Goal: Transaction & Acquisition: Purchase product/service

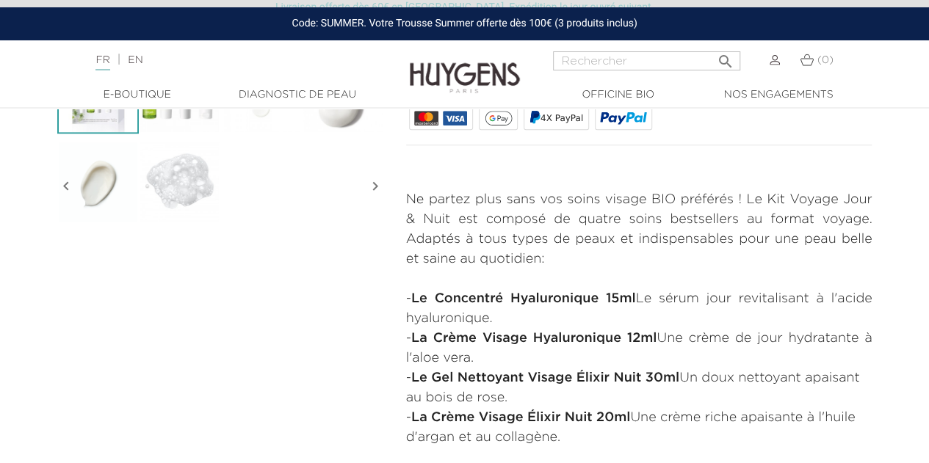
scroll to position [253, 0]
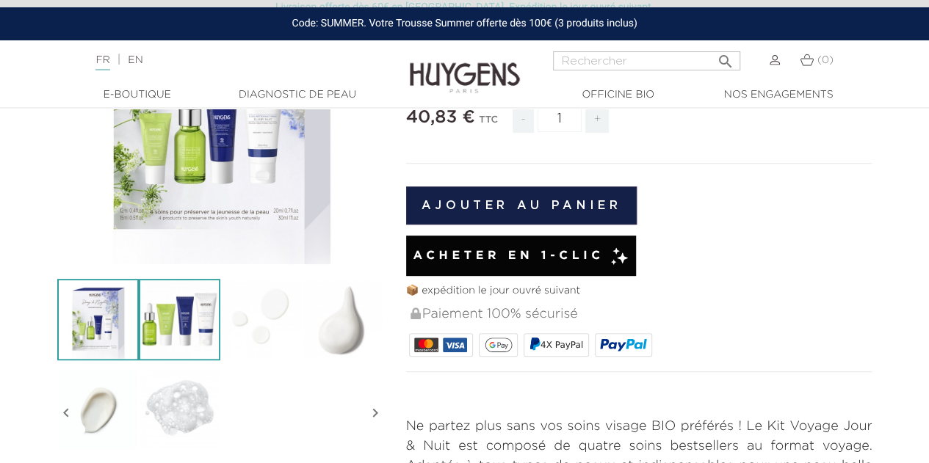
click at [187, 305] on img at bounding box center [180, 320] width 82 height 82
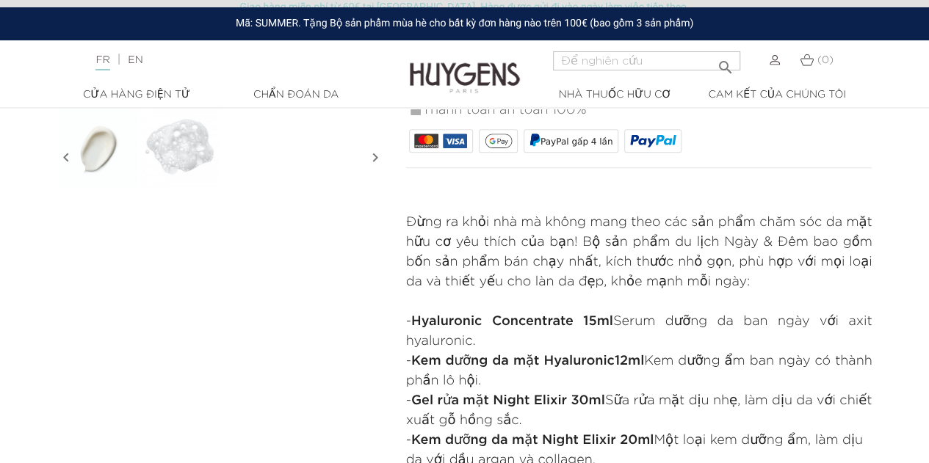
scroll to position [546, 0]
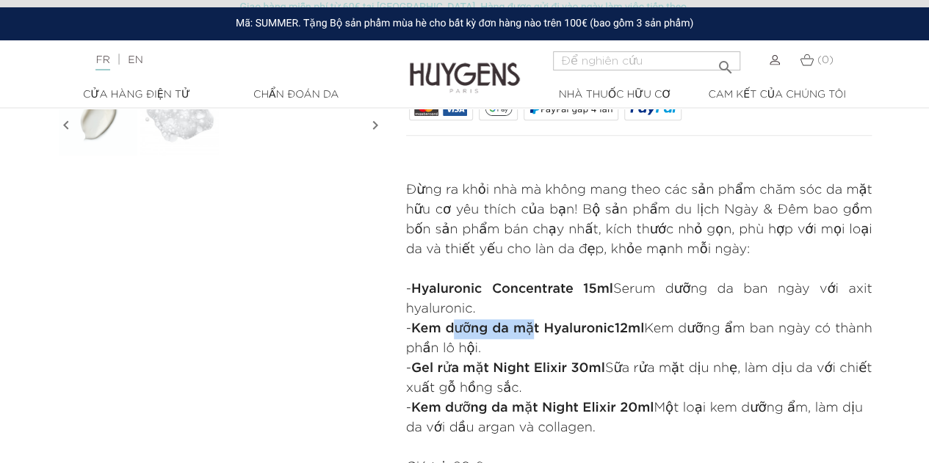
drag, startPoint x: 469, startPoint y: 337, endPoint x: 551, endPoint y: 325, distance: 83.1
click at [551, 325] on p "- Kem dưỡng da mặt Hyaluronic 12ml Kem dưỡng ẩm ban ngày có thành phần lô hội." at bounding box center [639, 339] width 466 height 40
drag, startPoint x: 467, startPoint y: 371, endPoint x: 491, endPoint y: 368, distance: 24.4
click at [491, 368] on font "Gel rửa mặt Night Elixir 30ml" at bounding box center [508, 368] width 194 height 13
drag, startPoint x: 458, startPoint y: 413, endPoint x: 588, endPoint y: 411, distance: 130.7
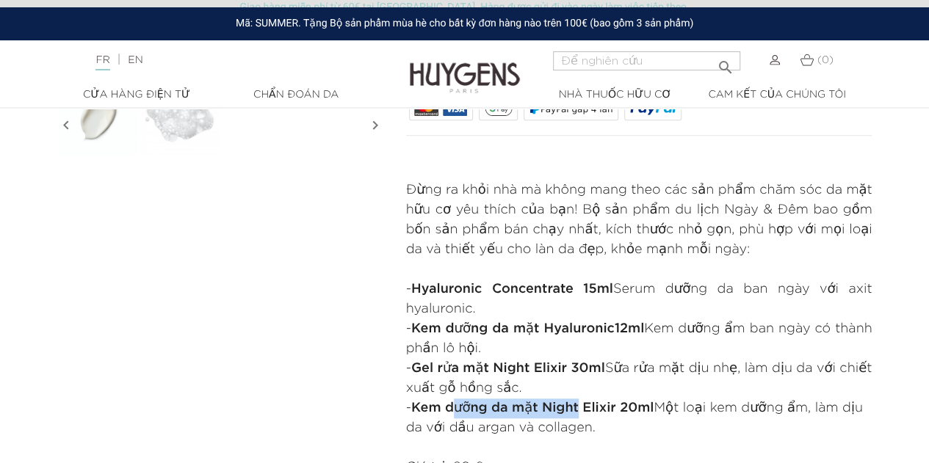
click at [588, 411] on font "Kem dưỡng da mặt Night Elixir 20ml" at bounding box center [532, 408] width 242 height 13
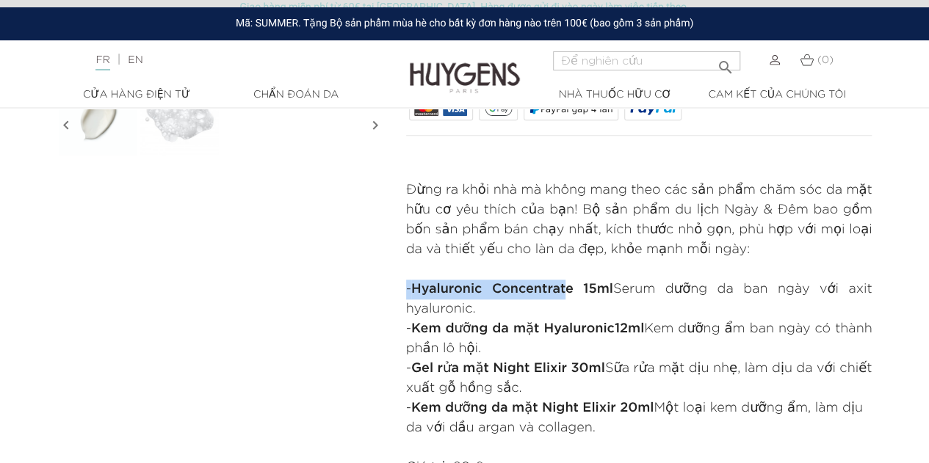
drag, startPoint x: 568, startPoint y: 286, endPoint x: 416, endPoint y: 272, distance: 152.7
click at [416, 272] on div "Đừng ra khỏi nhà mà không mang theo các sản phẩm chăm sóc da mặt hữu cơ yêu thí…" at bounding box center [639, 349] width 466 height 337
click at [801, 331] on font "Kem dưỡng ẩm ban ngày có thành phần lô hội." at bounding box center [639, 338] width 466 height 33
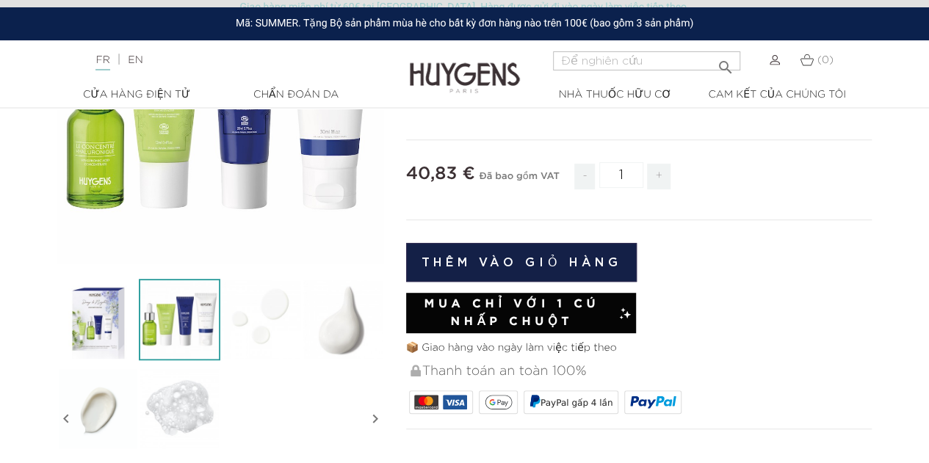
scroll to position [32, 0]
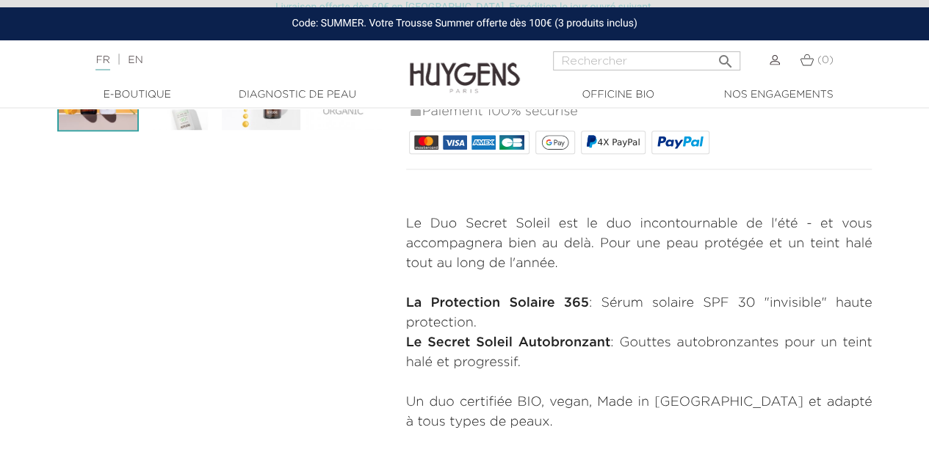
scroll to position [514, 0]
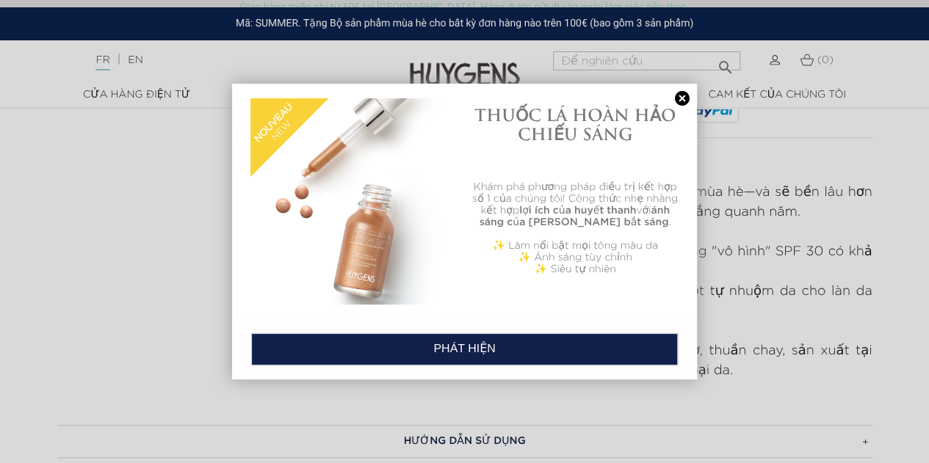
click at [685, 99] on link at bounding box center [682, 98] width 21 height 15
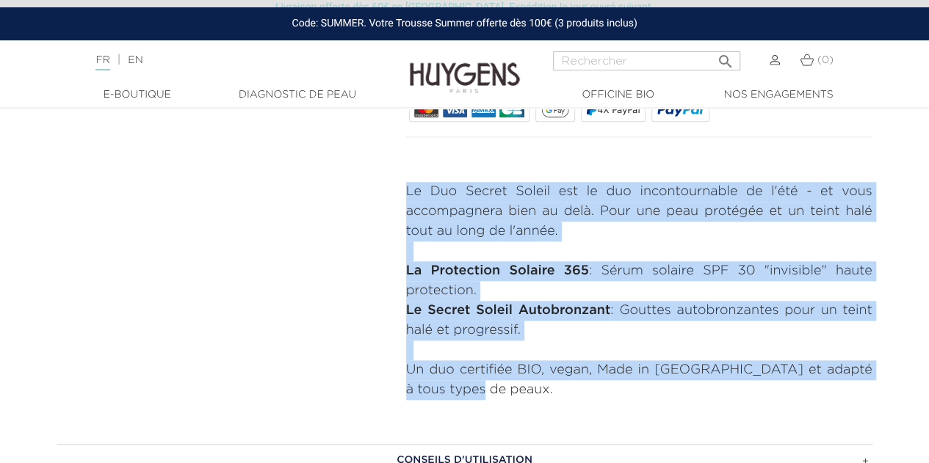
drag, startPoint x: 408, startPoint y: 188, endPoint x: 552, endPoint y: 378, distance: 238.5
click at [552, 378] on div "Le Duo Secret Soleil est le duo incontournable de l'été - et vous accompagnera …" at bounding box center [639, 291] width 466 height 218
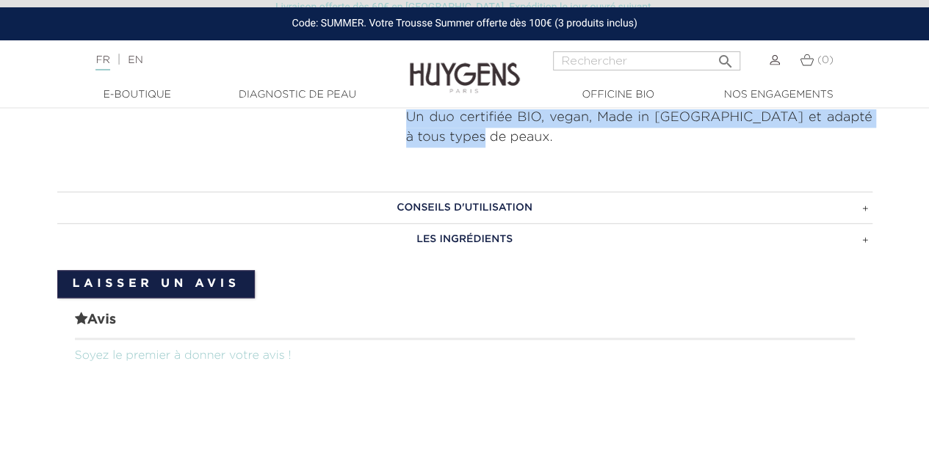
scroll to position [881, 0]
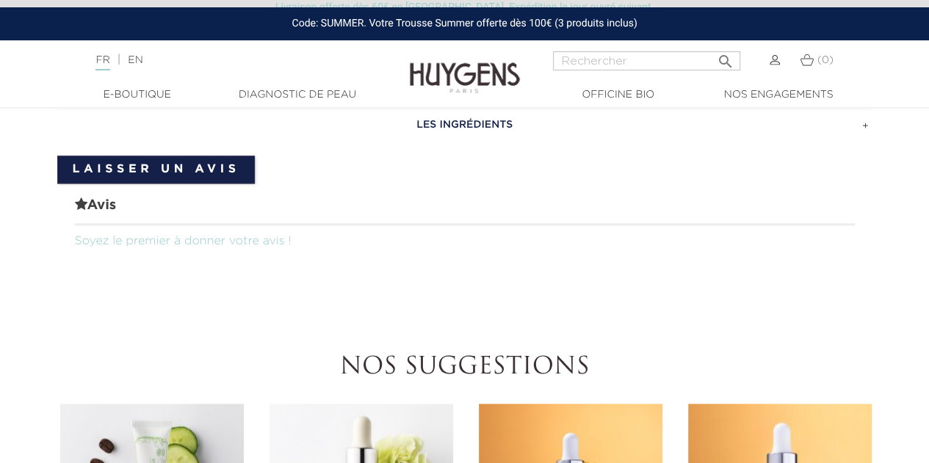
copy div "Le Duo Secret Soleil est le duo incontournable de l'été - et vous accompagnera …"
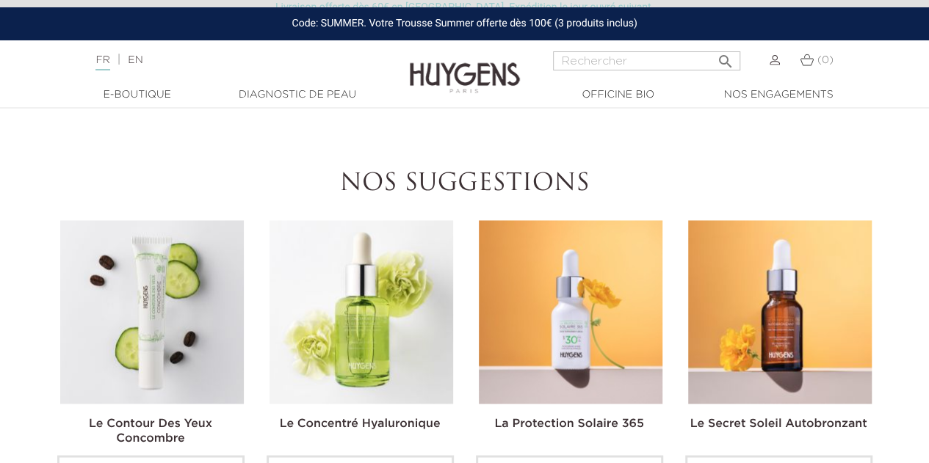
scroll to position [1248, 0]
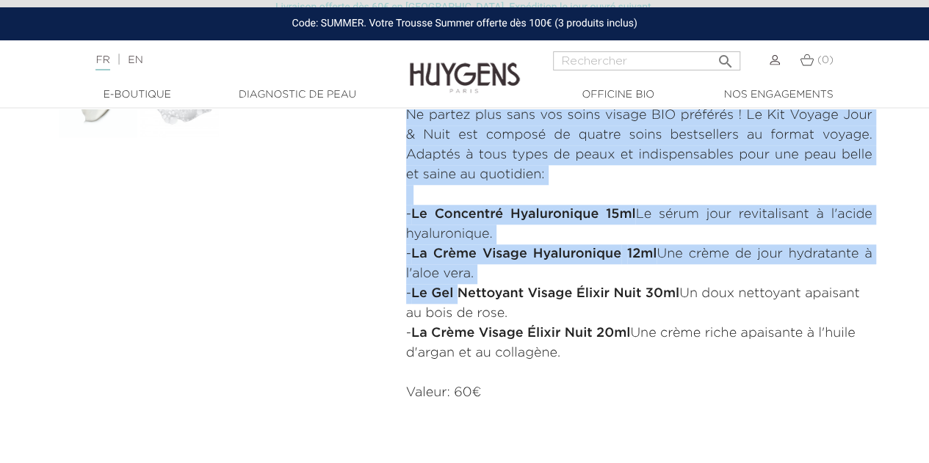
scroll to position [587, 0]
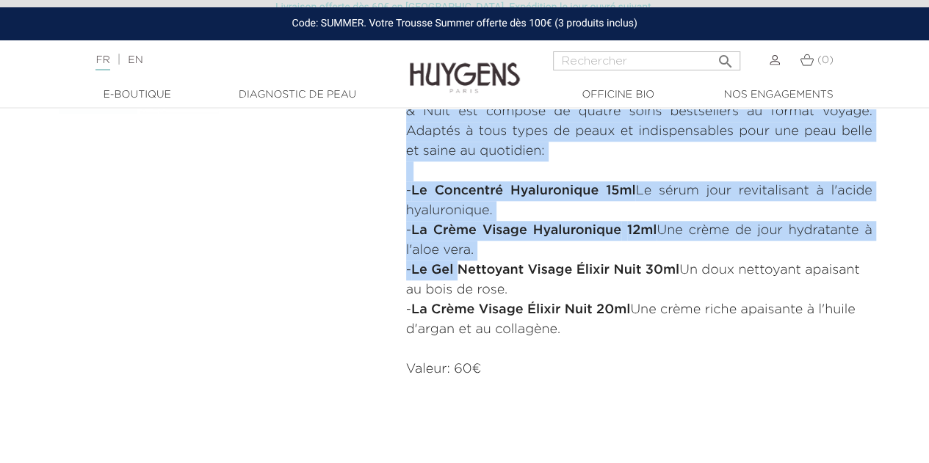
drag, startPoint x: 405, startPoint y: 236, endPoint x: 599, endPoint y: 327, distance: 214.2
click at [599, 327] on div "Ne partez plus sans vos soins visage BIO préférés ! Le Kit Voyage Jour & Nuit e…" at bounding box center [639, 250] width 466 height 337
copy div "Ne partez plus sans vos soins visage BIO préférés ! Le Kit Voyage Jour & Nuit e…"
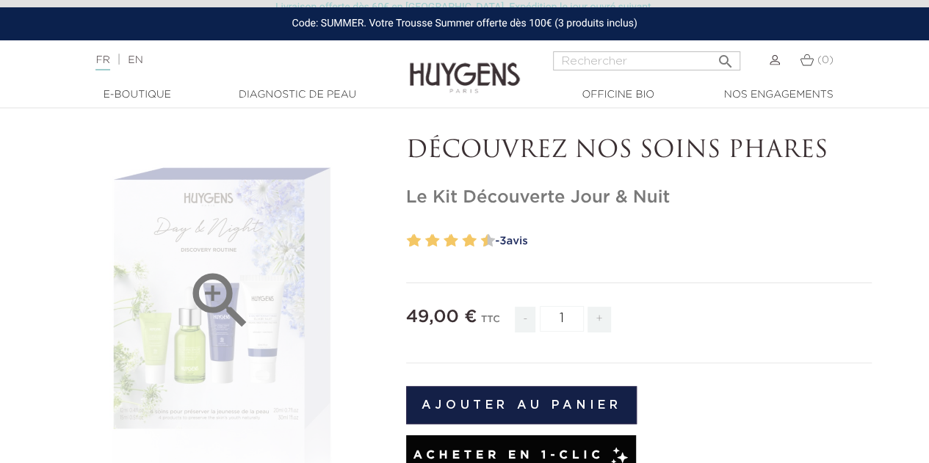
scroll to position [0, 0]
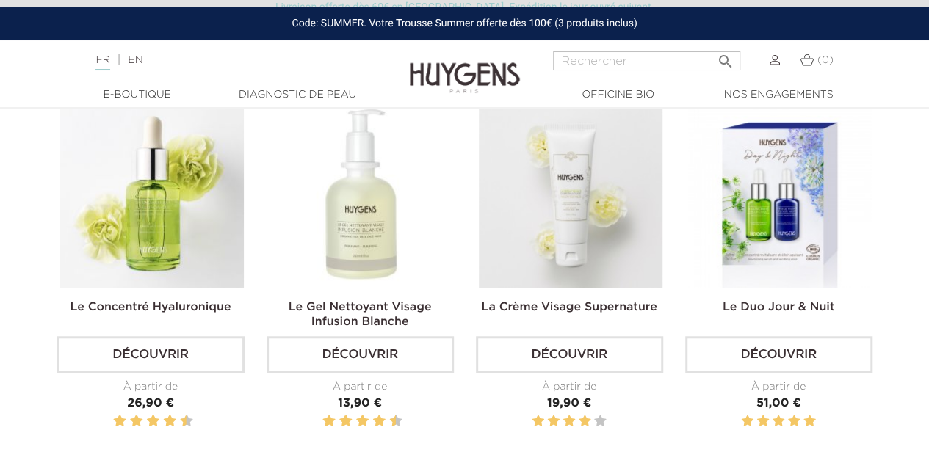
scroll to position [441, 0]
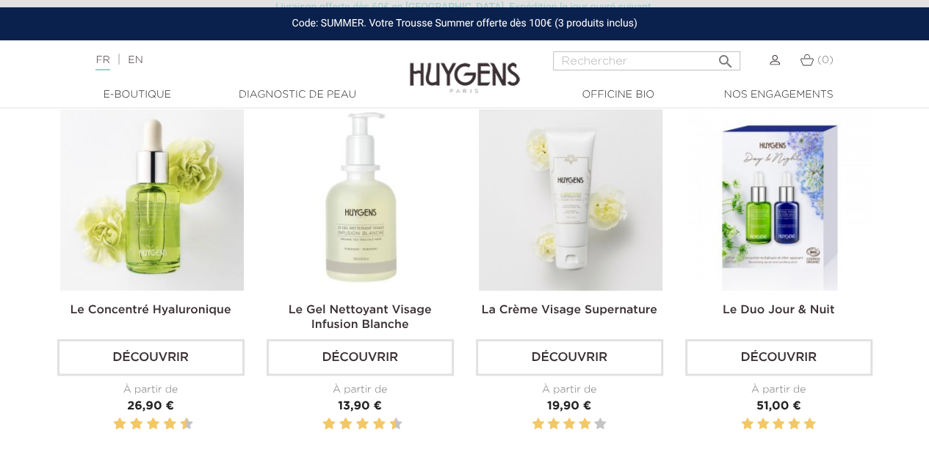
click at [808, 313] on link "Le Duo Jour & Nuit" at bounding box center [779, 311] width 112 height 12
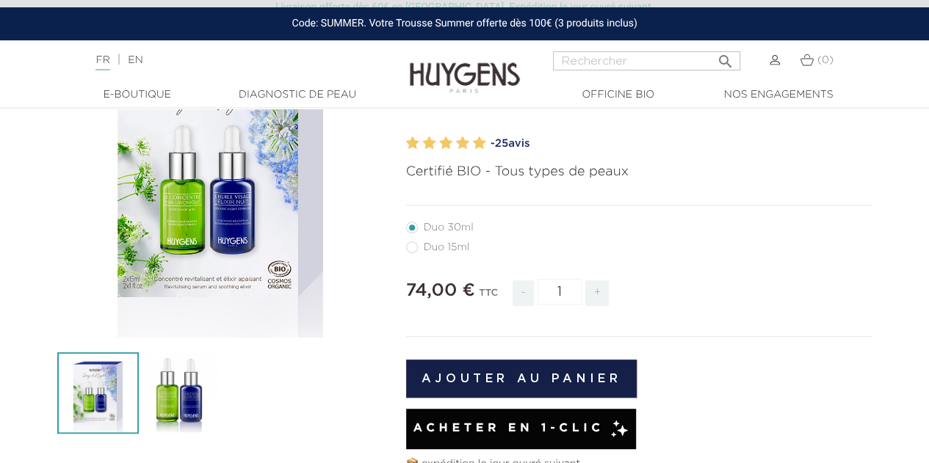
scroll to position [220, 0]
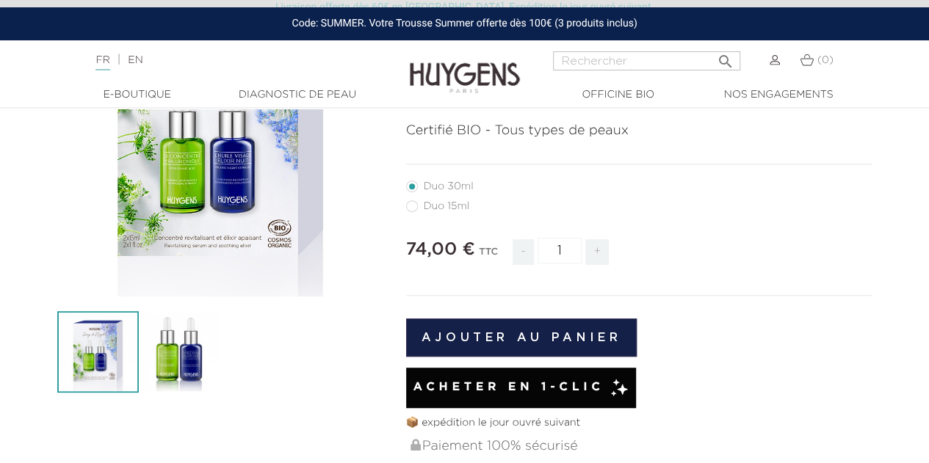
click at [435, 209] on label41"] "Duo 15ml" at bounding box center [447, 206] width 82 height 12
radio input "true"
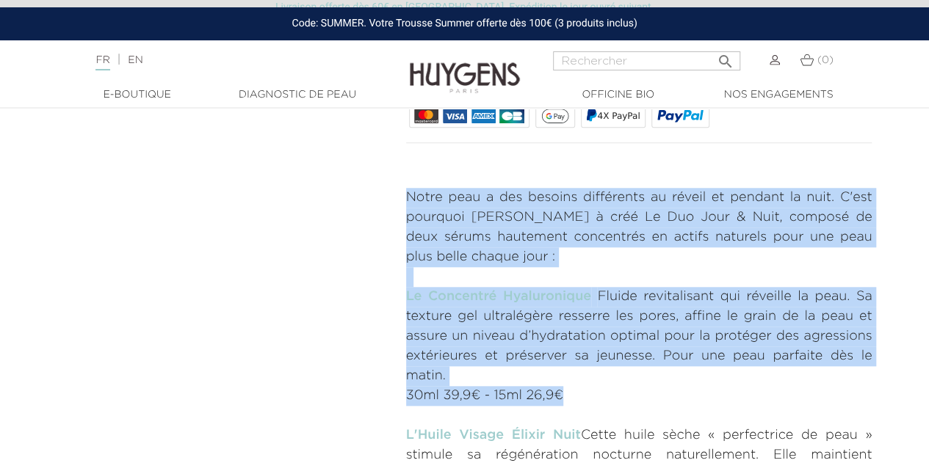
scroll to position [587, 0]
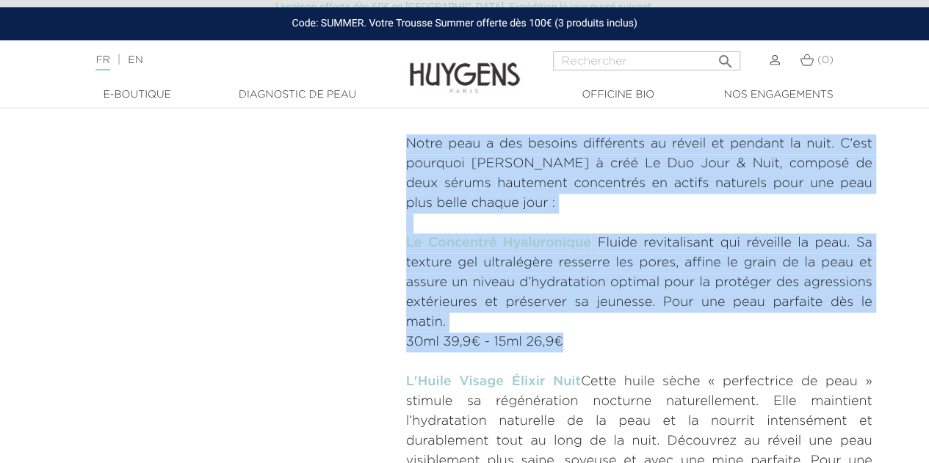
drag, startPoint x: 410, startPoint y: 217, endPoint x: 612, endPoint y: 319, distance: 227.3
click at [610, 324] on div "Notre peau a des besoins différents au réveil et pendant la nuit. C'est pourquo…" at bounding box center [639, 401] width 466 height 535
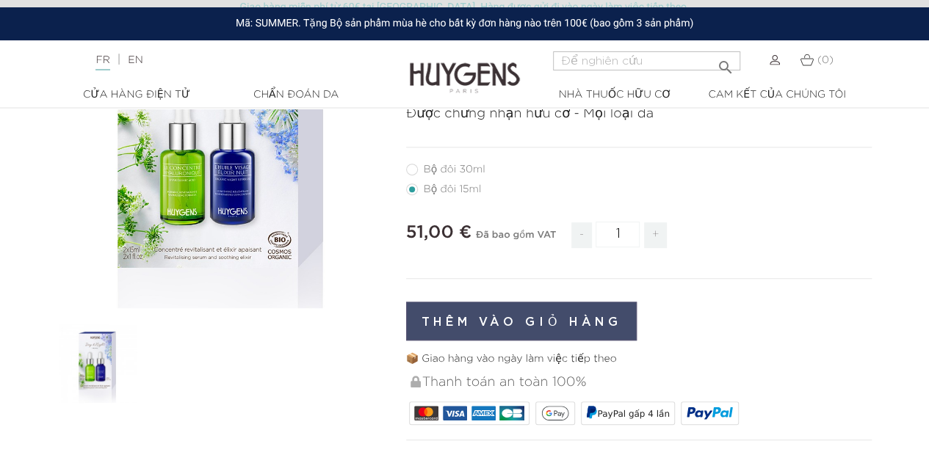
scroll to position [147, 0]
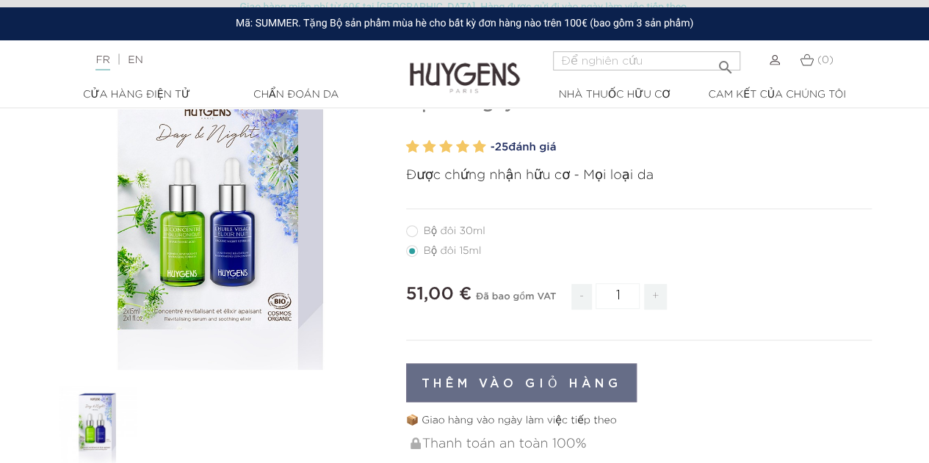
radio input "true"
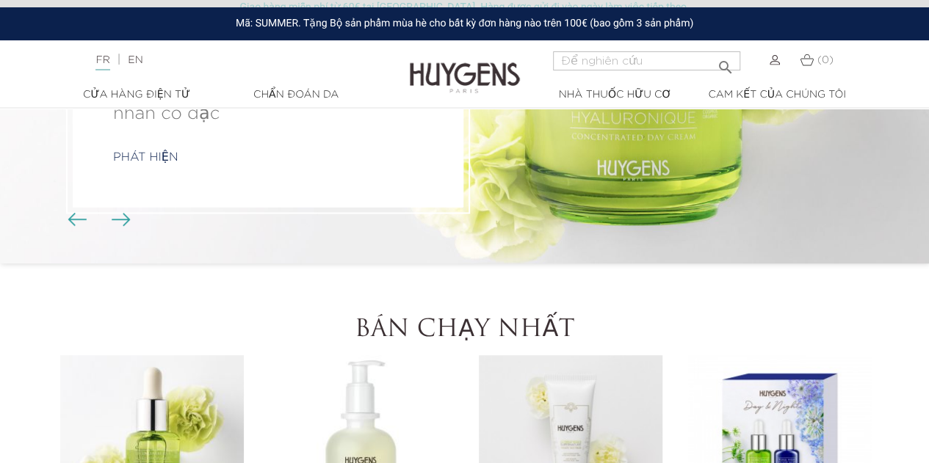
scroll to position [294, 0]
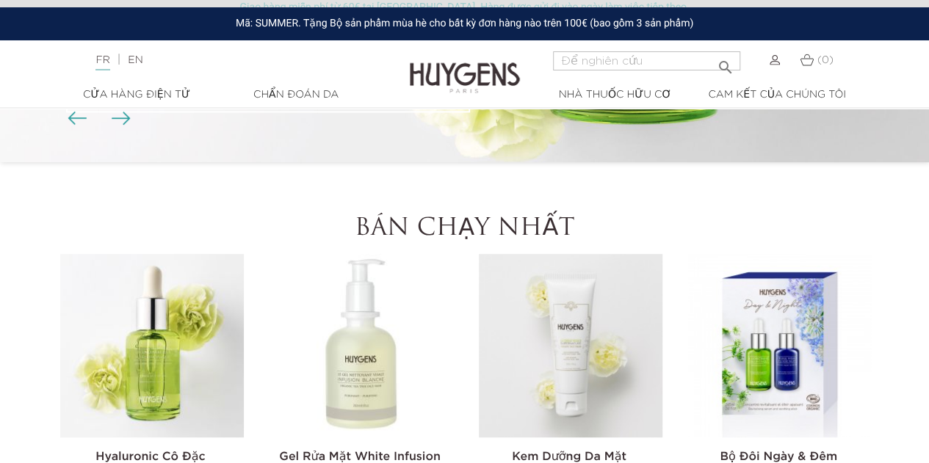
click at [447, 225] on font "Bán chạy nhất" at bounding box center [465, 228] width 220 height 23
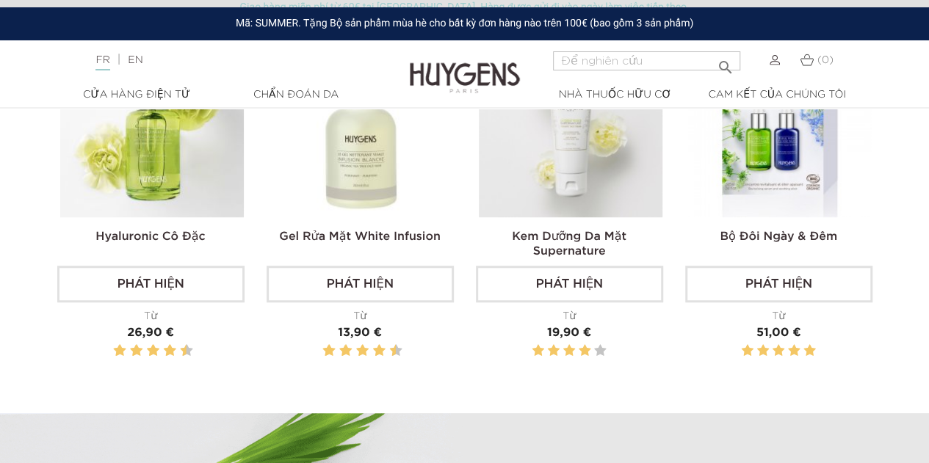
scroll to position [441, 0]
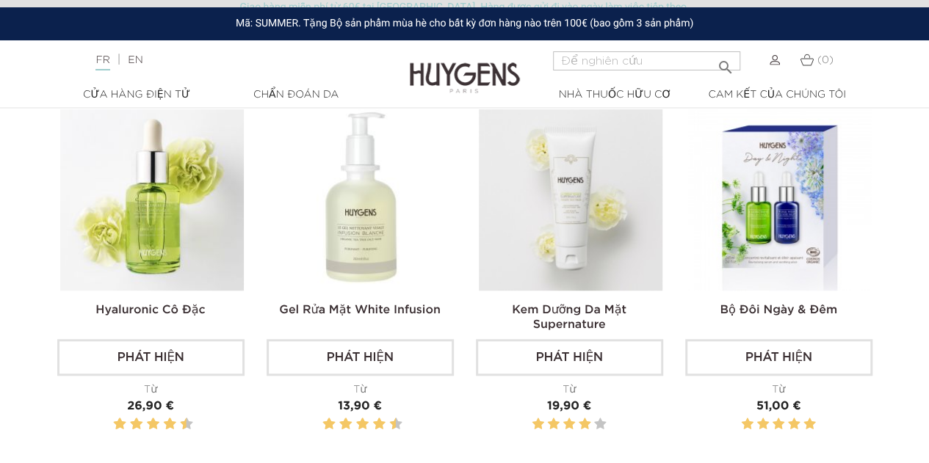
click at [228, 196] on img at bounding box center [152, 199] width 184 height 184
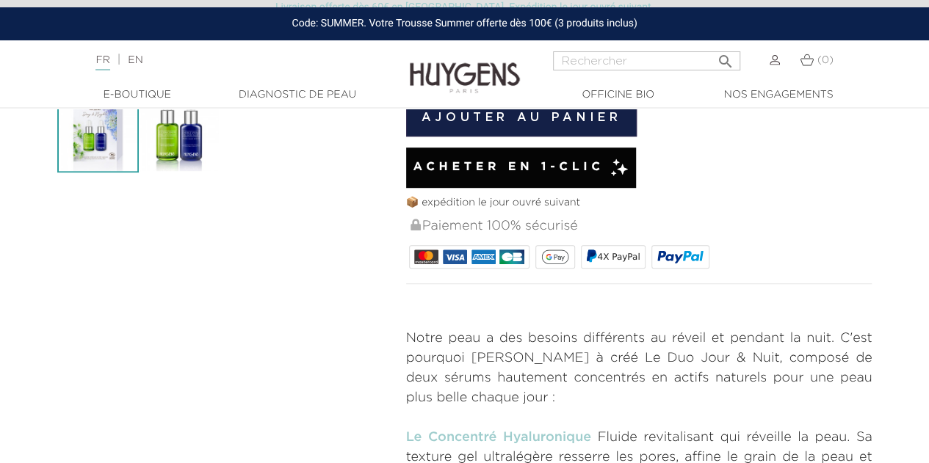
scroll to position [147, 0]
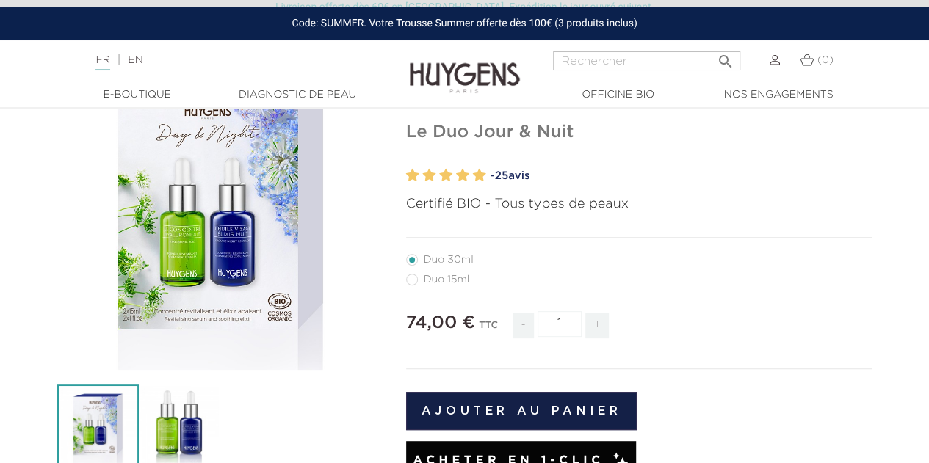
click at [435, 282] on label41"] "Duo 15ml" at bounding box center [447, 280] width 82 height 12
radio input "true"
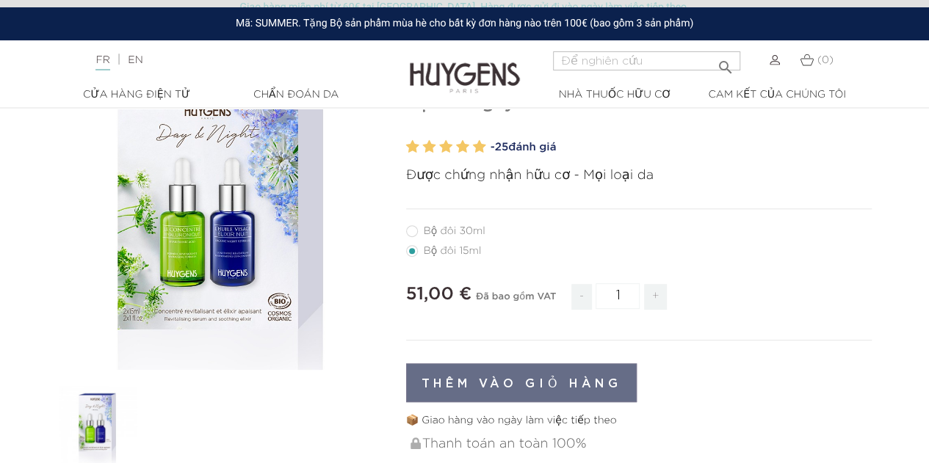
scroll to position [73, 0]
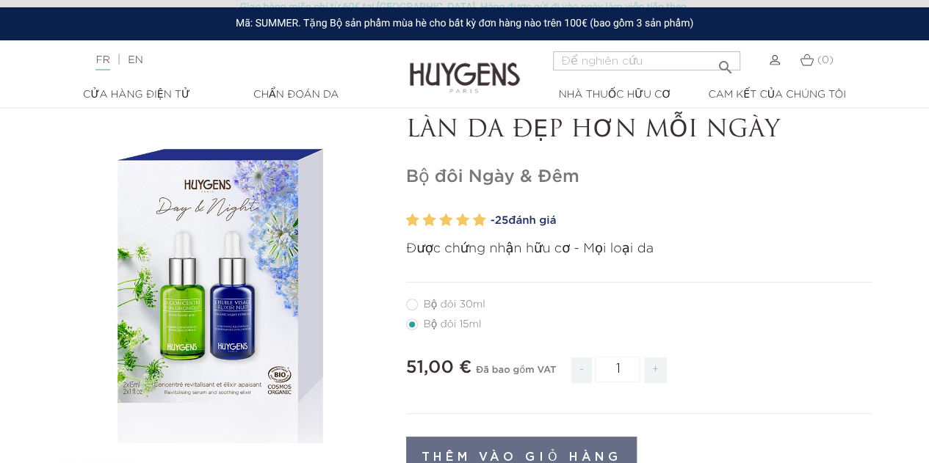
click at [464, 305] on font "Bộ đôi 30ml" at bounding box center [455, 305] width 62 height 10
radio input "true"
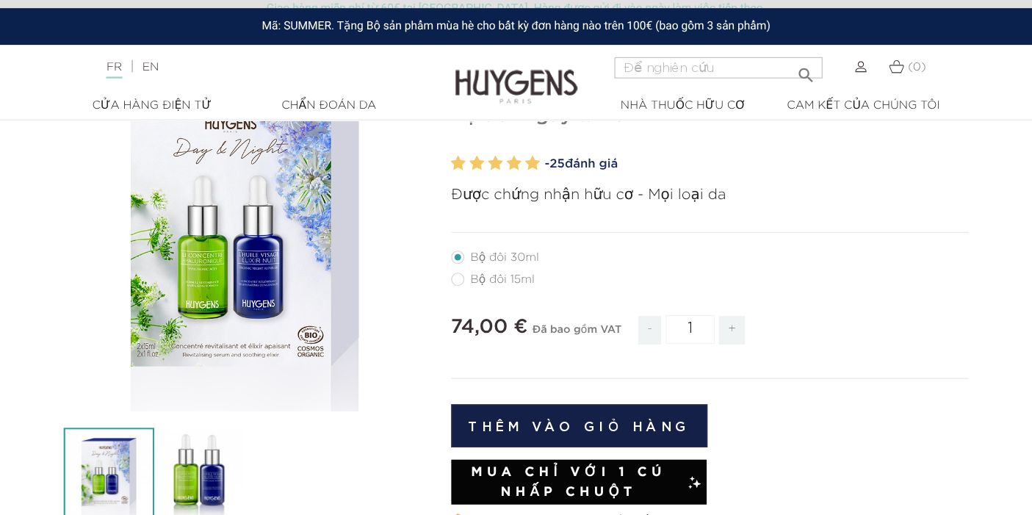
scroll to position [147, 0]
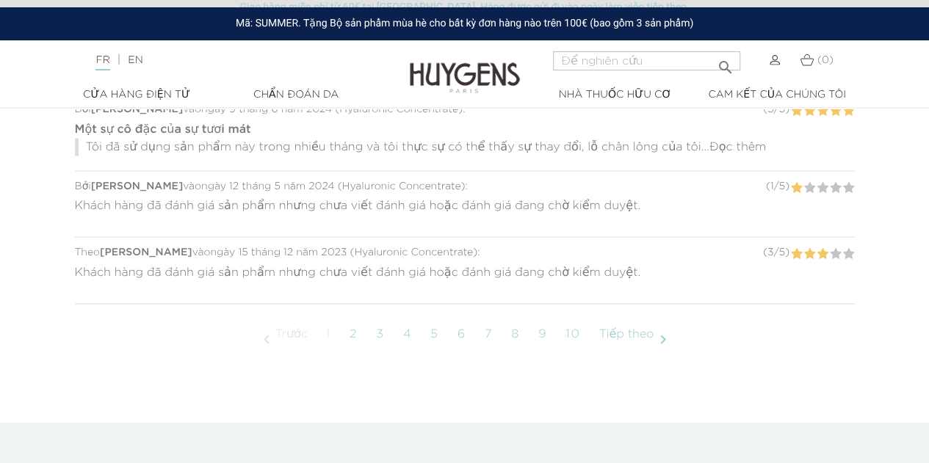
scroll to position [1028, 0]
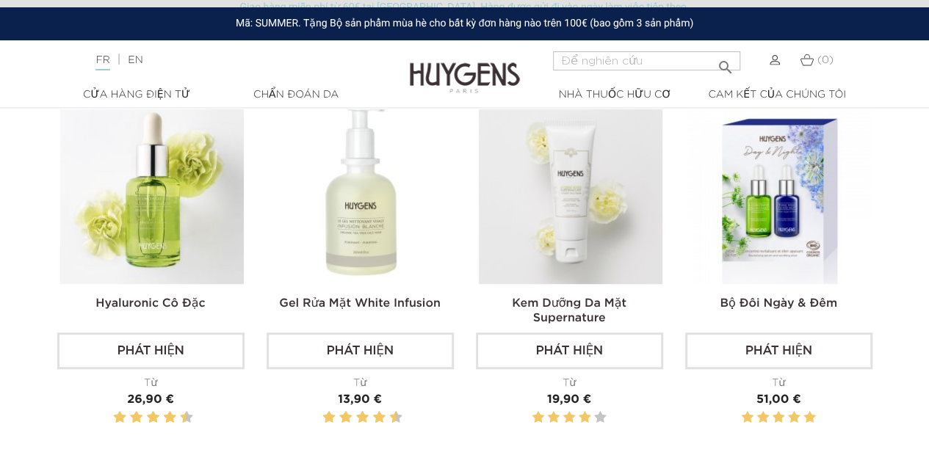
scroll to position [514, 0]
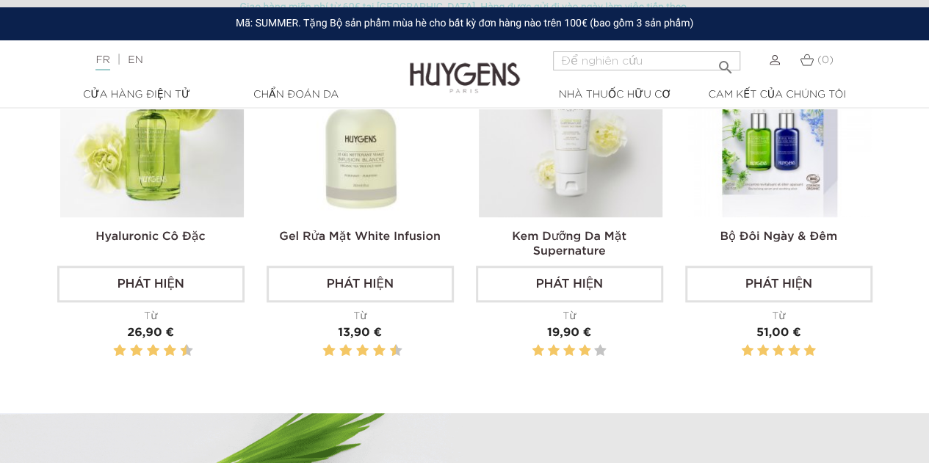
click at [808, 170] on img at bounding box center [780, 126] width 184 height 184
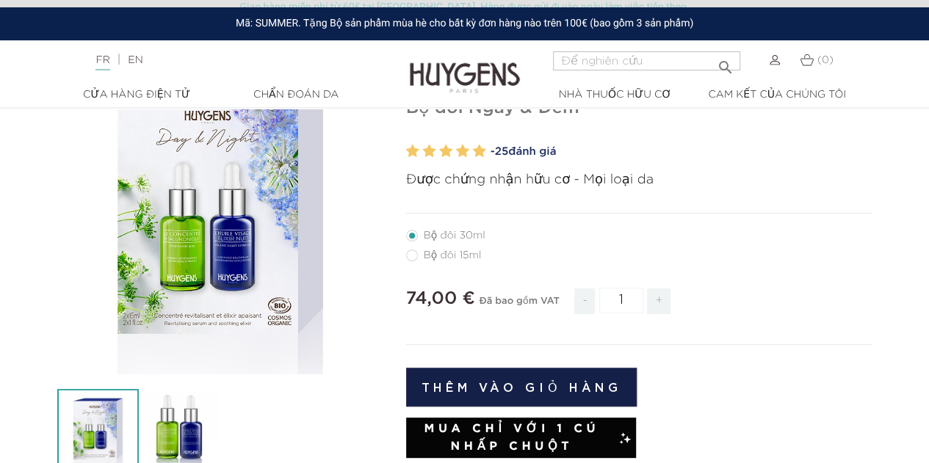
scroll to position [73, 0]
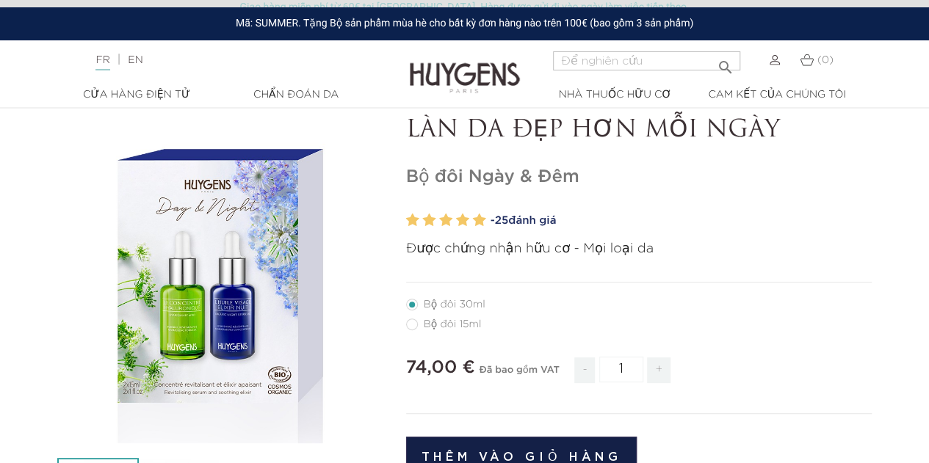
click at [448, 320] on font "Bộ đôi 15ml" at bounding box center [453, 324] width 58 height 10
radio input "true"
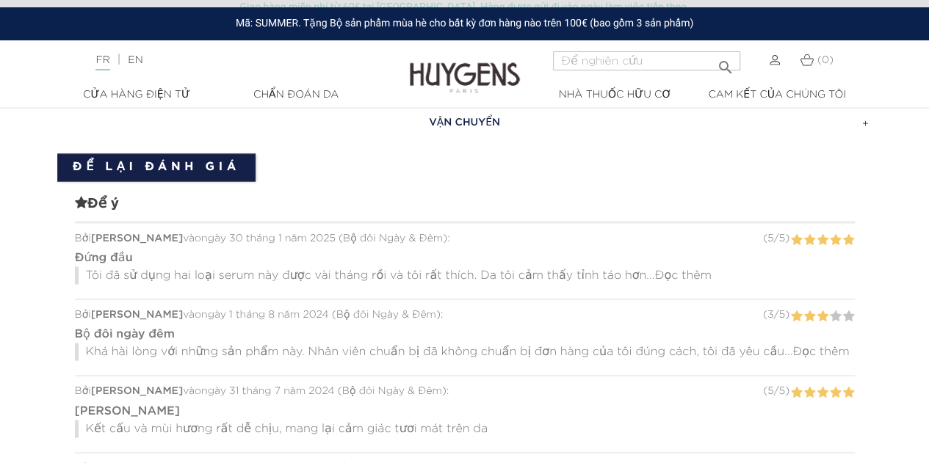
scroll to position [1249, 0]
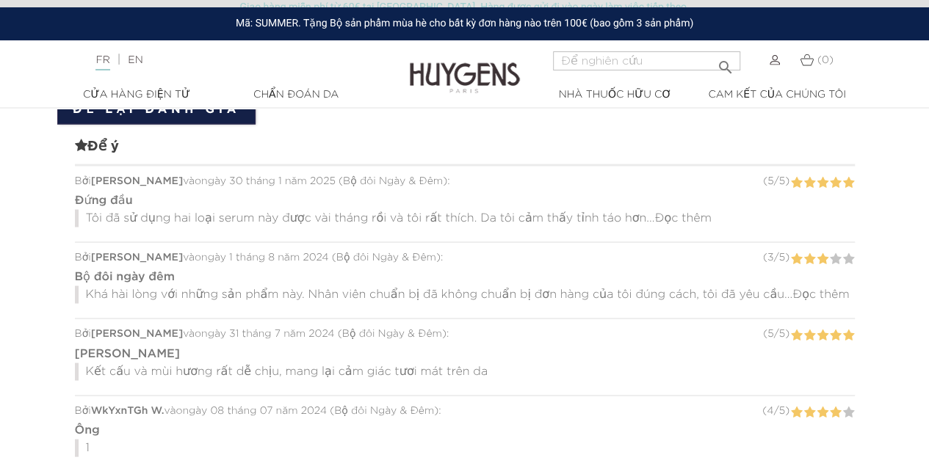
radio input "true"
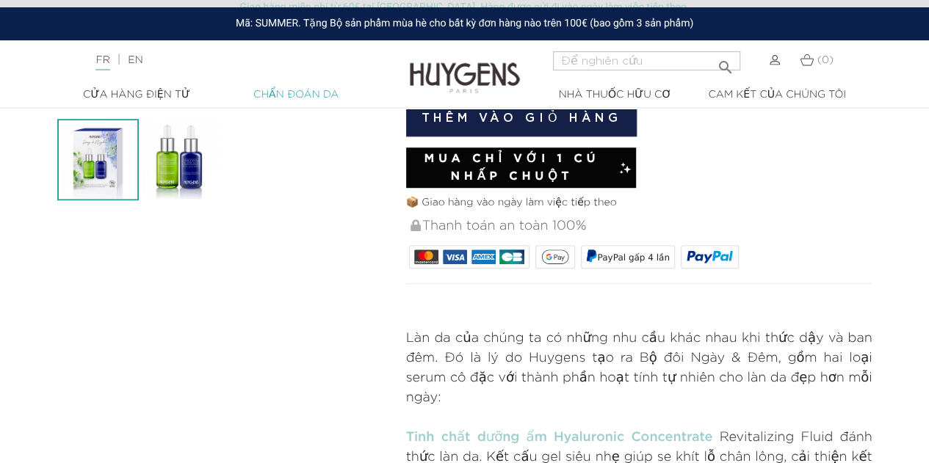
click at [280, 98] on font "Chẩn đoán da" at bounding box center [295, 95] width 85 height 10
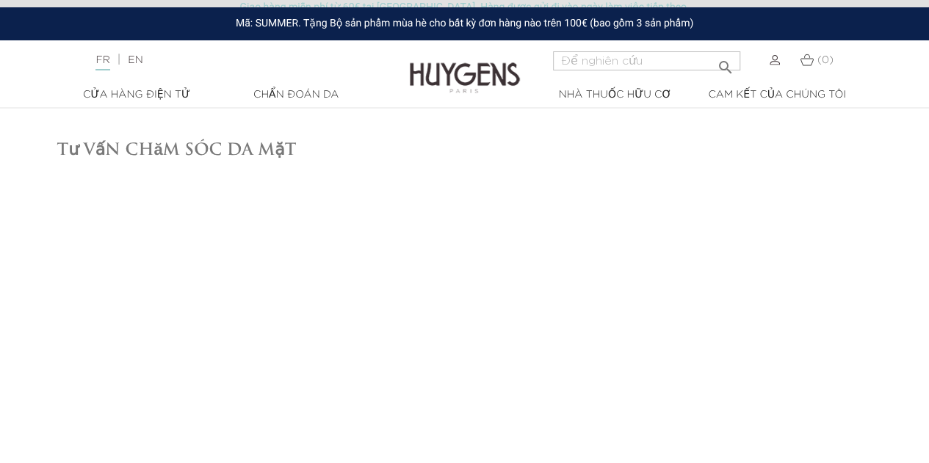
scroll to position [102, 0]
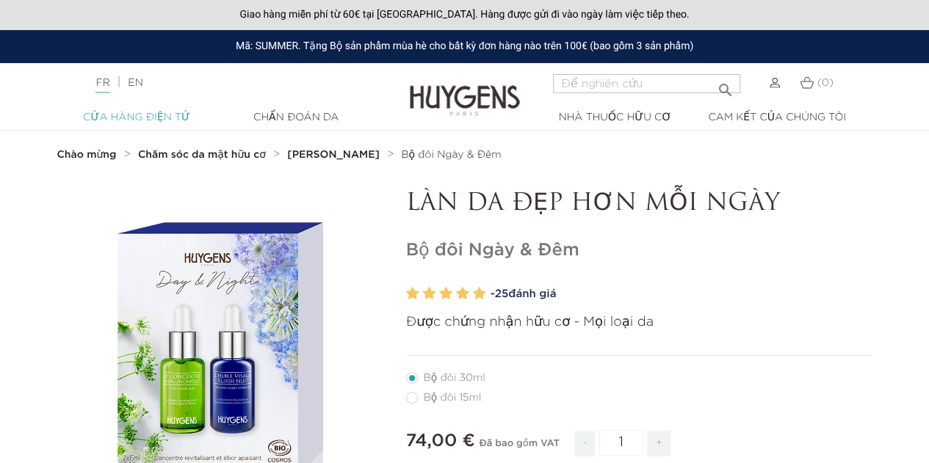
scroll to position [413, 0]
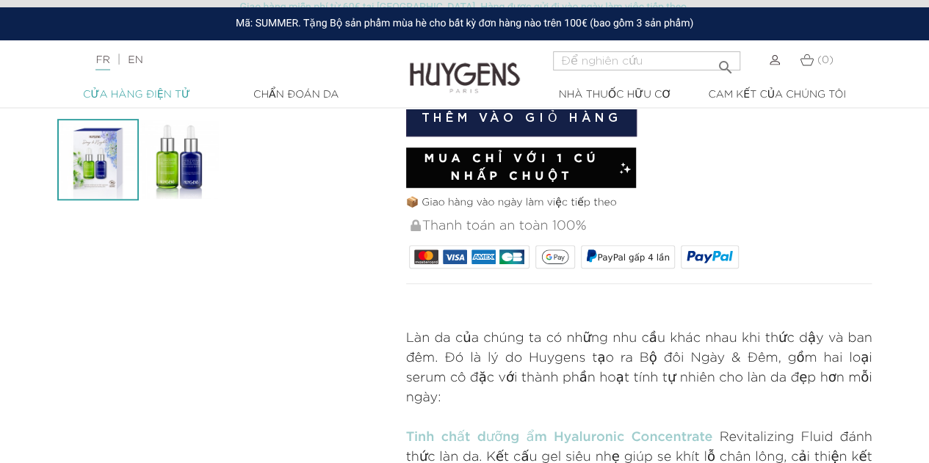
click at [156, 98] on font "Cửa hàng điện tử" at bounding box center [136, 95] width 107 height 10
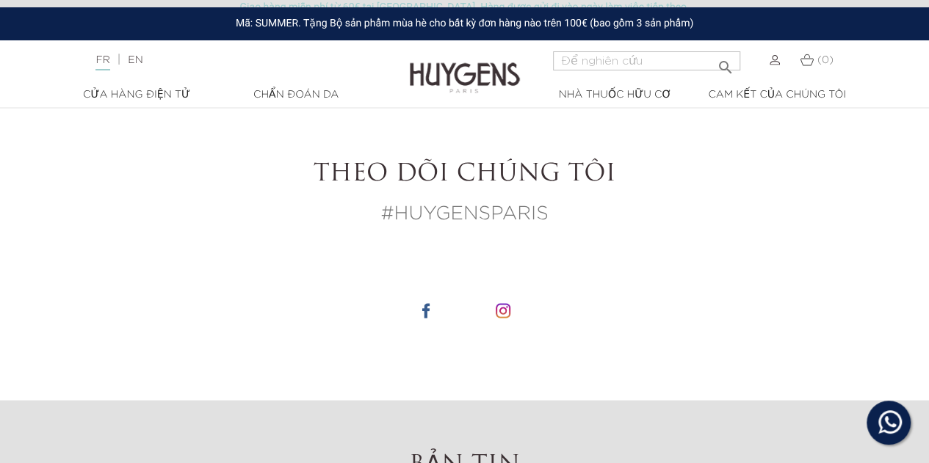
scroll to position [3819, 0]
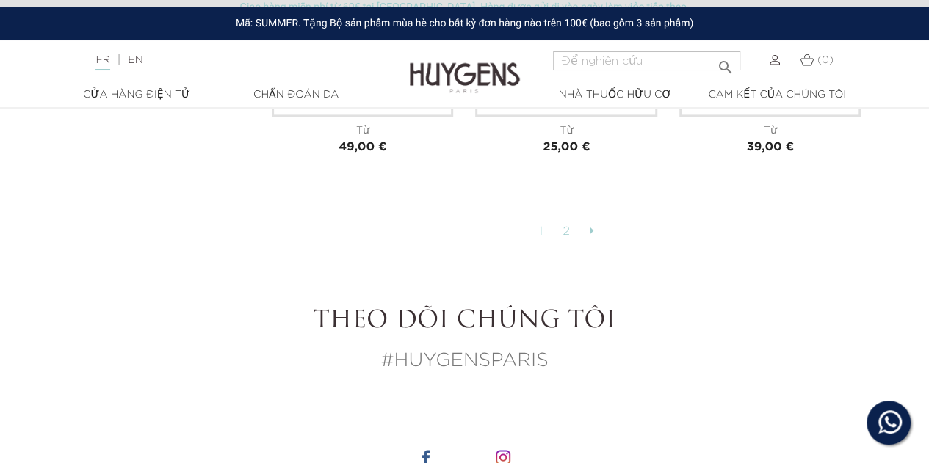
click at [570, 226] on font "2" at bounding box center [567, 232] width 8 height 12
click at [564, 226] on font "2" at bounding box center [567, 232] width 8 height 12
click at [546, 220] on link "1" at bounding box center [542, 232] width 20 height 25
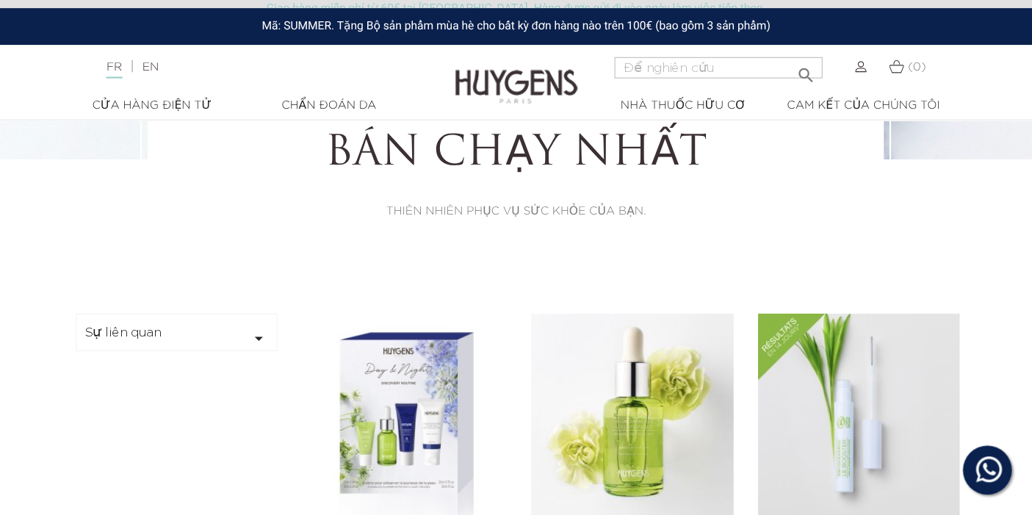
scroll to position [220, 0]
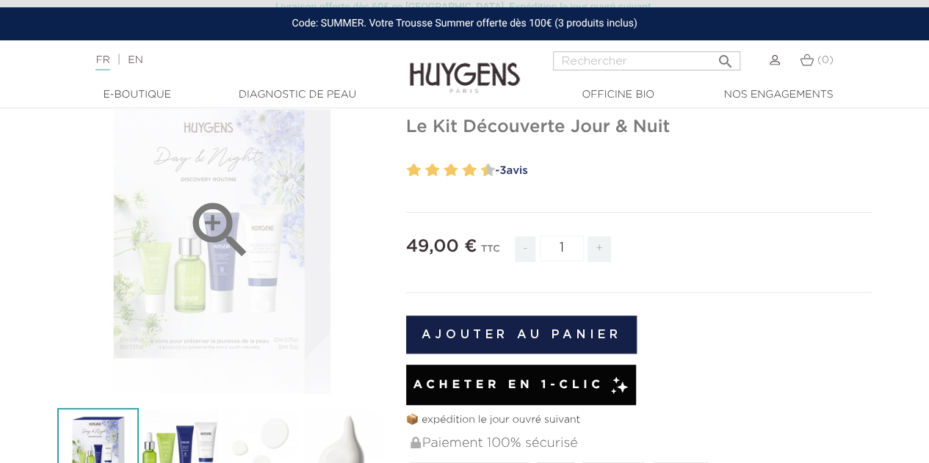
scroll to position [147, 0]
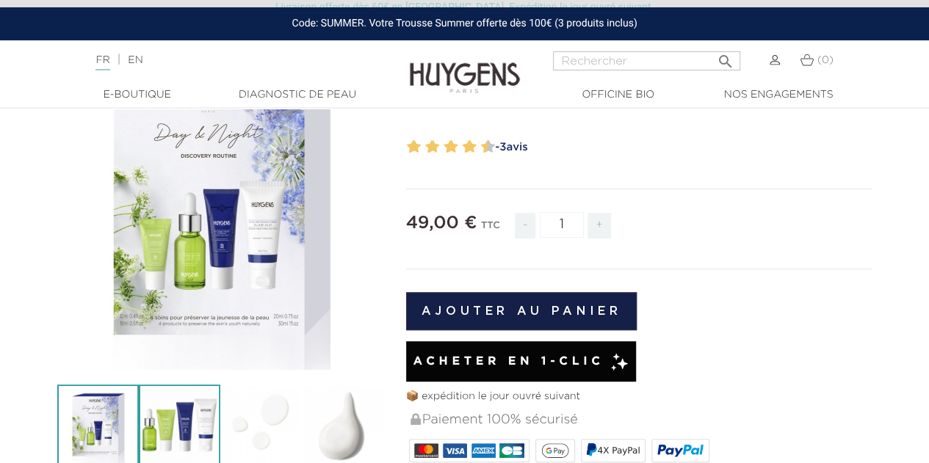
click at [185, 405] on img at bounding box center [180, 426] width 82 height 82
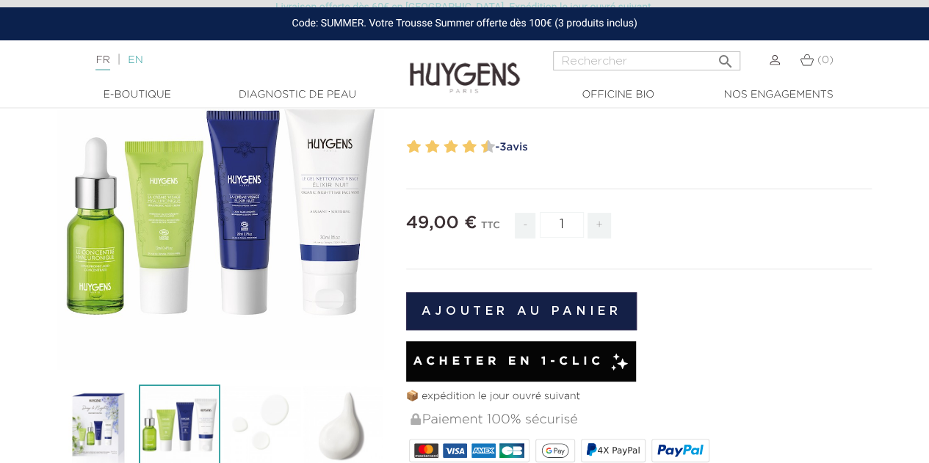
click at [140, 55] on link "EN" at bounding box center [135, 60] width 15 height 10
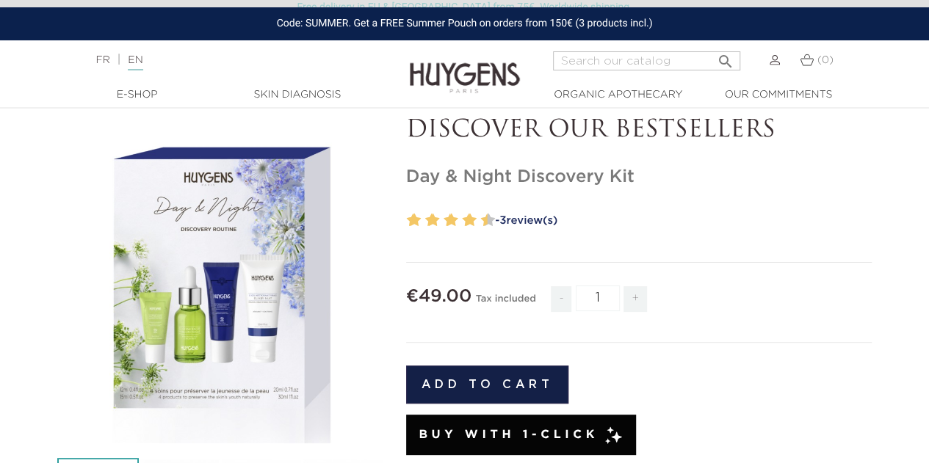
scroll to position [147, 0]
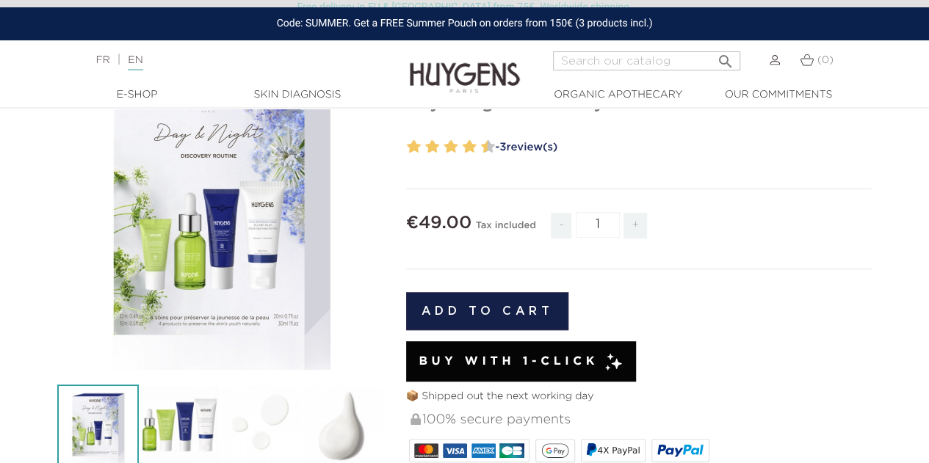
click at [573, 359] on span "Buy with 1-Click" at bounding box center [509, 362] width 180 height 18
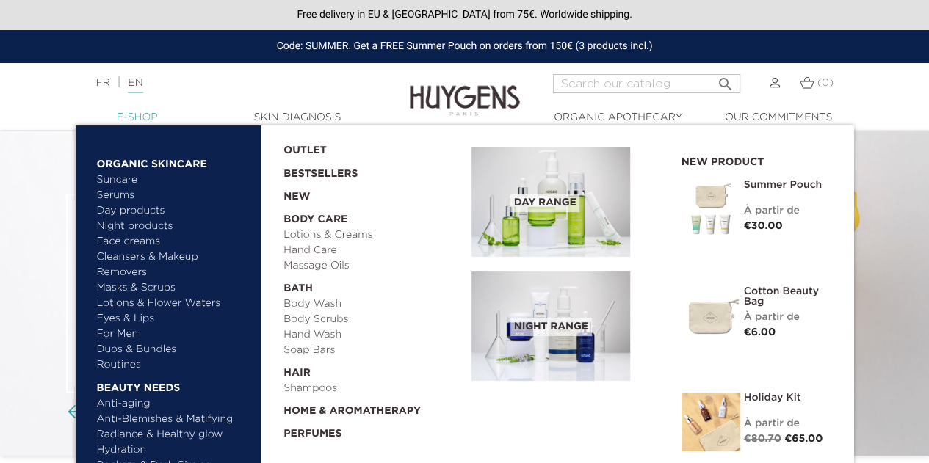
click at [125, 114] on link "  E-Shop" at bounding box center [137, 117] width 147 height 15
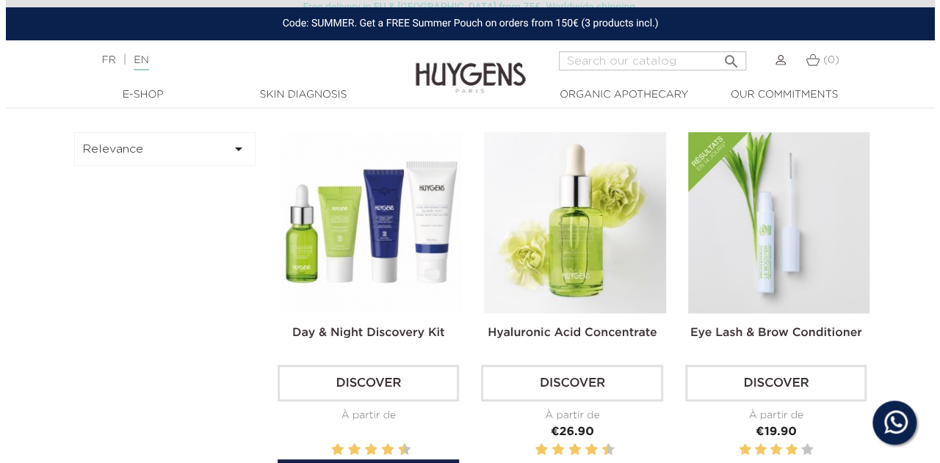
scroll to position [441, 0]
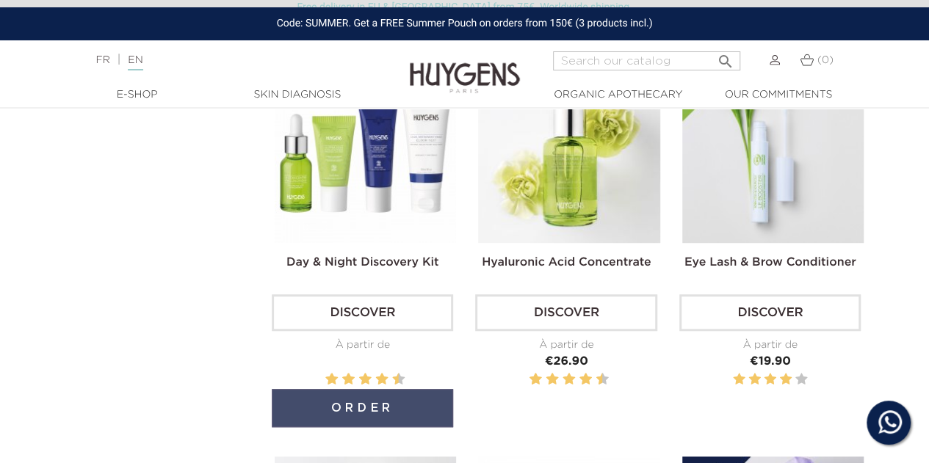
click at [377, 397] on button "Order" at bounding box center [362, 408] width 181 height 38
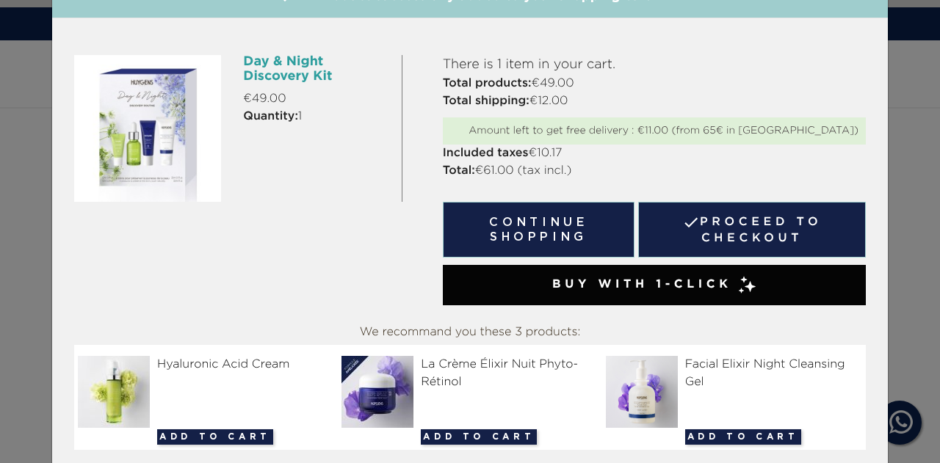
scroll to position [91, 0]
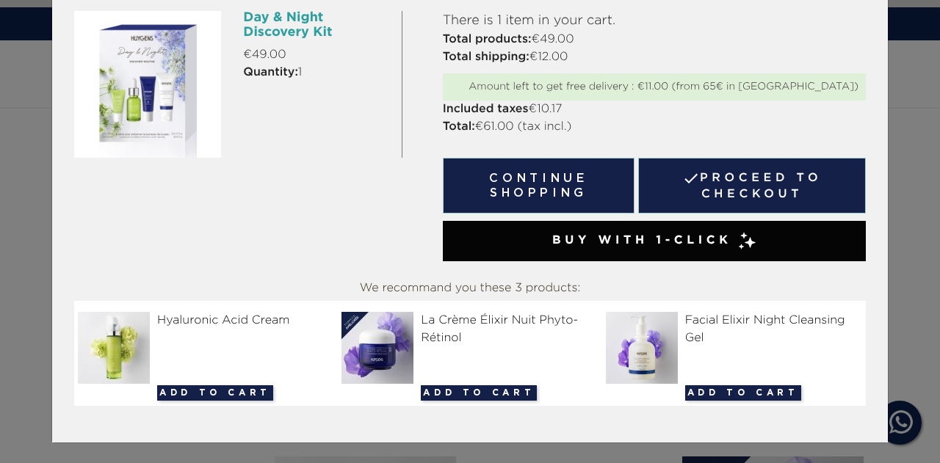
click at [621, 243] on span "Buy with 1-Click" at bounding box center [642, 241] width 180 height 18
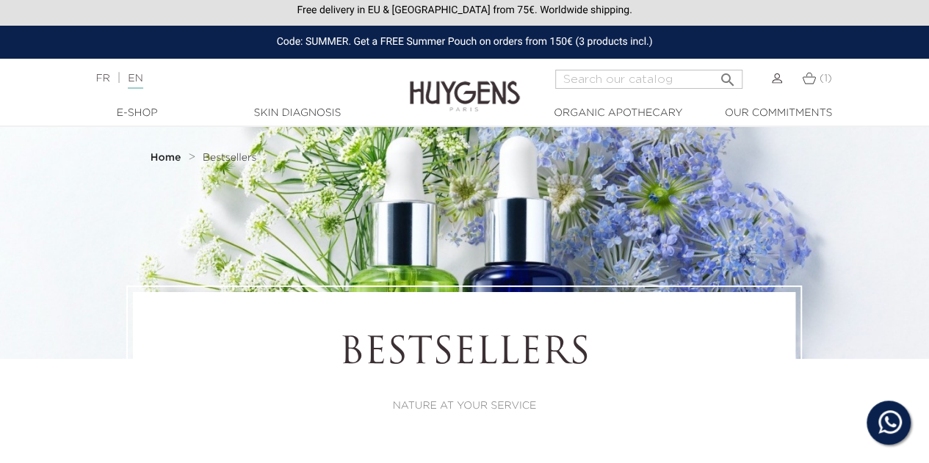
scroll to position [294, 0]
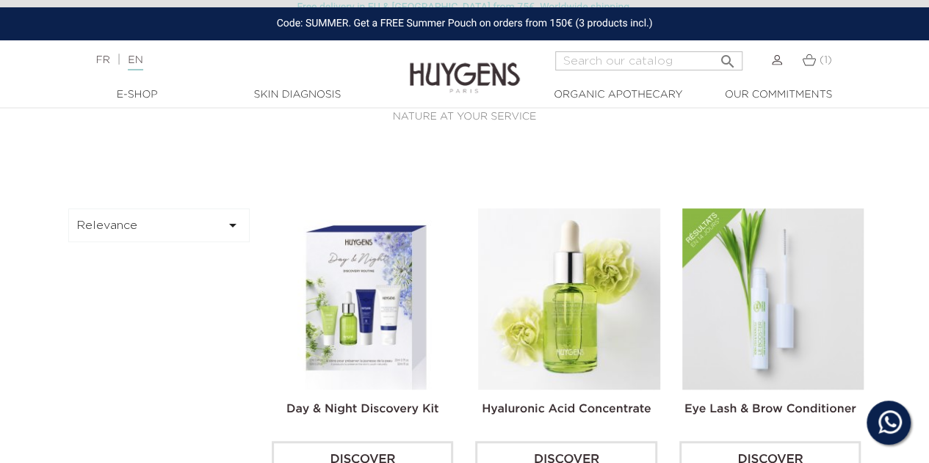
click at [209, 234] on button "Relevance " at bounding box center [159, 226] width 182 height 34
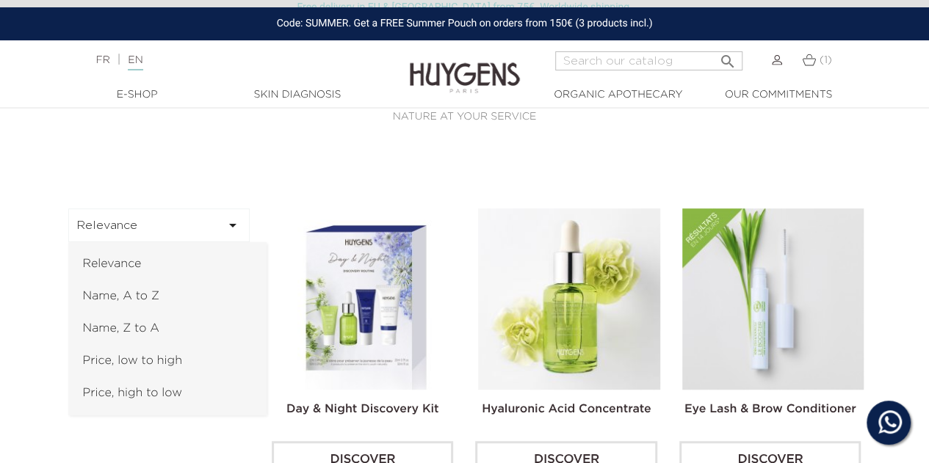
click at [209, 233] on button "Relevance " at bounding box center [159, 226] width 182 height 34
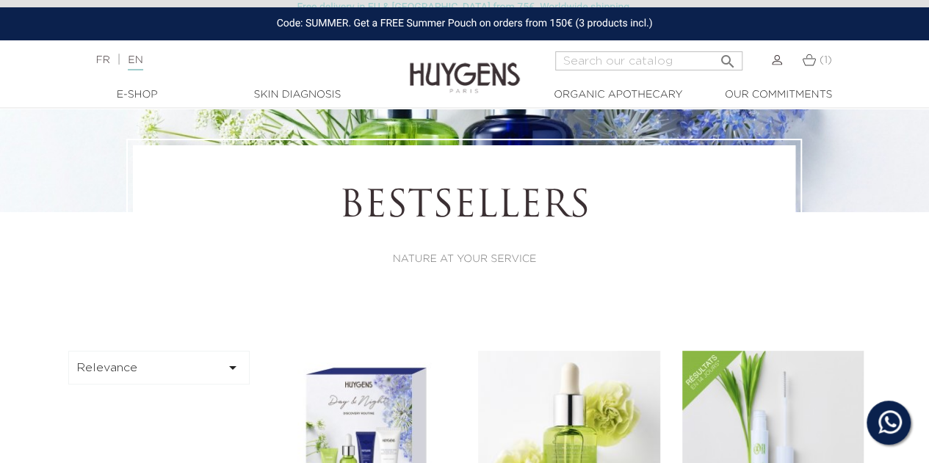
scroll to position [0, 0]
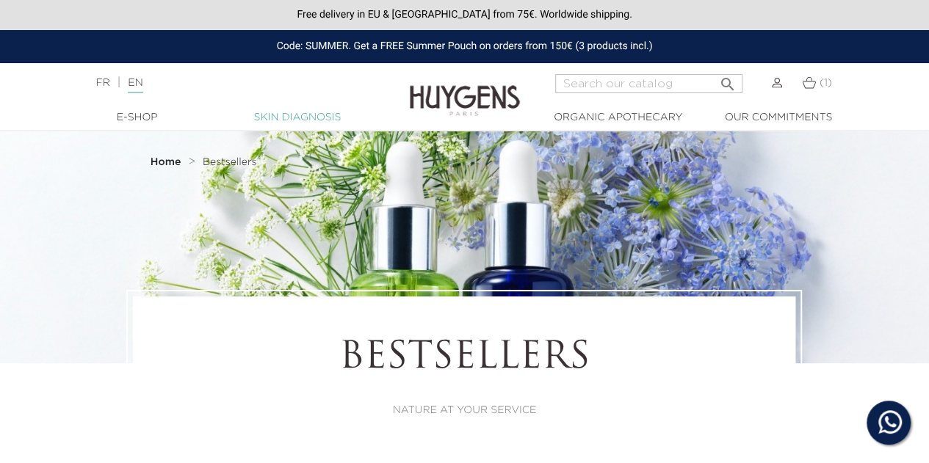
click at [290, 117] on link "Skin Diagnosis" at bounding box center [297, 117] width 147 height 15
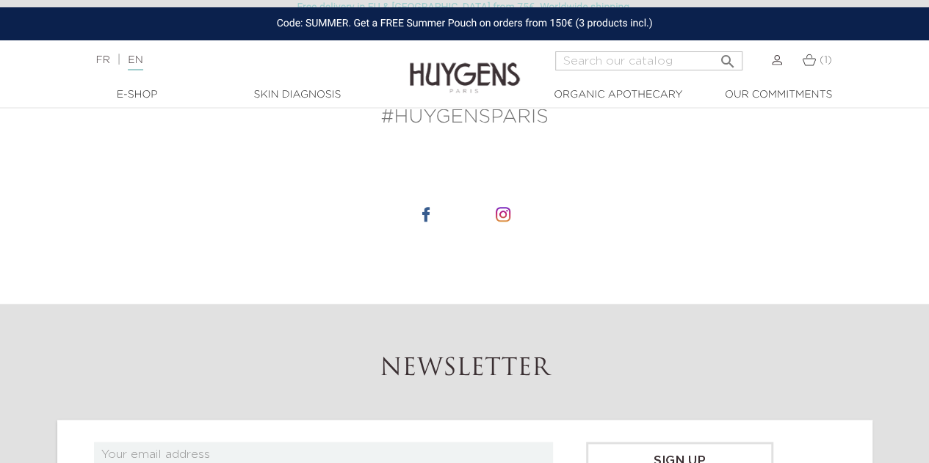
scroll to position [734, 0]
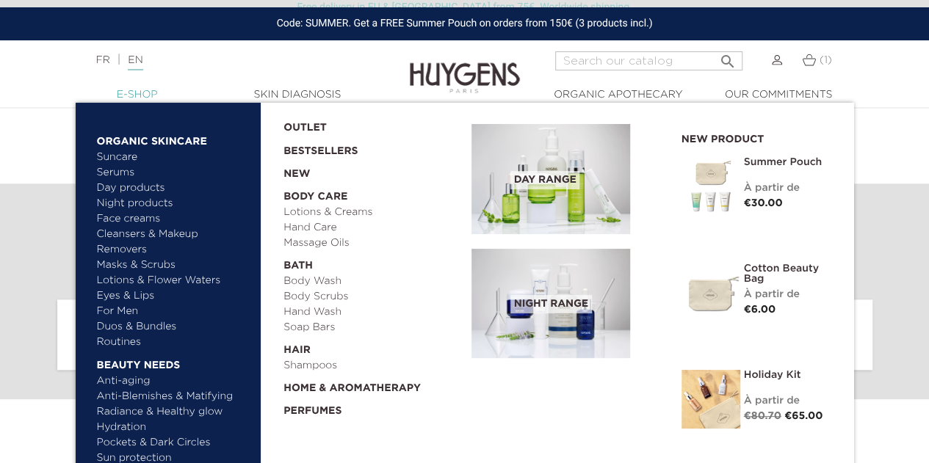
click at [150, 99] on link "  E-Shop" at bounding box center [137, 94] width 147 height 15
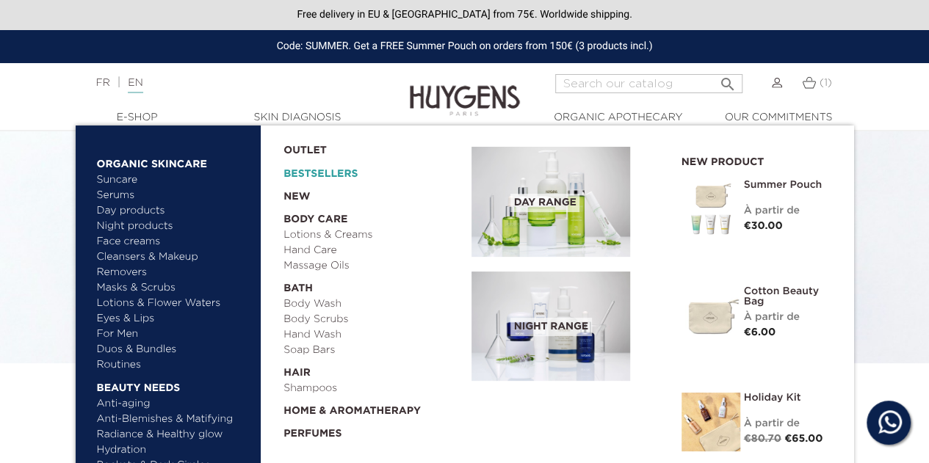
click at [314, 172] on link "Bestsellers" at bounding box center [365, 170] width 164 height 23
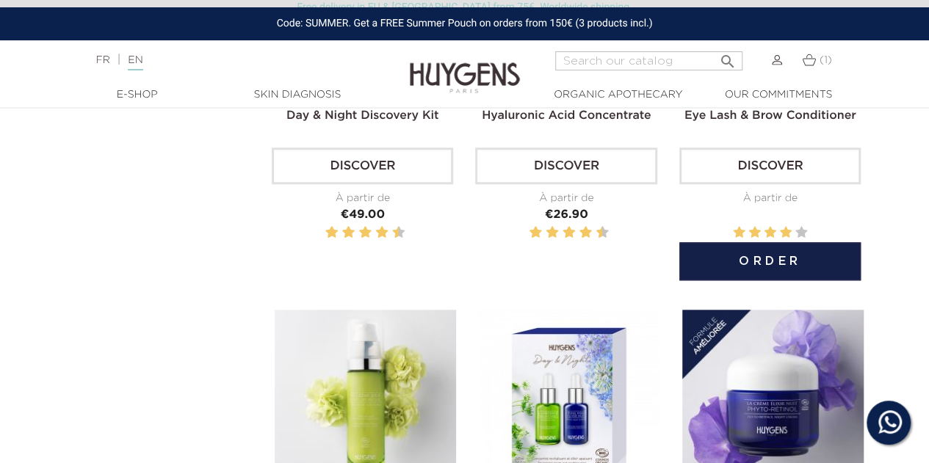
scroll to position [881, 0]
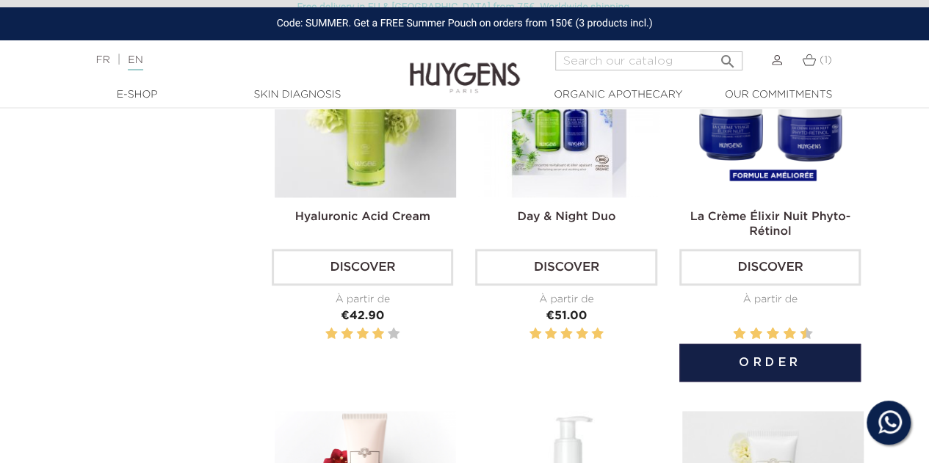
click at [770, 151] on img at bounding box center [772, 106] width 181 height 181
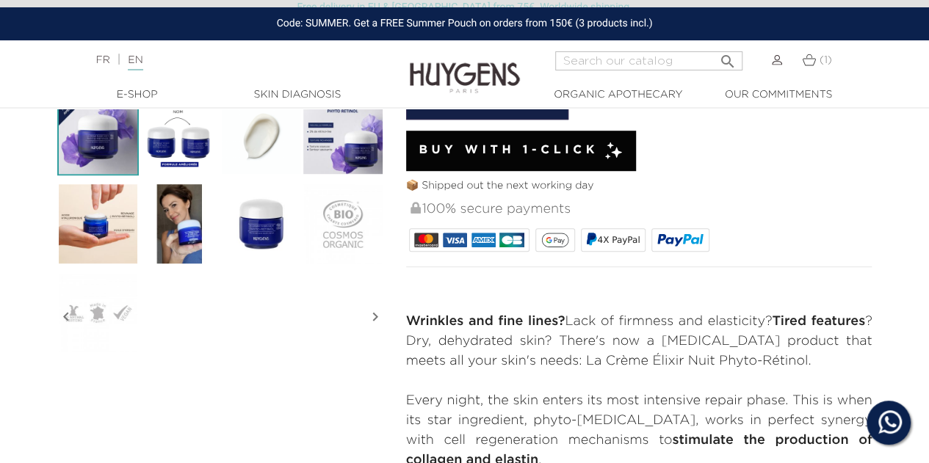
scroll to position [367, 0]
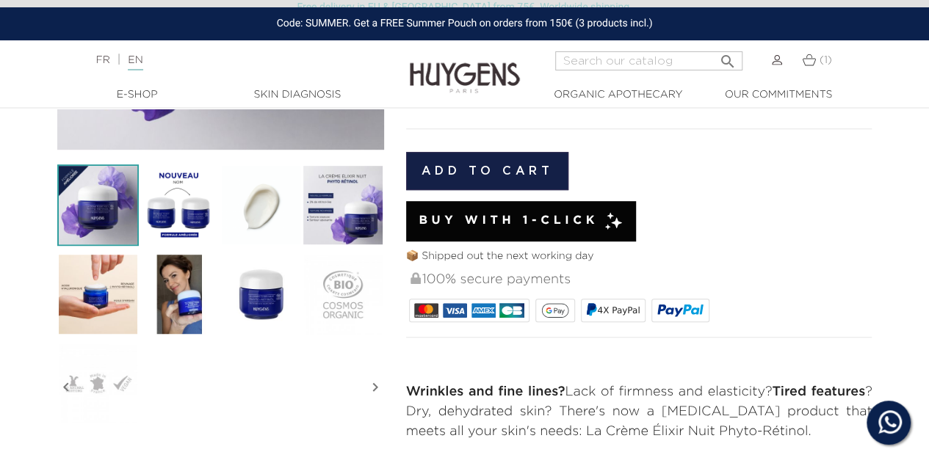
click at [92, 68] on div "FR | EN Français English" at bounding box center [232, 60] width 288 height 18
click at [105, 57] on link "FR" at bounding box center [102, 60] width 14 height 10
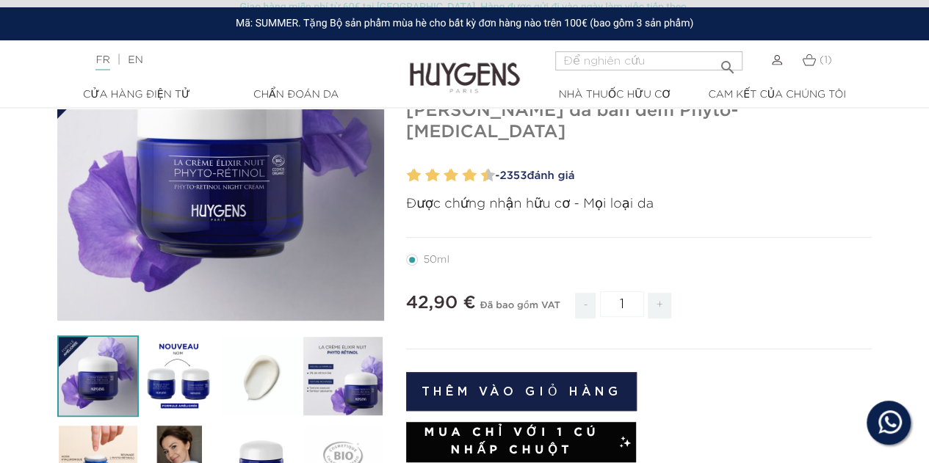
scroll to position [367, 0]
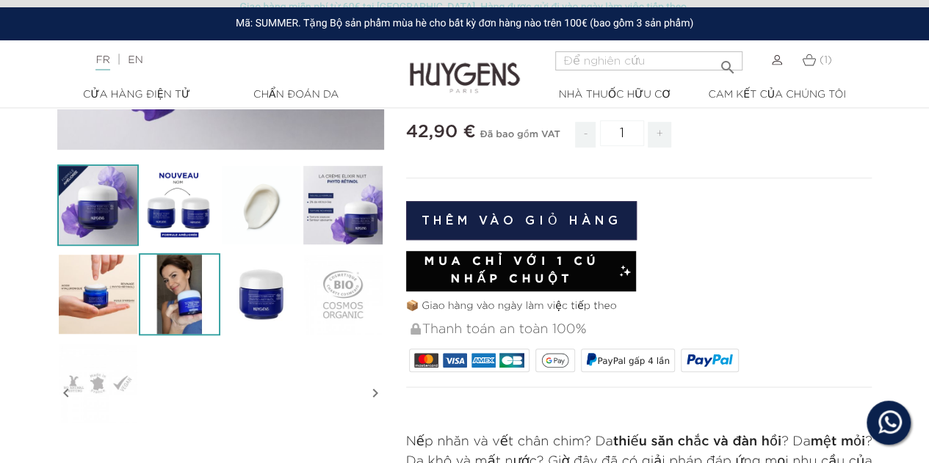
click at [169, 299] on img at bounding box center [180, 294] width 82 height 82
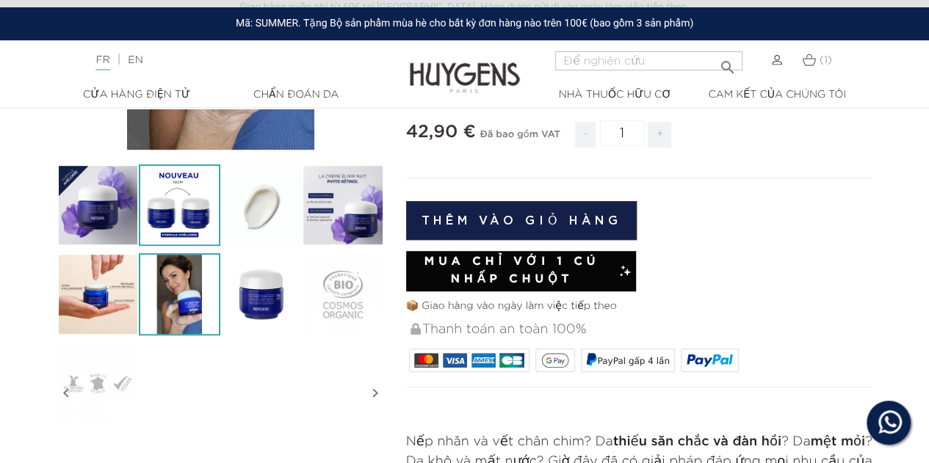
click at [195, 226] on img at bounding box center [180, 205] width 82 height 82
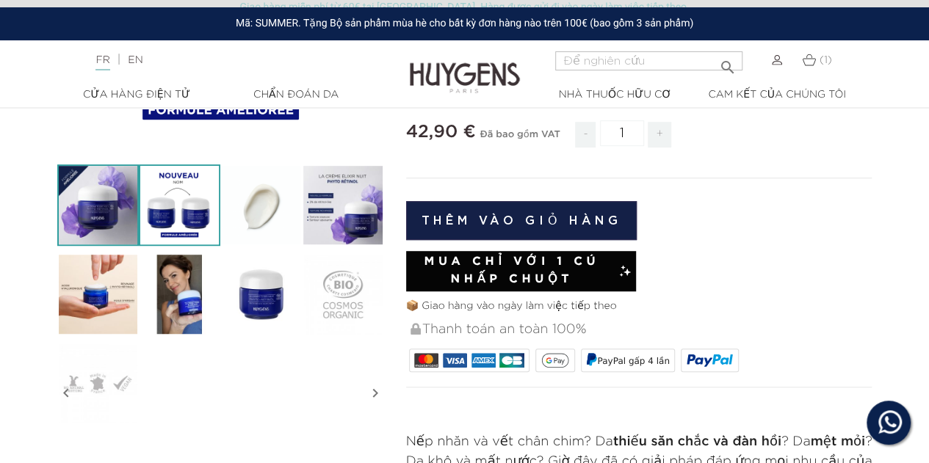
click at [90, 221] on img at bounding box center [98, 205] width 82 height 82
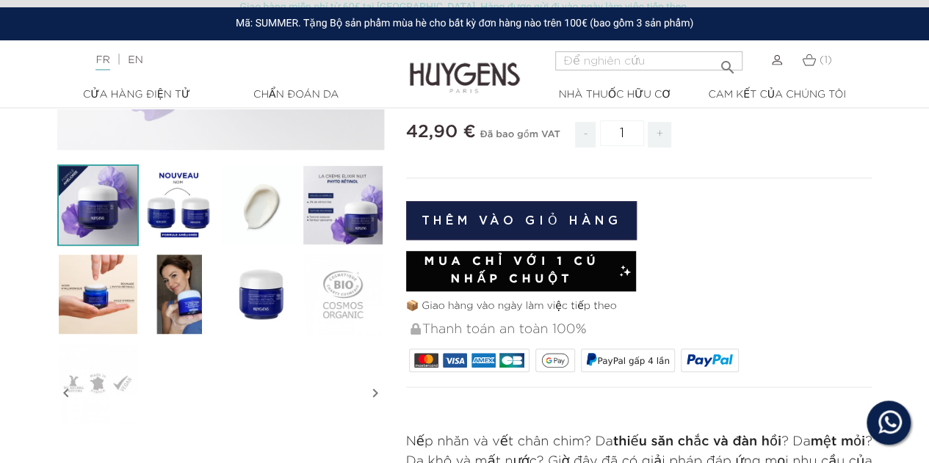
scroll to position [73, 0]
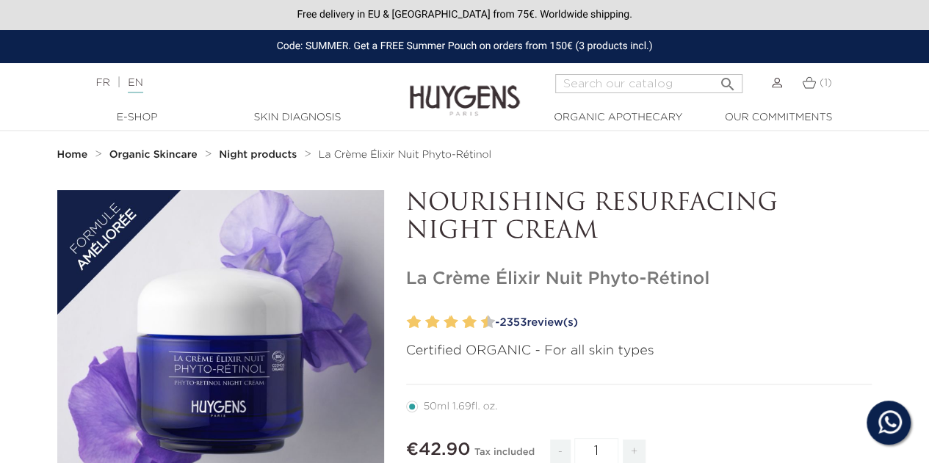
scroll to position [367, 0]
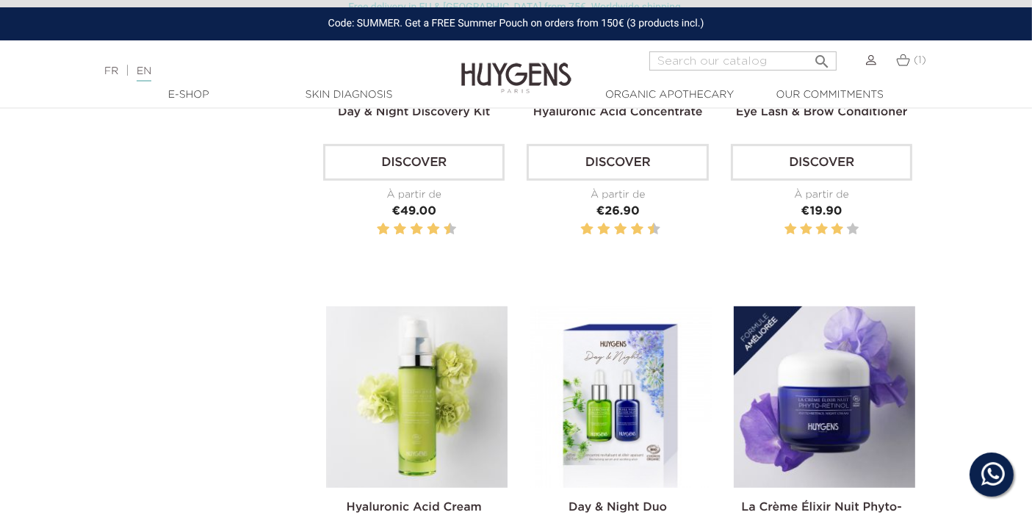
scroll to position [709, 0]
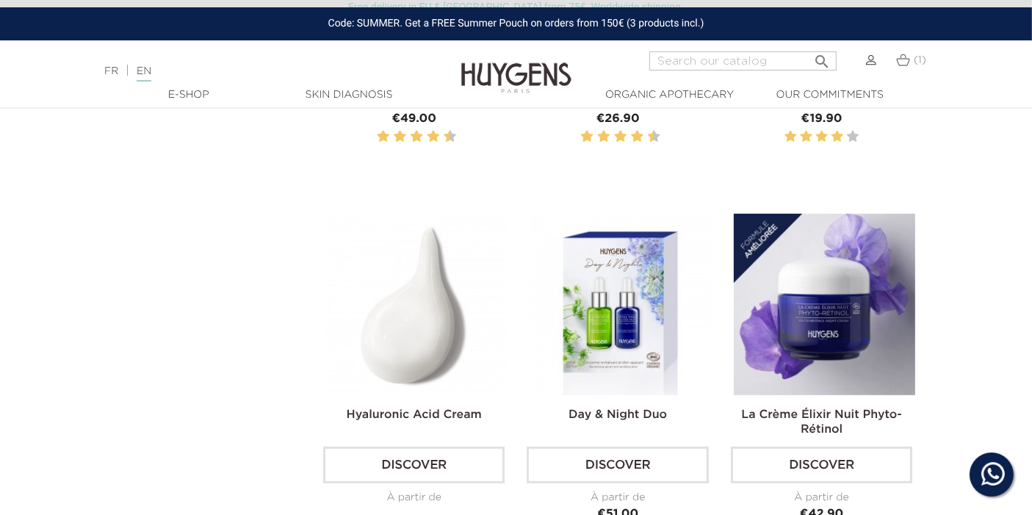
click at [372, 297] on img at bounding box center [416, 304] width 181 height 181
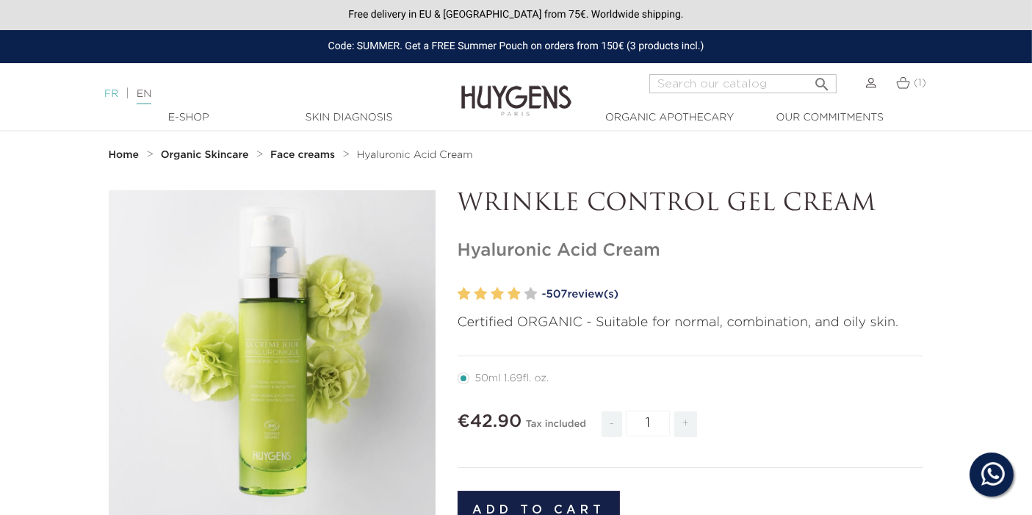
click at [115, 99] on link "FR" at bounding box center [111, 94] width 14 height 10
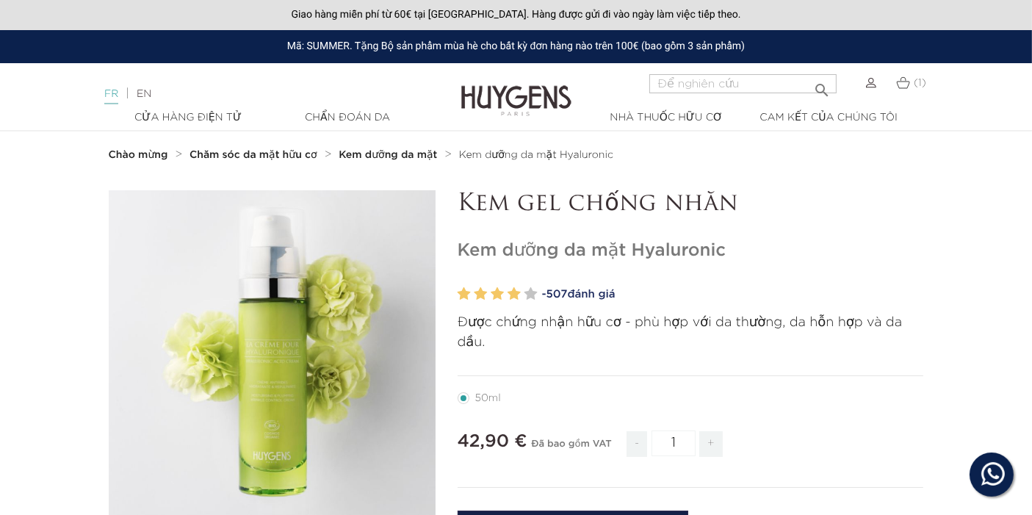
click at [117, 95] on font "FR" at bounding box center [111, 94] width 14 height 10
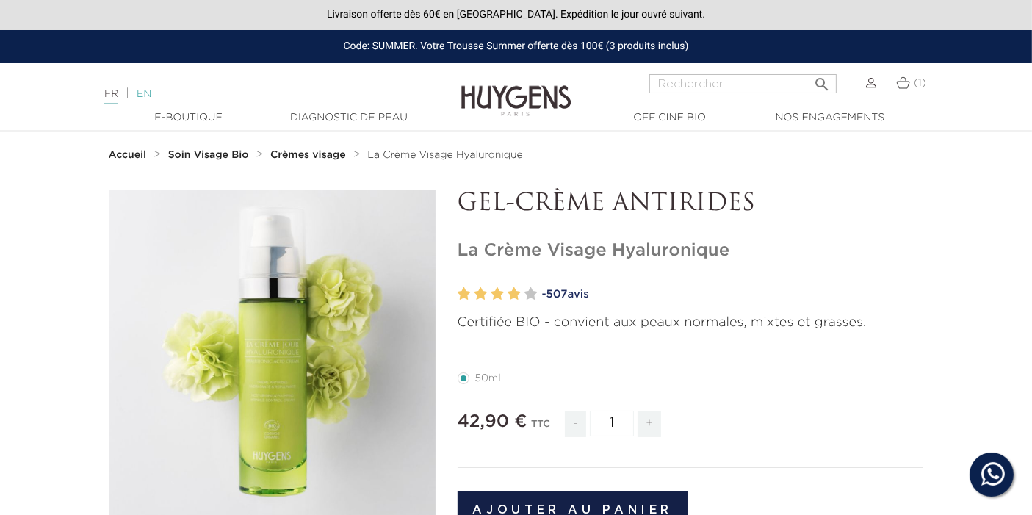
click at [151, 95] on link "EN" at bounding box center [144, 94] width 15 height 10
click at [151, 93] on link "EN" at bounding box center [144, 94] width 15 height 10
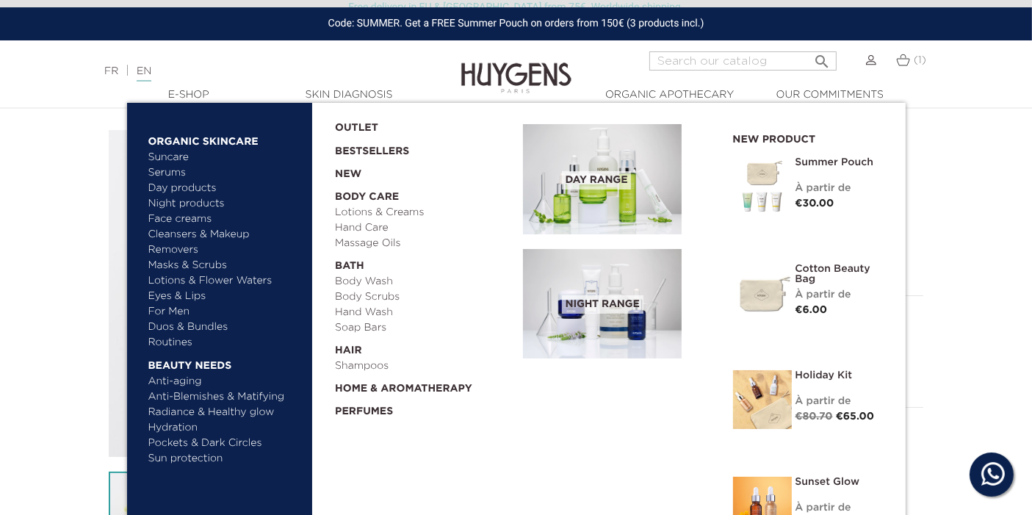
scroll to position [82, 0]
click at [184, 380] on link "Anti-aging" at bounding box center [224, 381] width 153 height 15
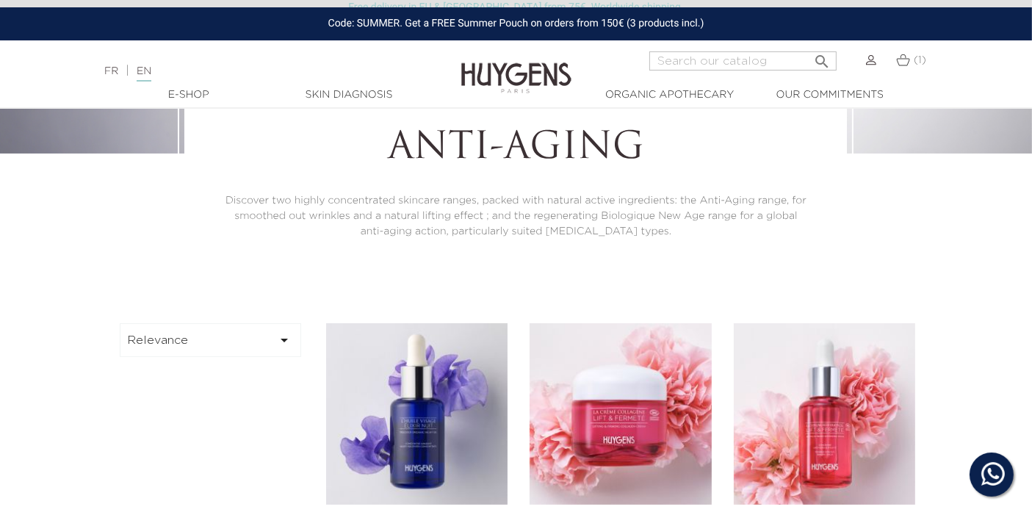
scroll to position [408, 0]
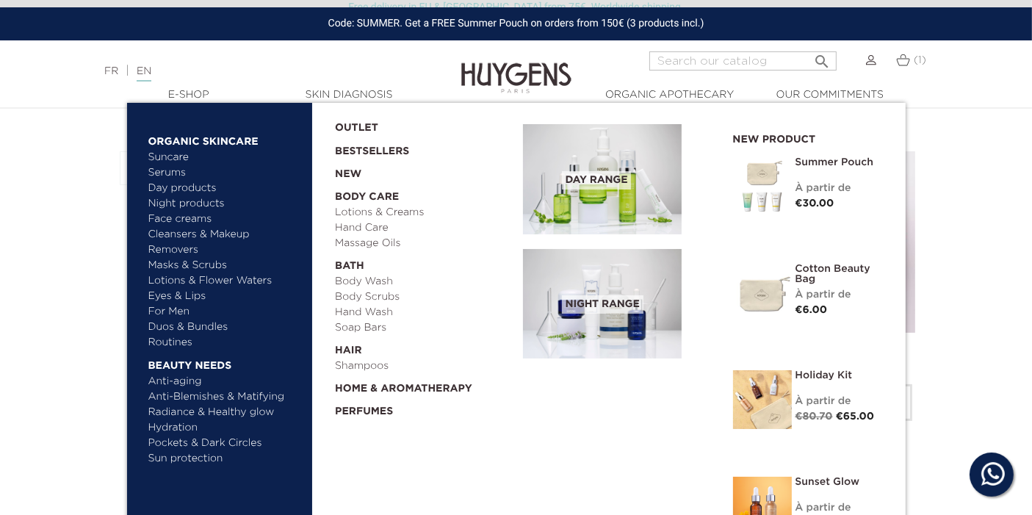
click at [194, 455] on link "Sun protection" at bounding box center [224, 458] width 153 height 15
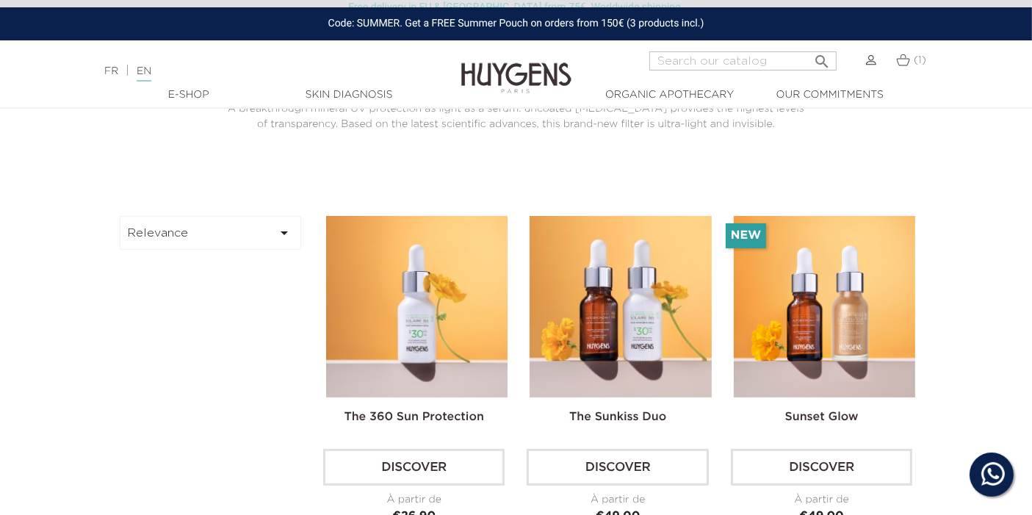
scroll to position [326, 0]
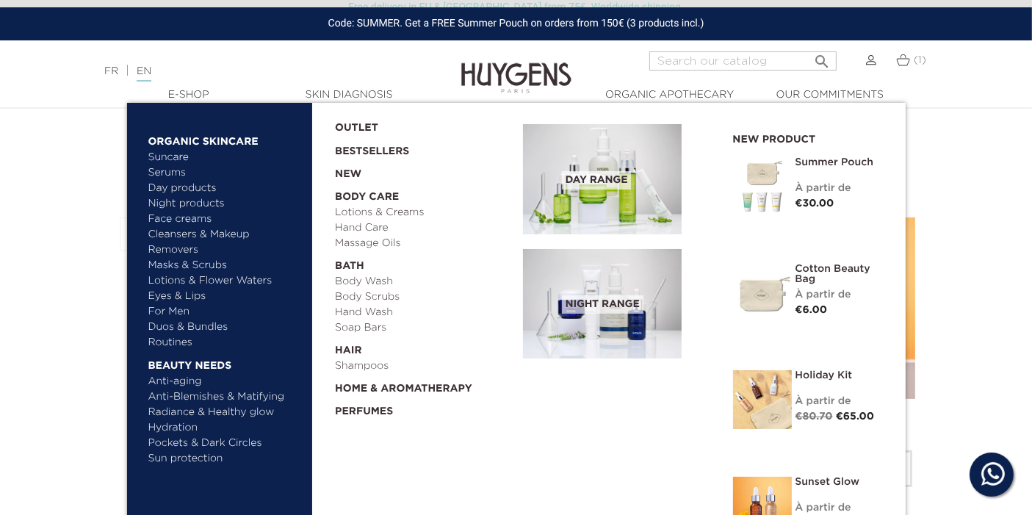
click at [199, 439] on link "Pockets & Dark Circles" at bounding box center [224, 442] width 153 height 15
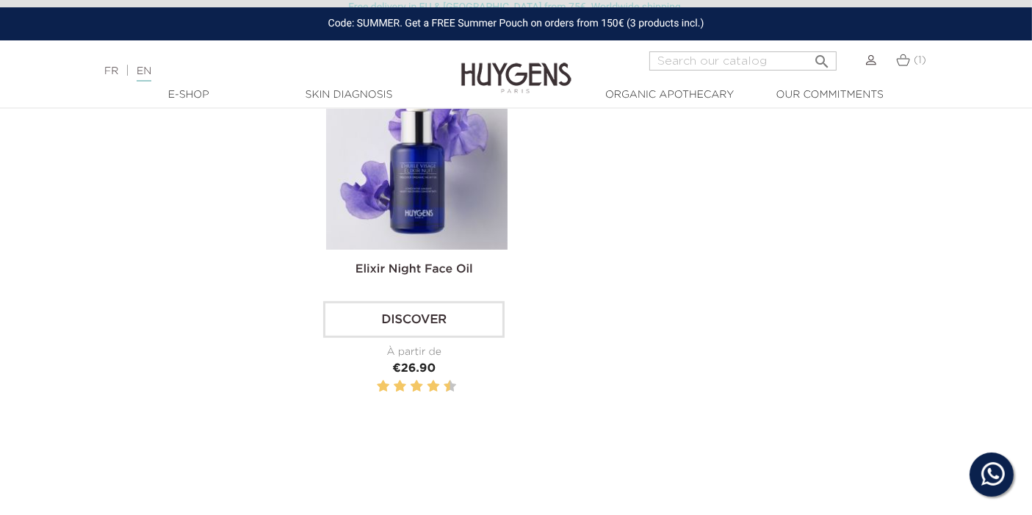
scroll to position [897, 0]
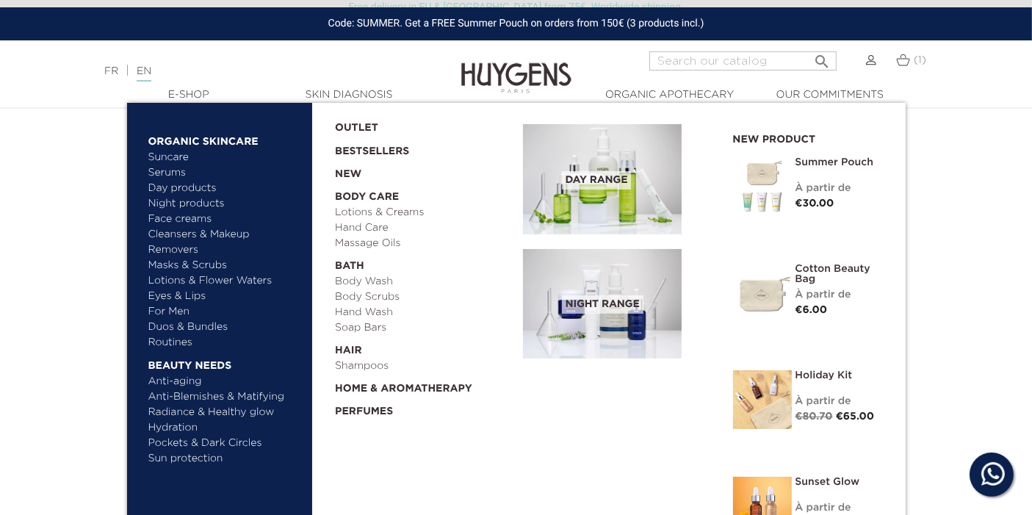
click at [183, 429] on link "Hydration" at bounding box center [224, 427] width 153 height 15
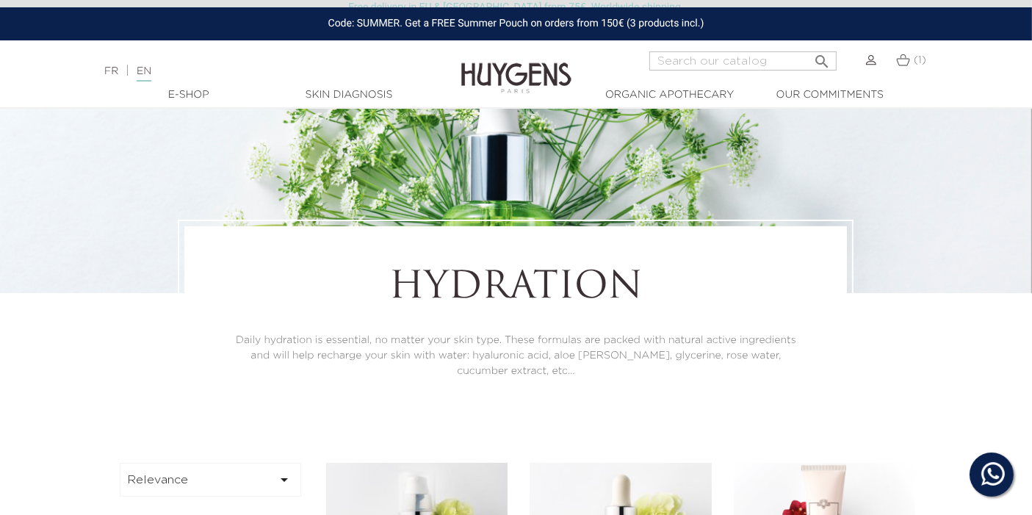
scroll to position [408, 0]
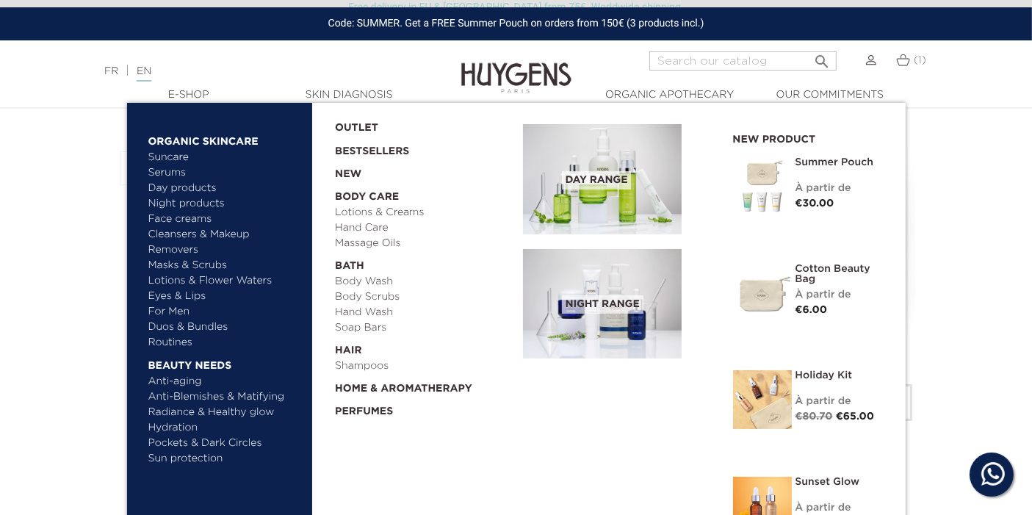
click at [198, 413] on link "Radiance & Healthy glow" at bounding box center [224, 412] width 153 height 15
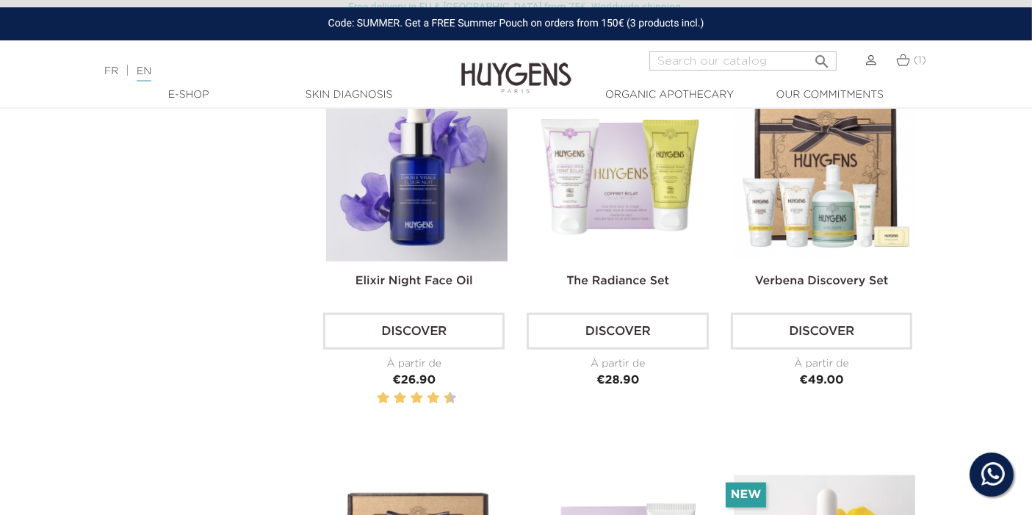
scroll to position [1713, 0]
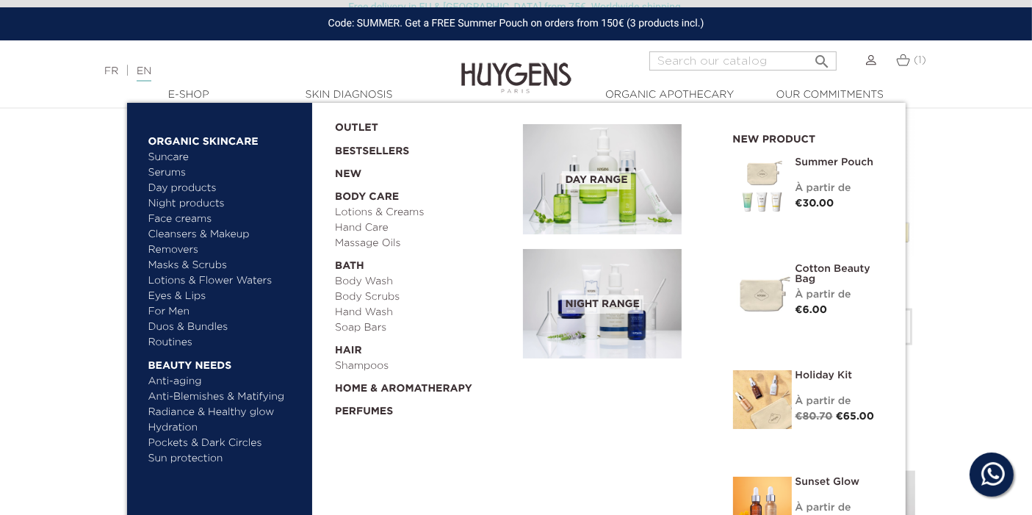
click at [189, 382] on link "Anti-aging" at bounding box center [224, 381] width 153 height 15
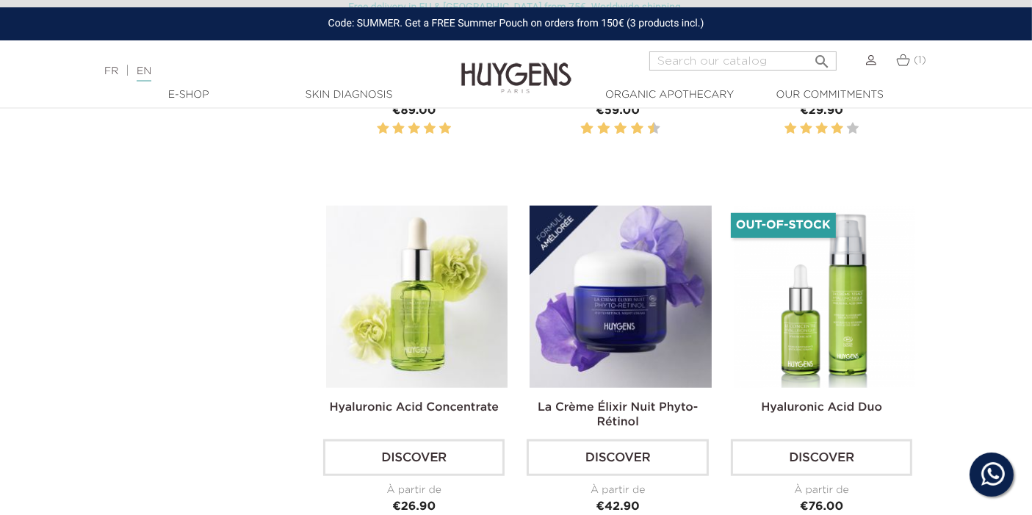
scroll to position [1223, 0]
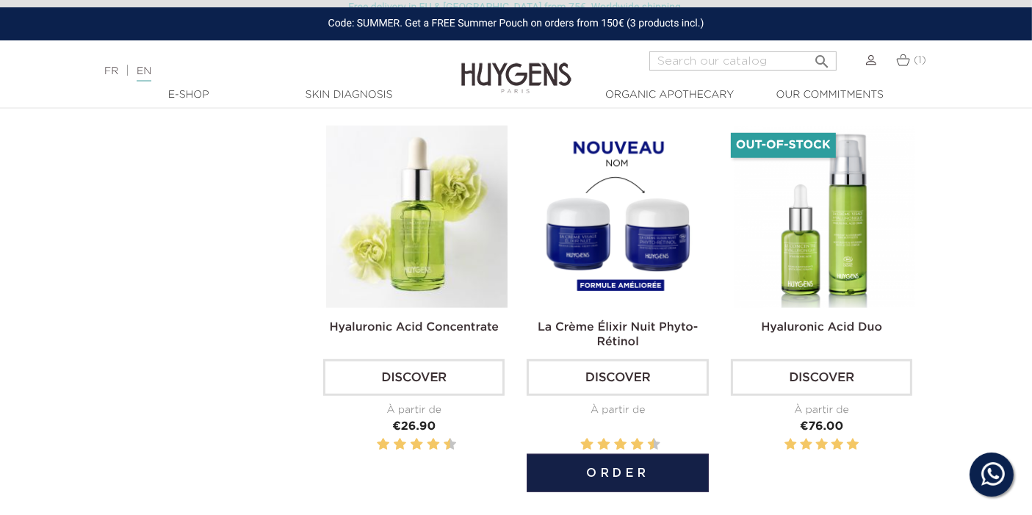
click at [546, 206] on img at bounding box center [619, 216] width 181 height 181
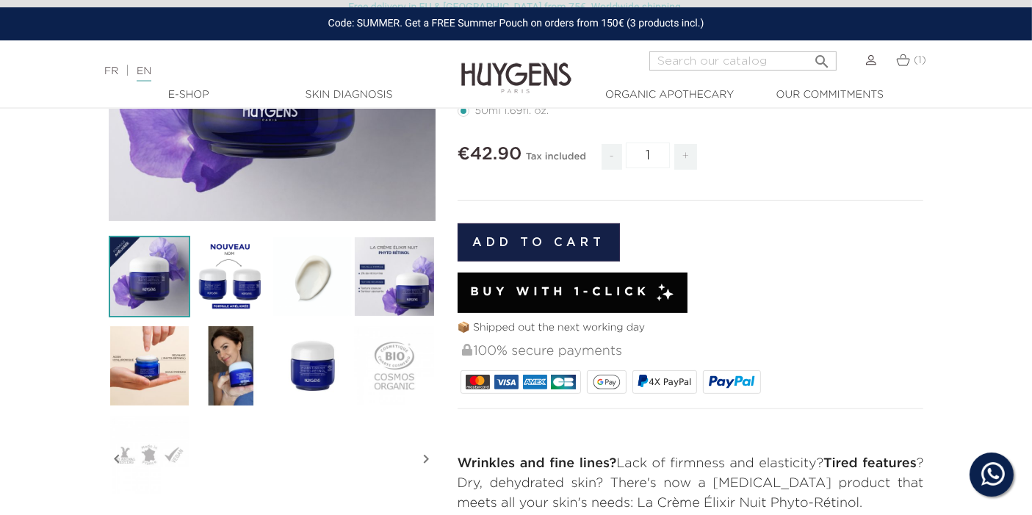
scroll to position [326, 0]
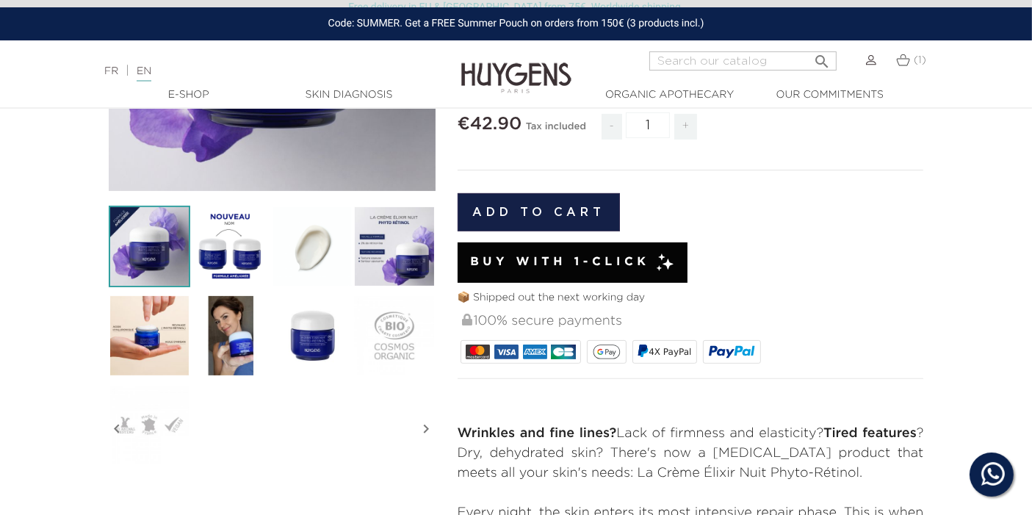
click at [545, 261] on span "Buy with 1-Click" at bounding box center [560, 262] width 180 height 18
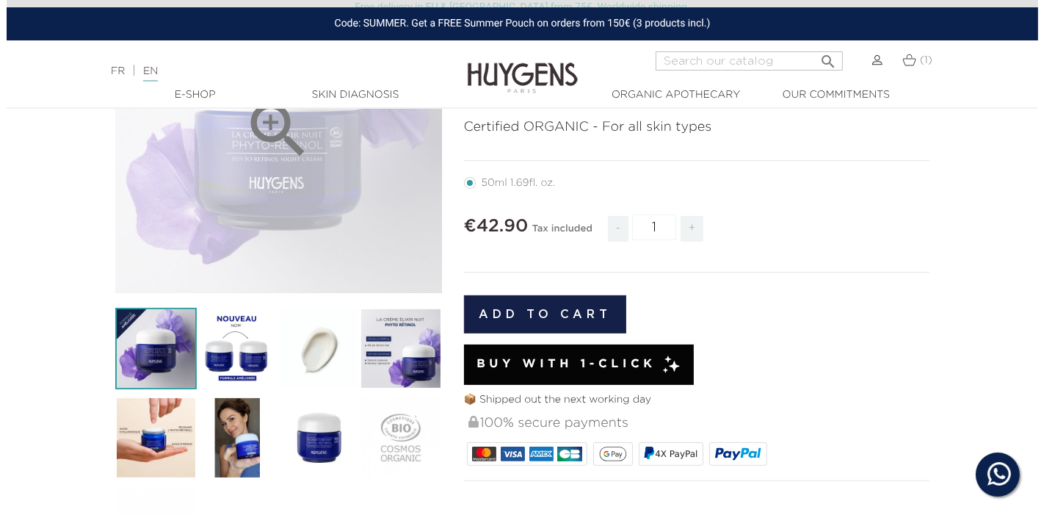
scroll to position [326, 0]
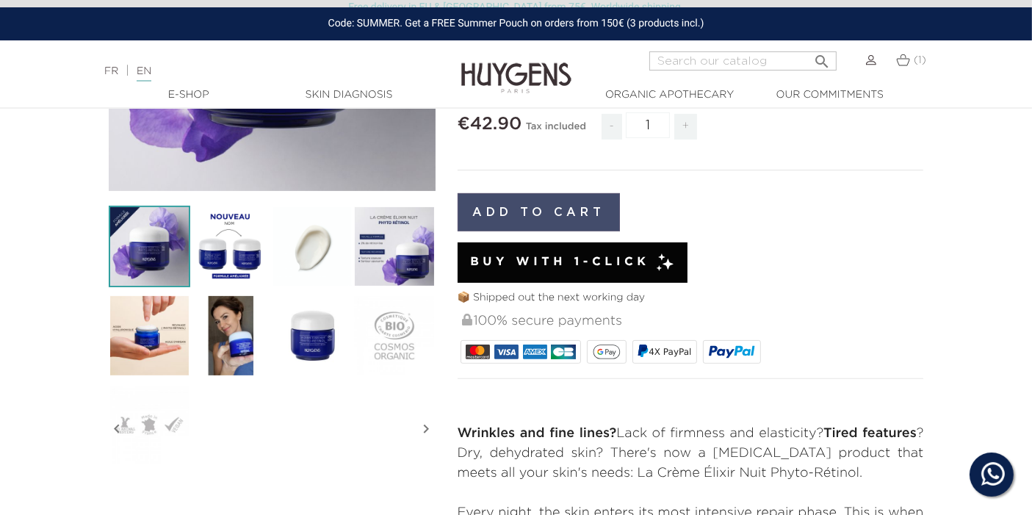
click at [558, 209] on button "Add to cart" at bounding box center [539, 212] width 163 height 38
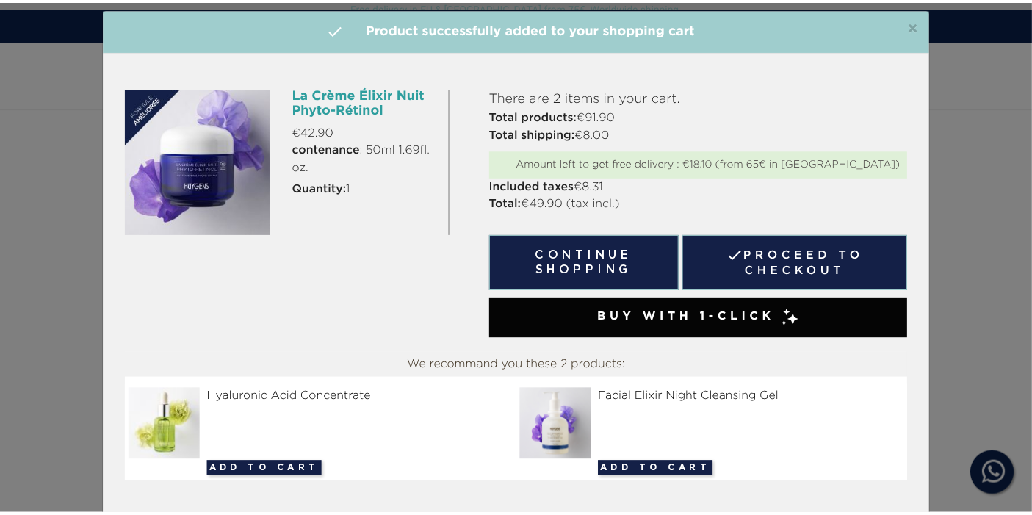
scroll to position [0, 0]
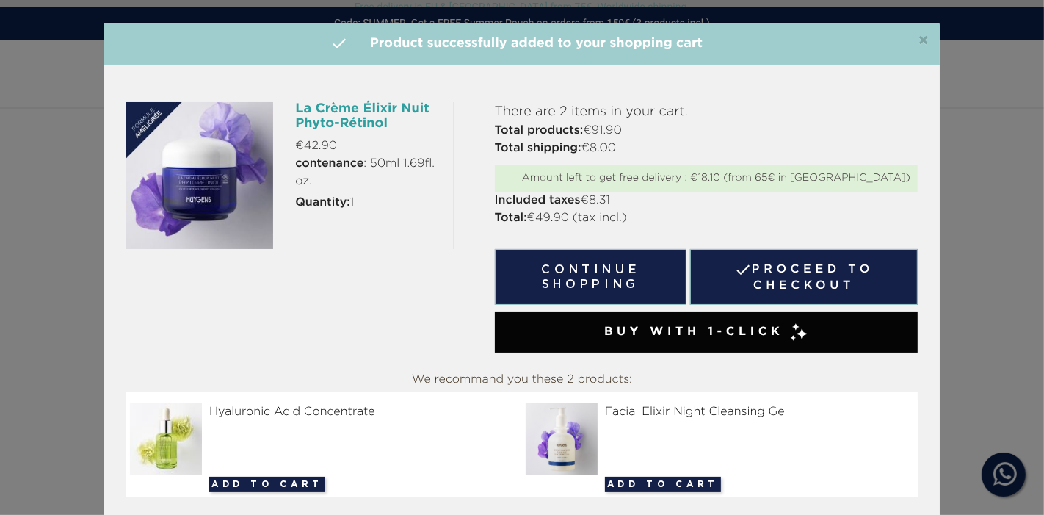
click at [952, 124] on div "×  Product successfully added to your shopping cart La Crème Élixir Nuit Phyto…" at bounding box center [522, 257] width 1044 height 515
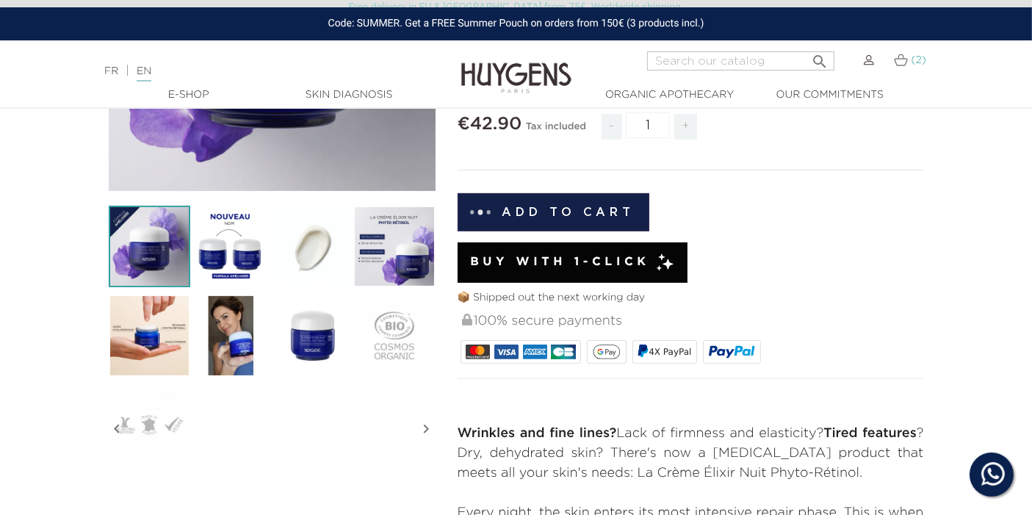
click at [912, 55] on span "(2)" at bounding box center [918, 60] width 15 height 10
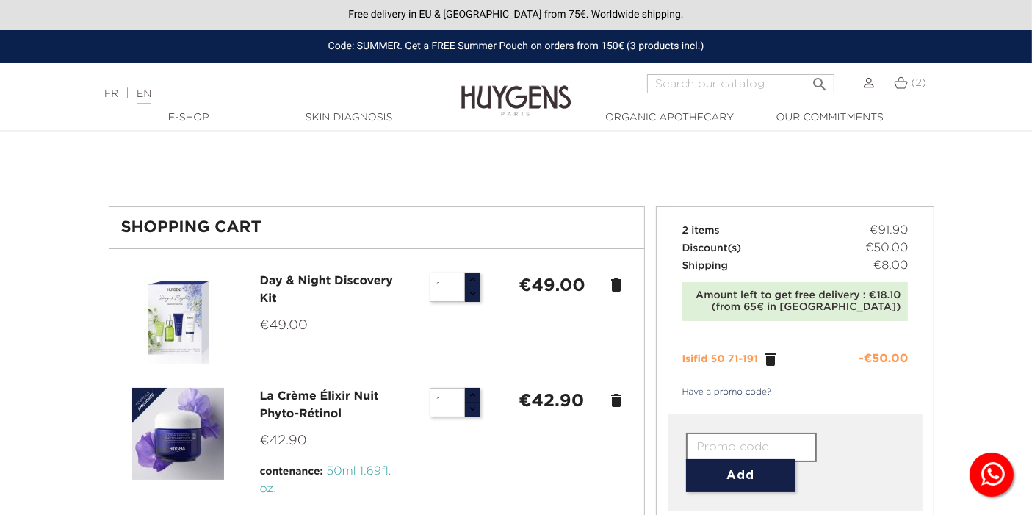
click at [613, 286] on icon "delete" at bounding box center [616, 285] width 18 height 18
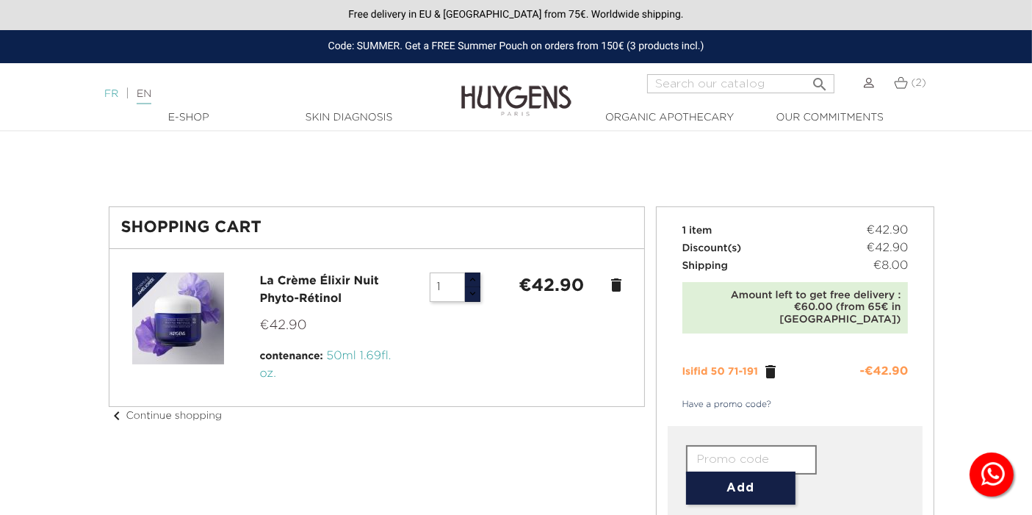
click at [114, 95] on link "FR" at bounding box center [111, 94] width 14 height 10
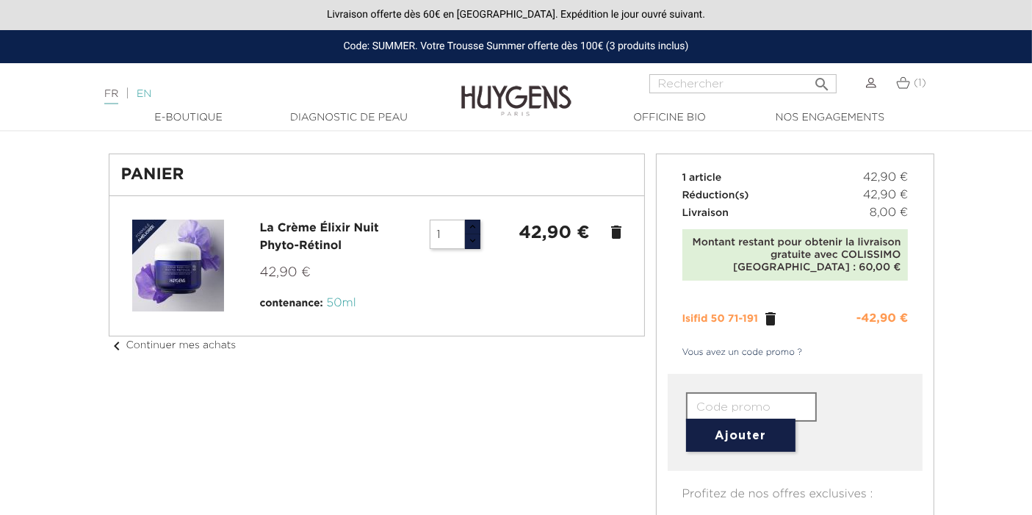
drag, startPoint x: 0, startPoint y: 0, endPoint x: 148, endPoint y: 95, distance: 175.4
click at [148, 95] on link "EN" at bounding box center [144, 94] width 15 height 10
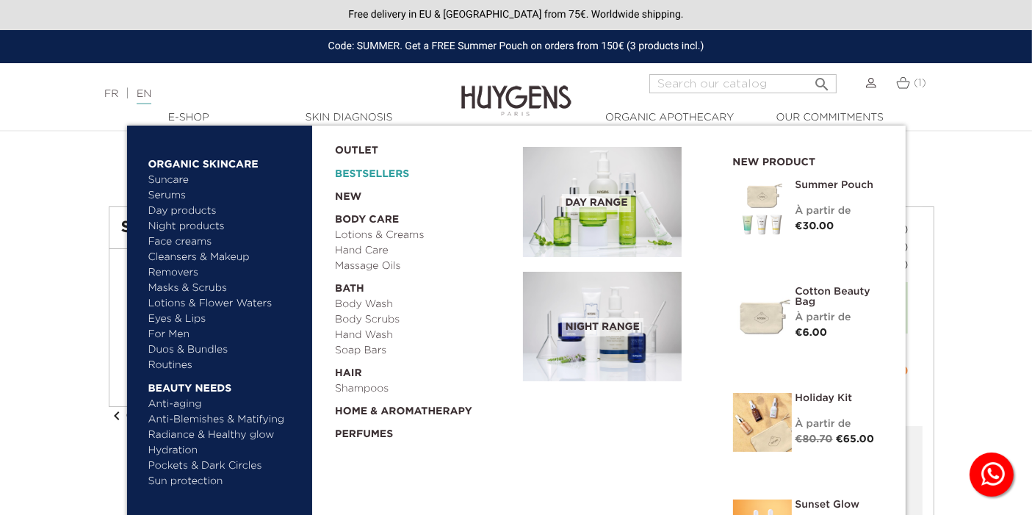
click at [367, 177] on link "Bestsellers" at bounding box center [417, 170] width 164 height 23
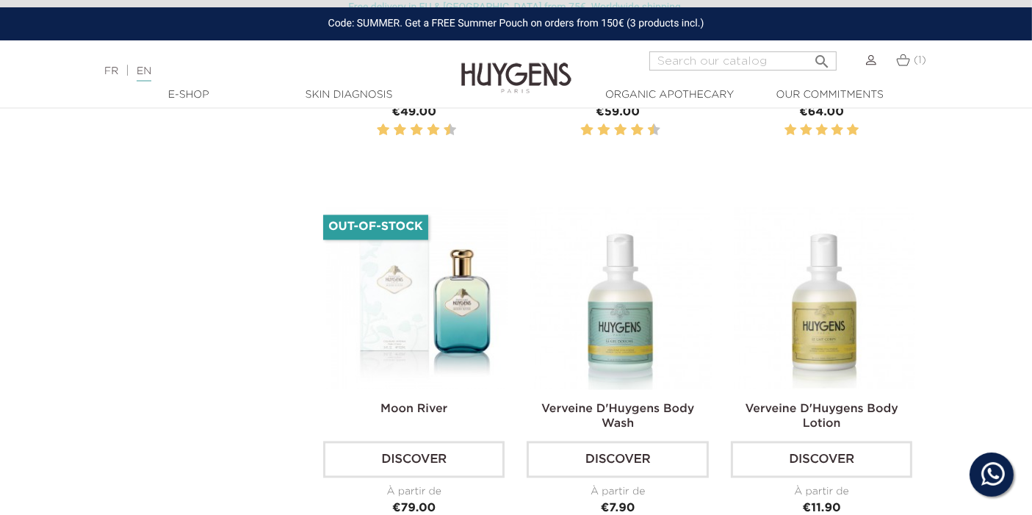
scroll to position [2039, 0]
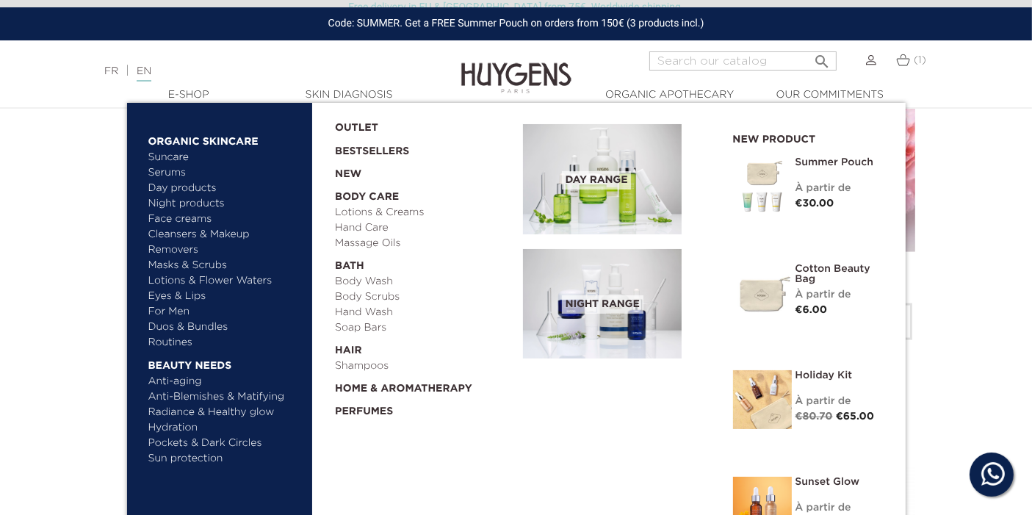
click at [170, 156] on link "Suncare" at bounding box center [224, 157] width 153 height 15
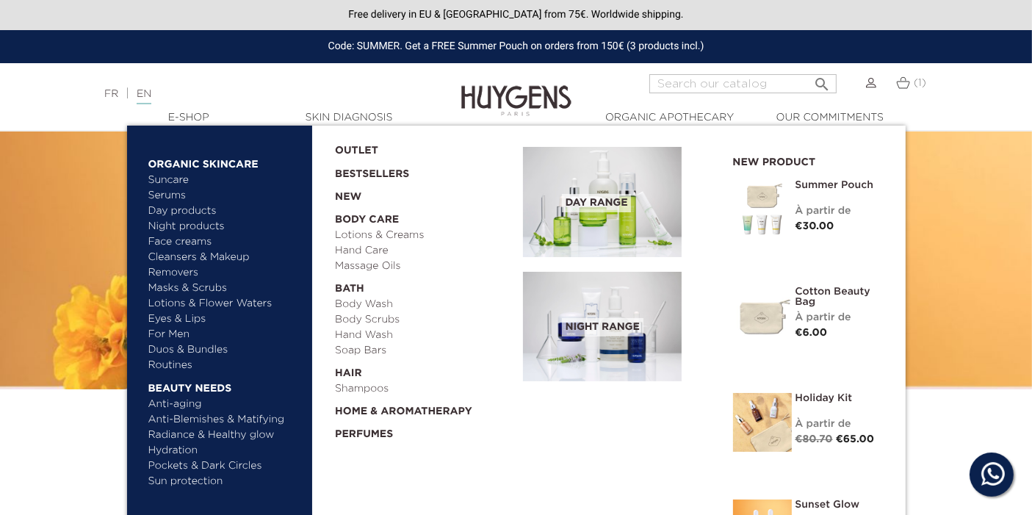
click at [165, 451] on link "Hydration" at bounding box center [224, 450] width 153 height 15
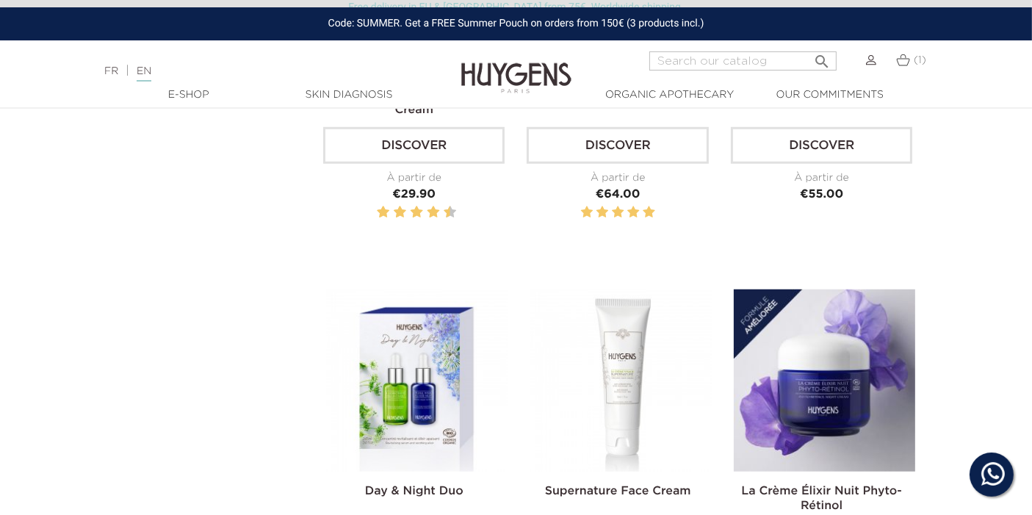
scroll to position [1060, 0]
click at [644, 339] on img at bounding box center [619, 379] width 181 height 181
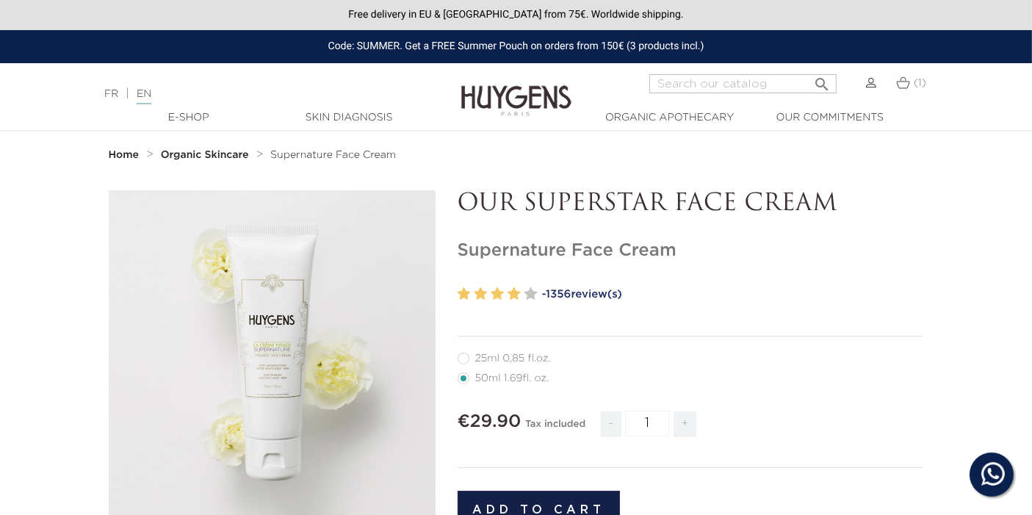
click at [520, 355] on label32"] "25ml 0,85 fl.oz." at bounding box center [513, 358] width 111 height 12
radio input "true"
click at [117, 92] on link "FR" at bounding box center [111, 94] width 14 height 10
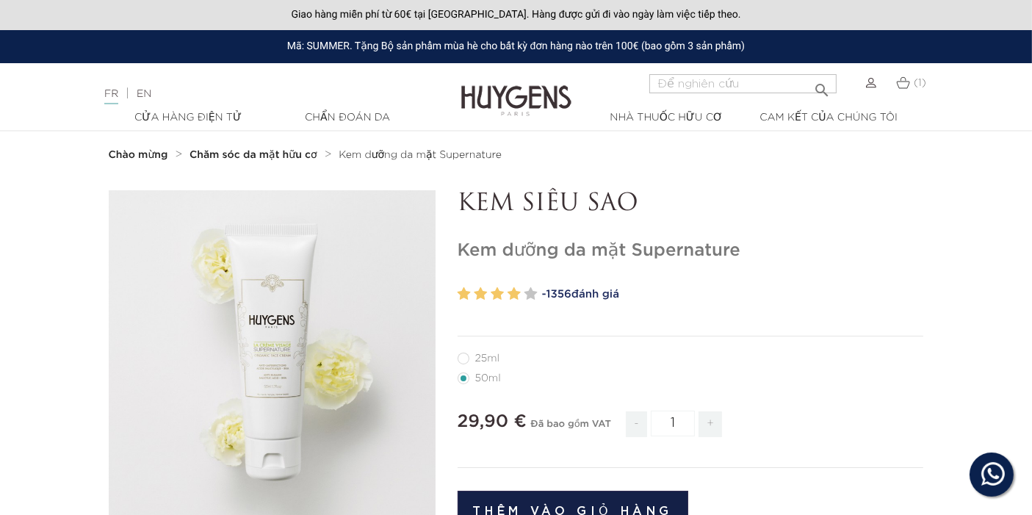
click at [481, 358] on font "25ml" at bounding box center [487, 358] width 25 height 10
radio input "true"
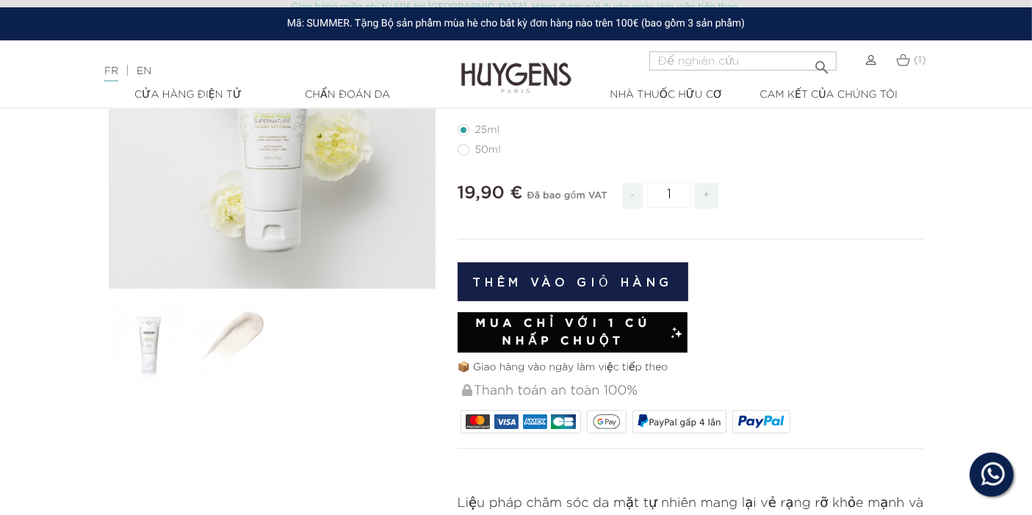
scroll to position [82, 0]
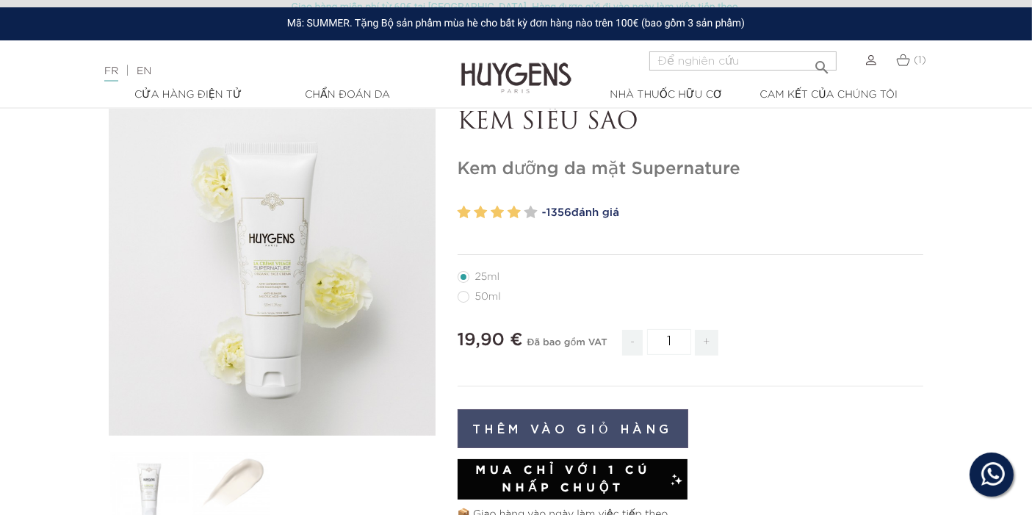
click at [620, 429] on button "Thêm vào giỏ hàng" at bounding box center [573, 428] width 231 height 39
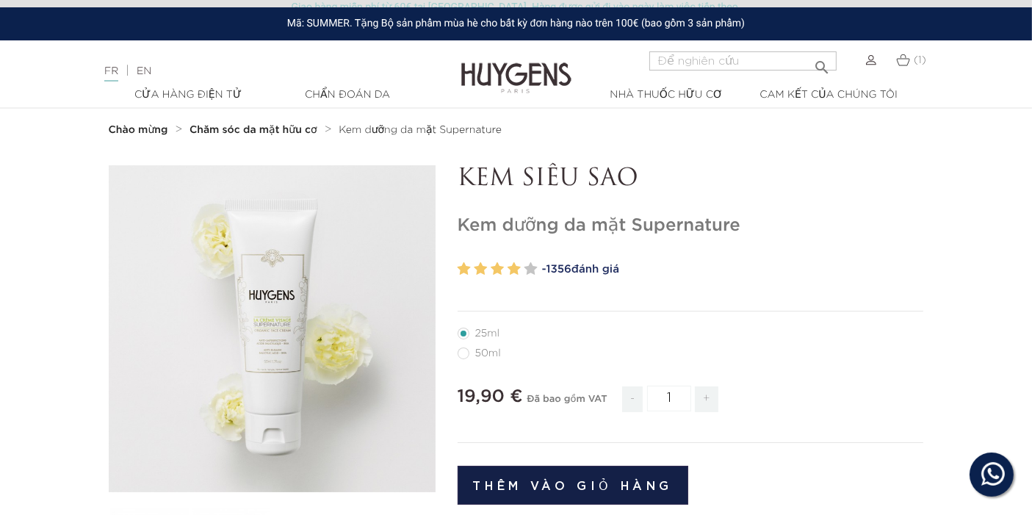
scroll to position [0, 0]
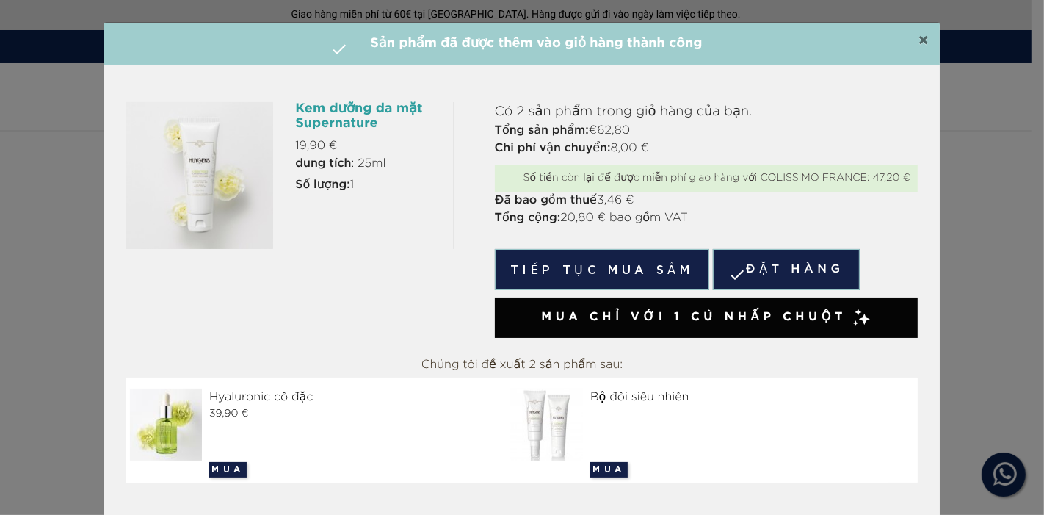
click at [918, 37] on font "×" at bounding box center [923, 41] width 11 height 18
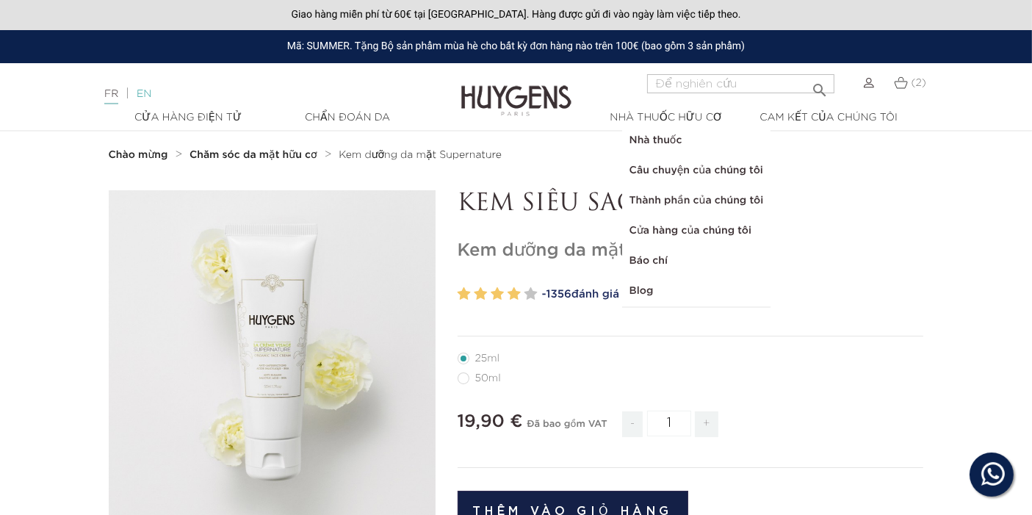
click at [149, 97] on font "EN" at bounding box center [144, 94] width 15 height 10
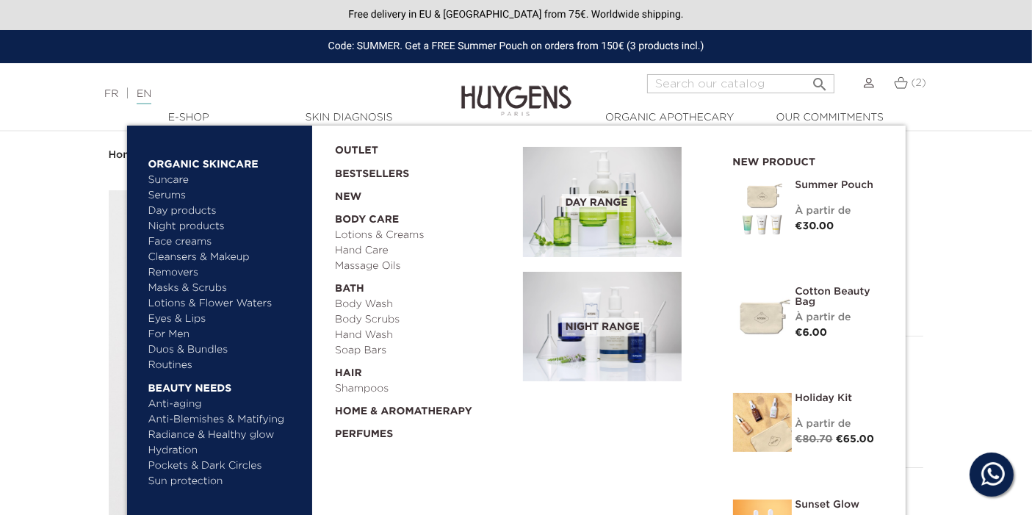
click at [181, 403] on link "Anti-aging" at bounding box center [224, 404] width 153 height 15
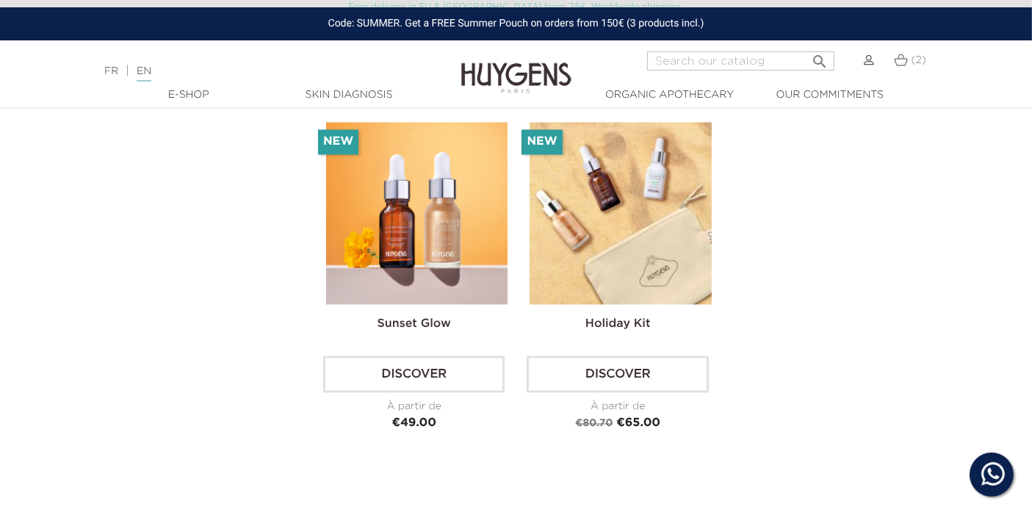
scroll to position [2774, 0]
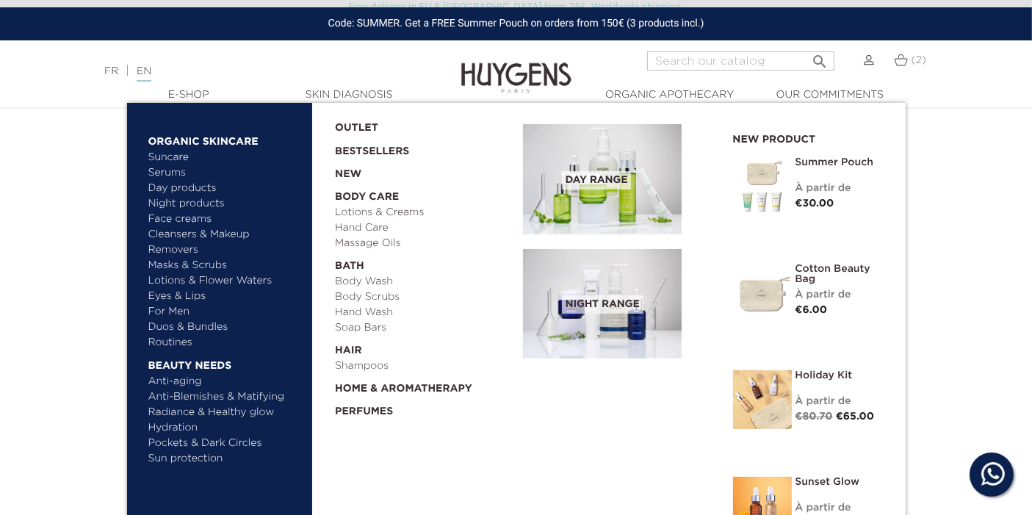
click at [201, 456] on link "Sun protection" at bounding box center [224, 458] width 153 height 15
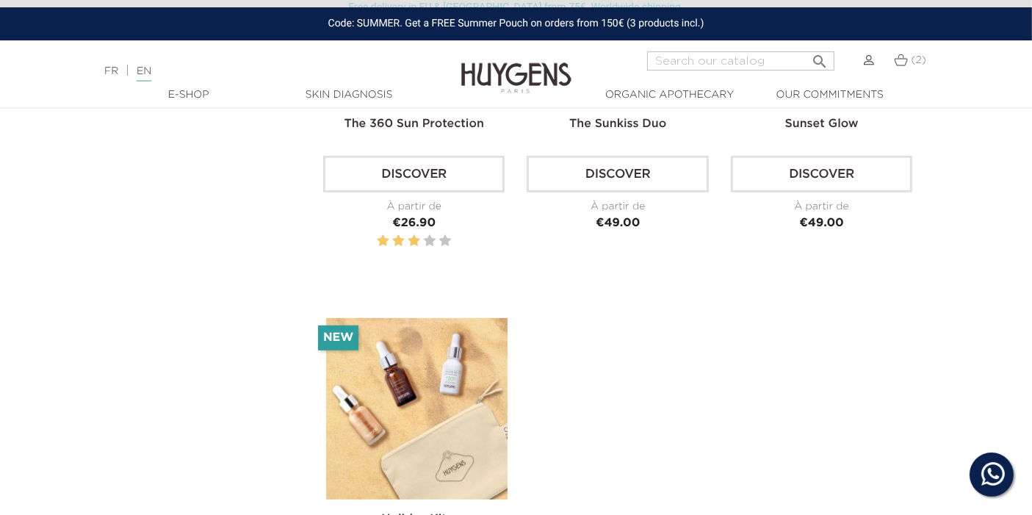
scroll to position [734, 0]
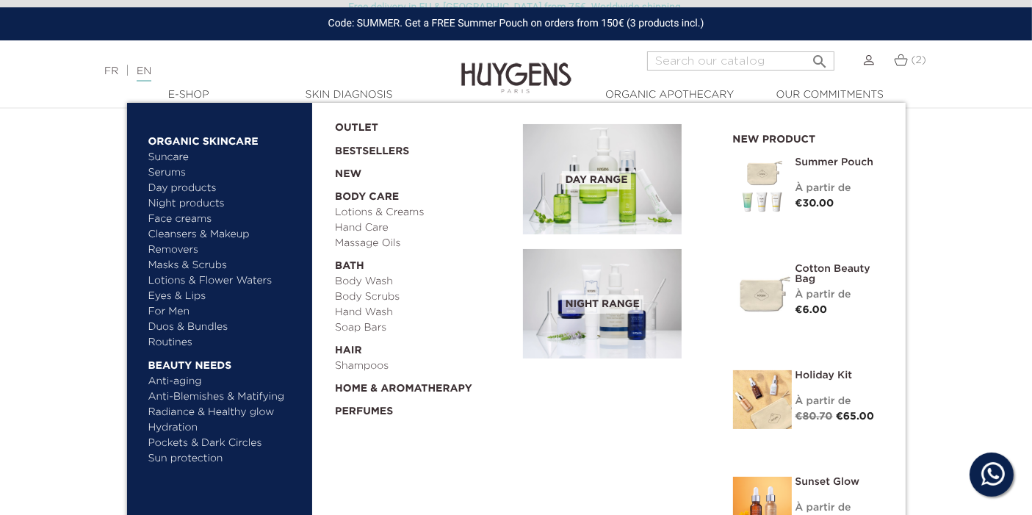
click at [184, 396] on link "Anti-Blemishes & Matifying" at bounding box center [224, 396] width 153 height 15
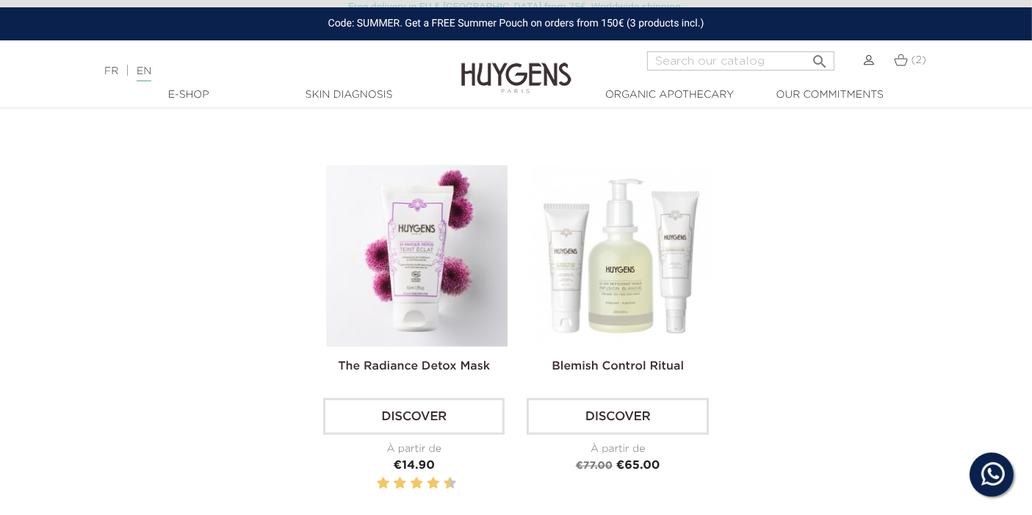
scroll to position [1632, 0]
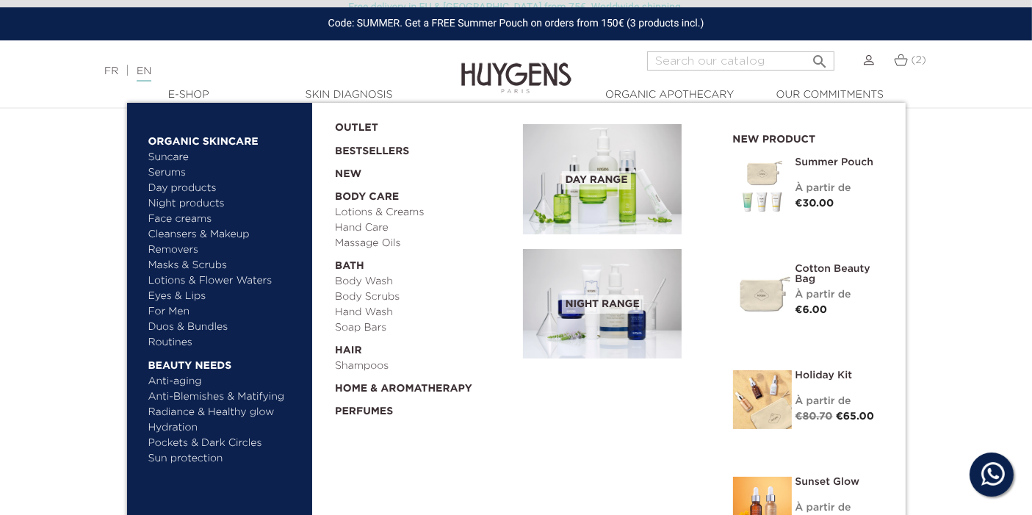
click at [185, 444] on link "Pockets & Dark Circles" at bounding box center [224, 442] width 153 height 15
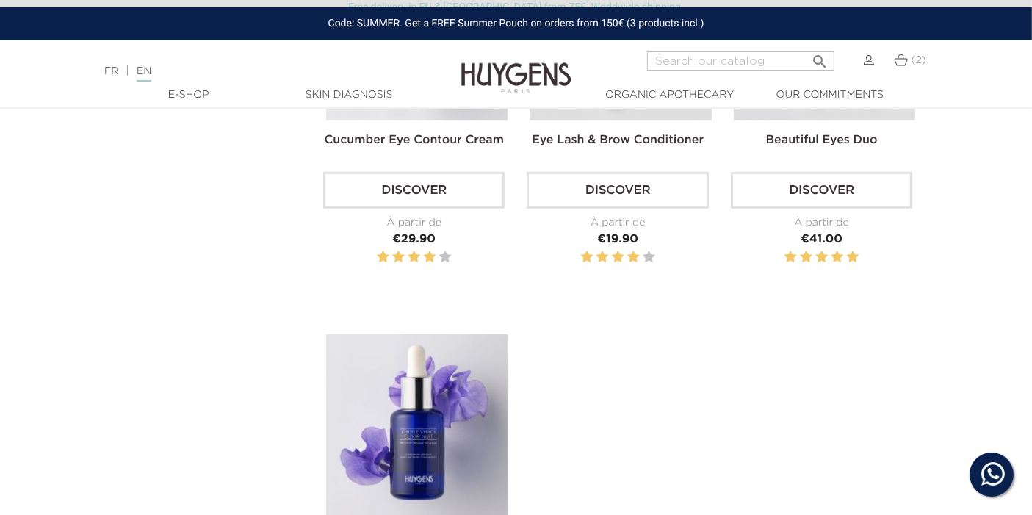
scroll to position [816, 0]
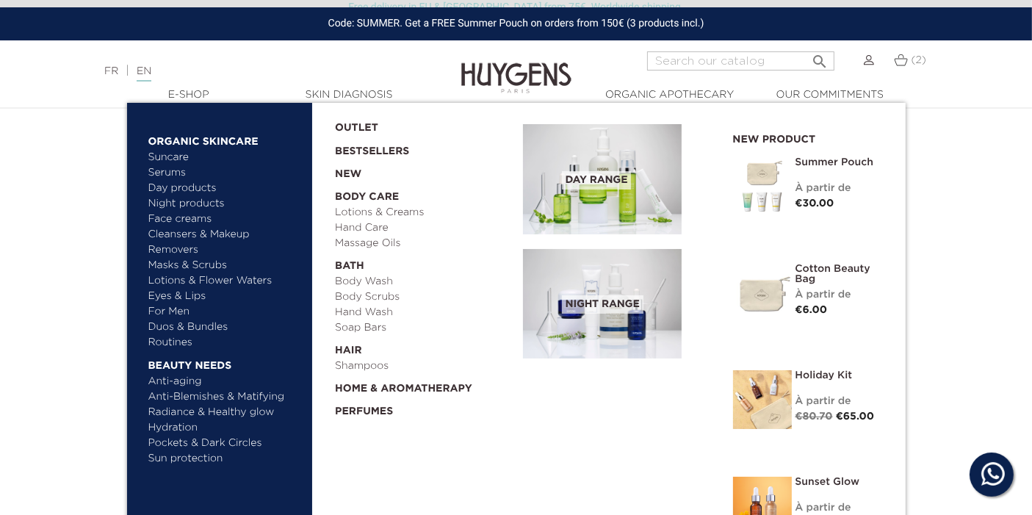
click at [186, 416] on link "Radiance & Healthy glow" at bounding box center [224, 412] width 153 height 15
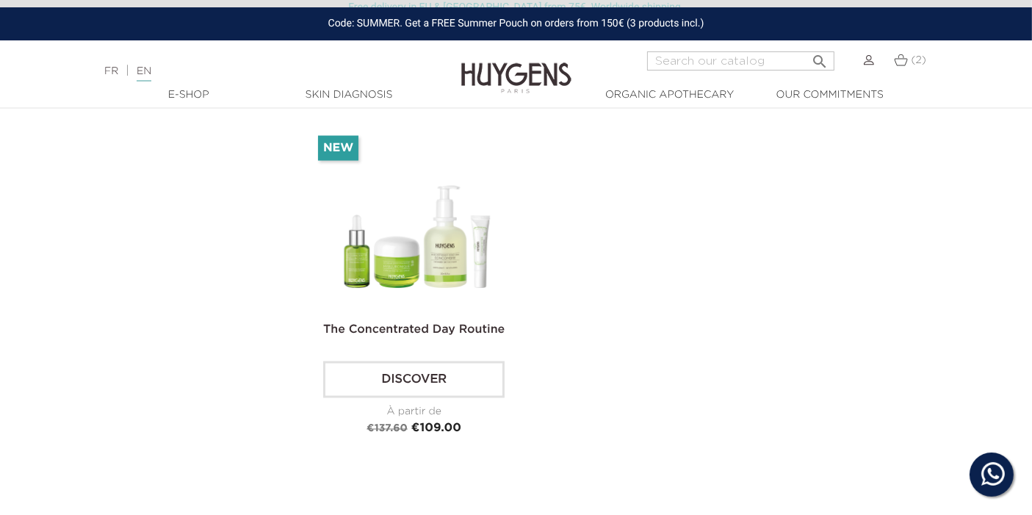
scroll to position [2529, 0]
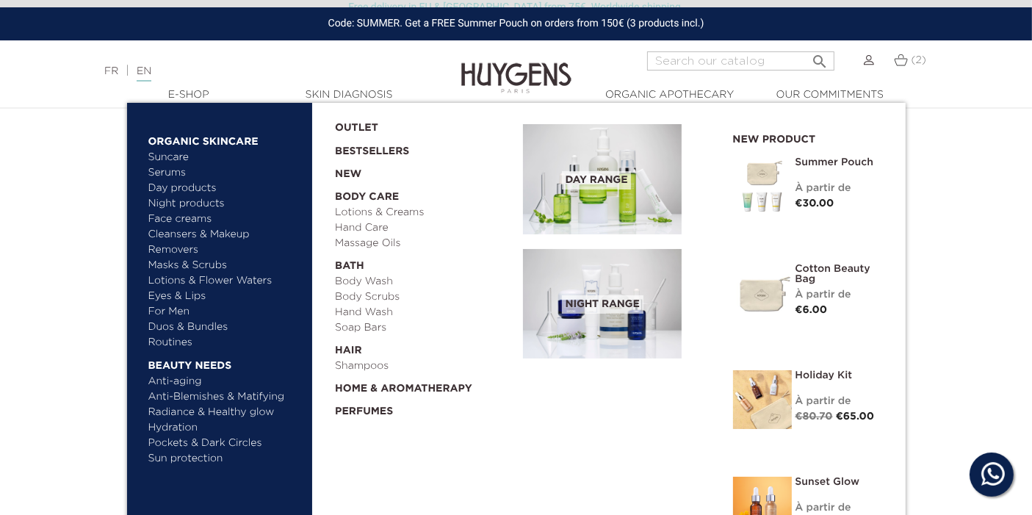
click at [185, 345] on link "Routines" at bounding box center [224, 342] width 153 height 15
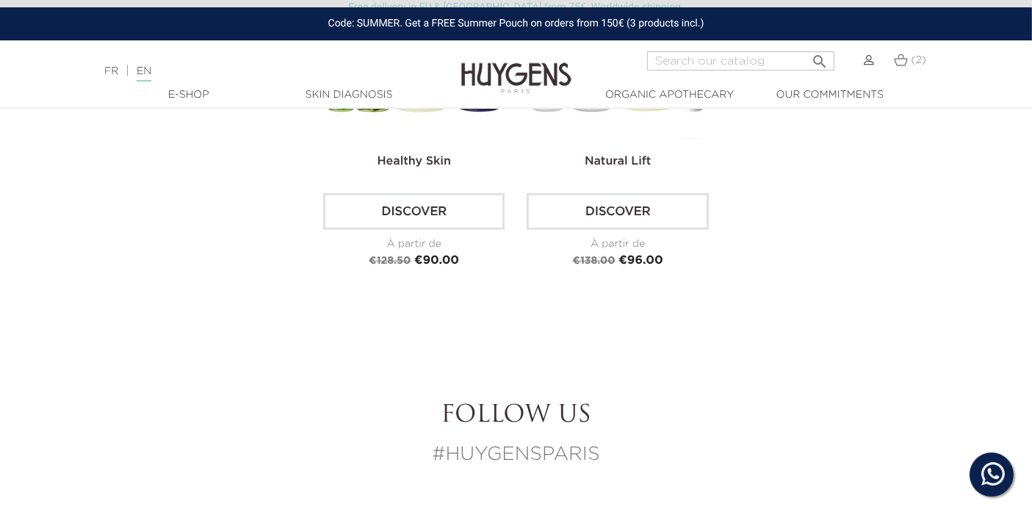
scroll to position [1550, 0]
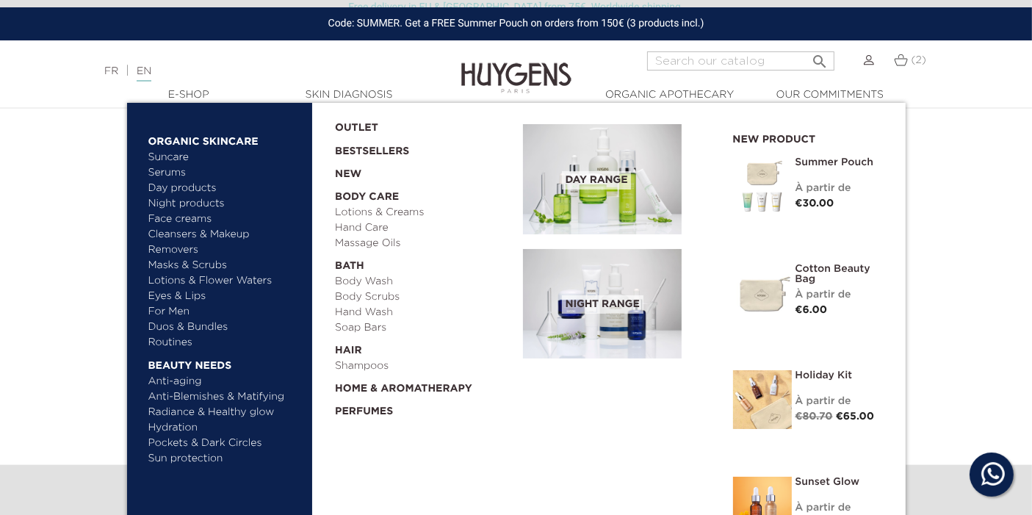
click at [170, 324] on link "Duos & Bundles" at bounding box center [224, 326] width 153 height 15
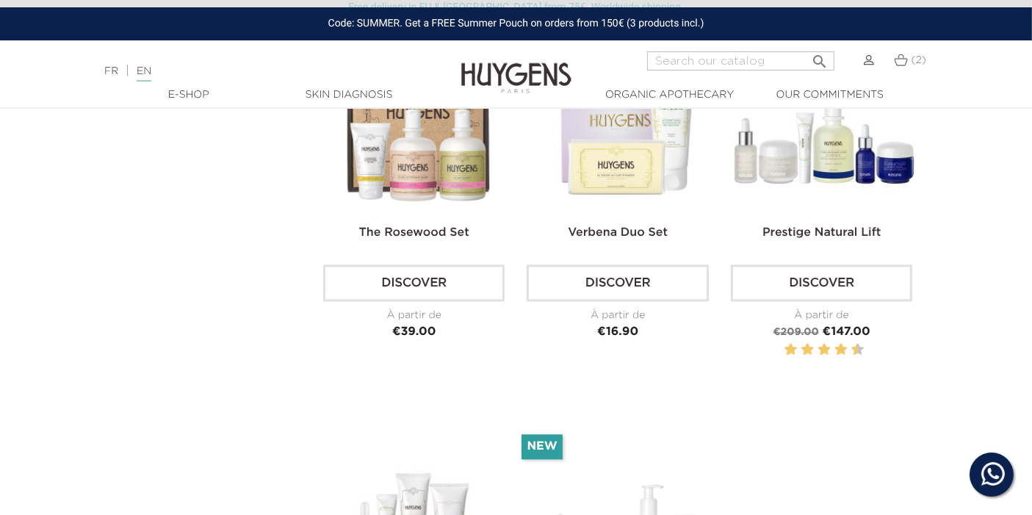
scroll to position [3263, 0]
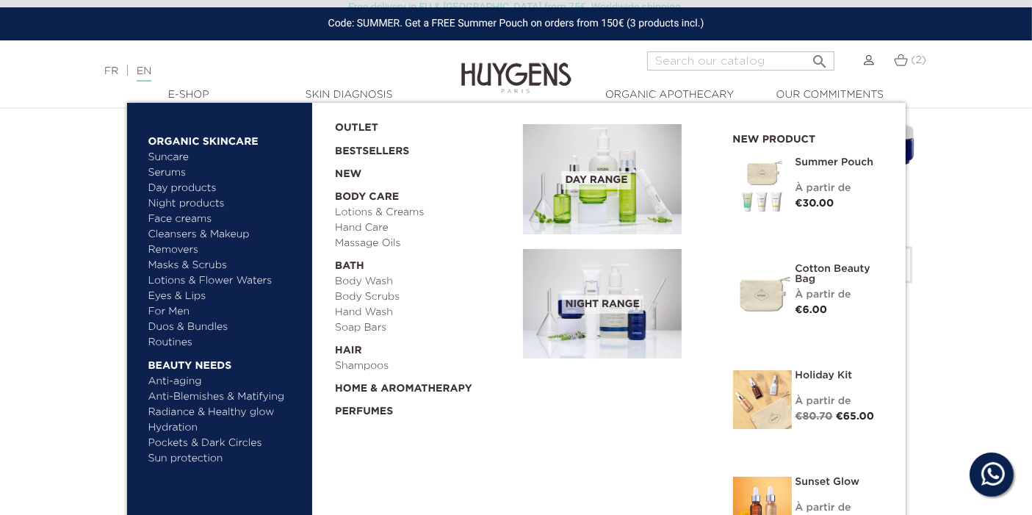
click at [170, 314] on link "For Men" at bounding box center [224, 311] width 153 height 15
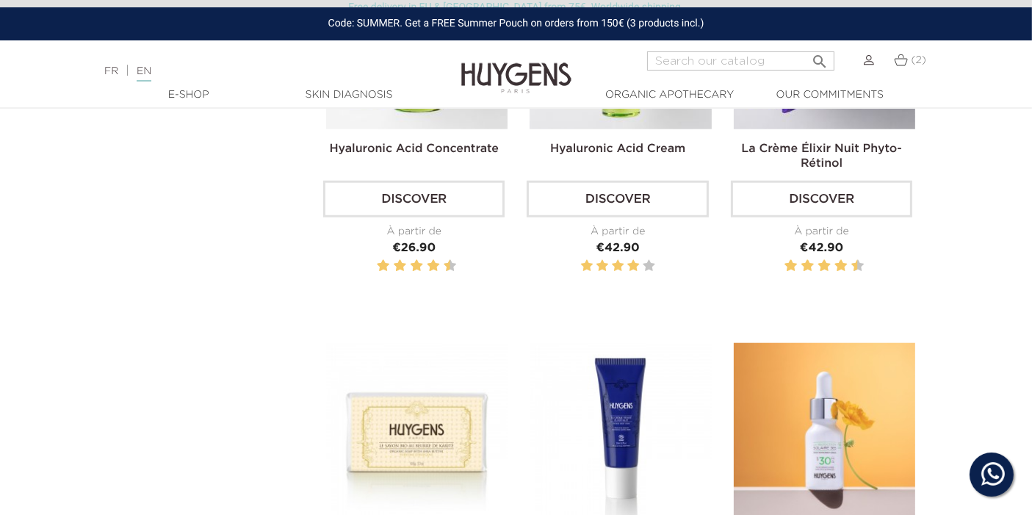
scroll to position [1632, 0]
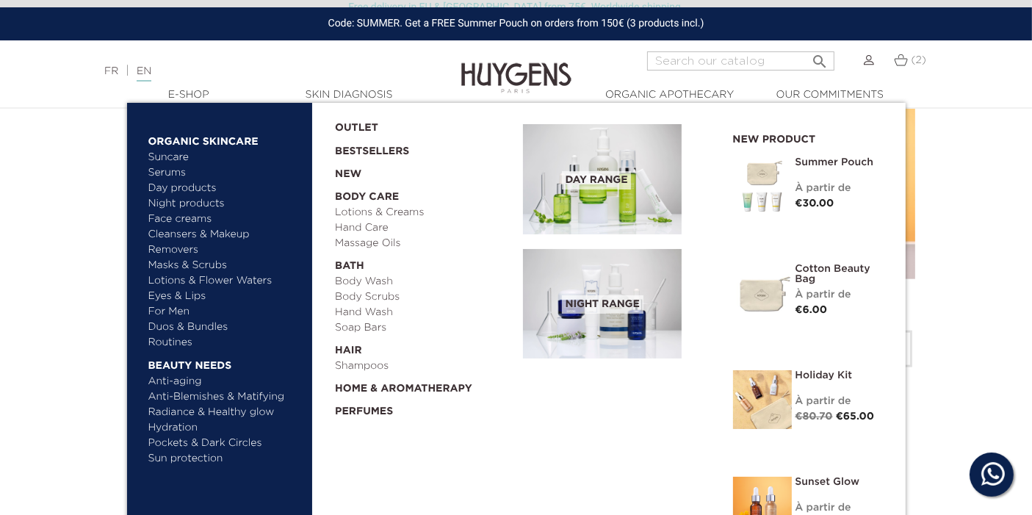
click at [178, 246] on link "Cleansers & Makeup Removers" at bounding box center [224, 242] width 153 height 31
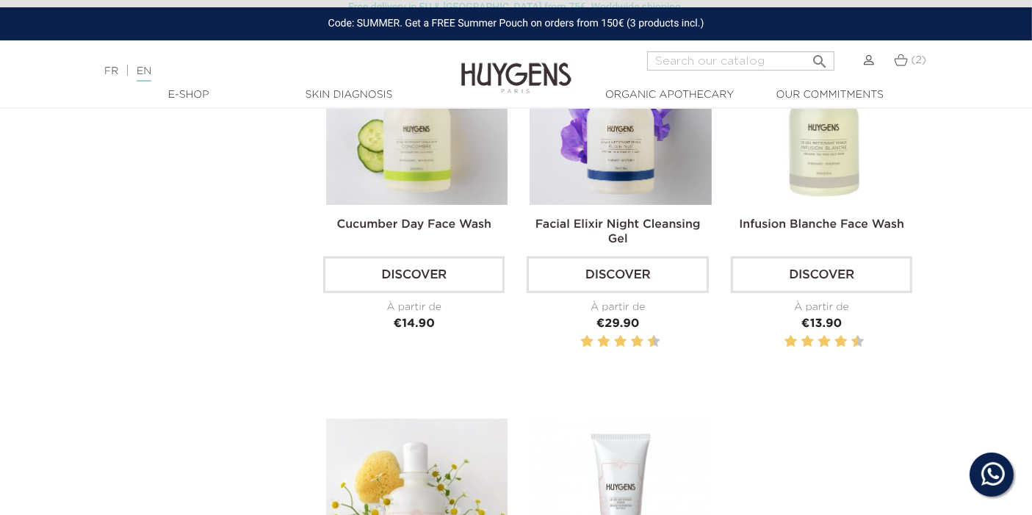
scroll to position [326, 0]
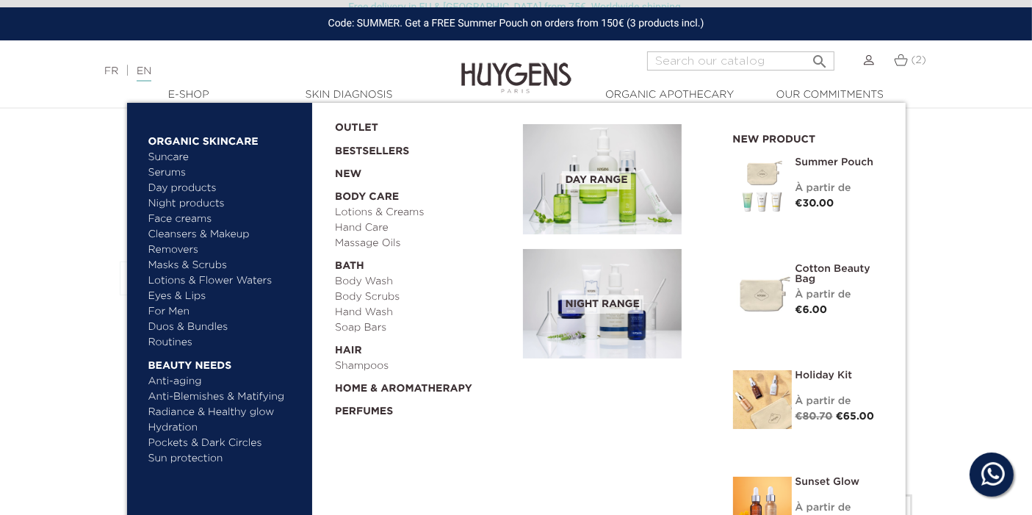
click at [192, 221] on link "Face creams" at bounding box center [224, 218] width 153 height 15
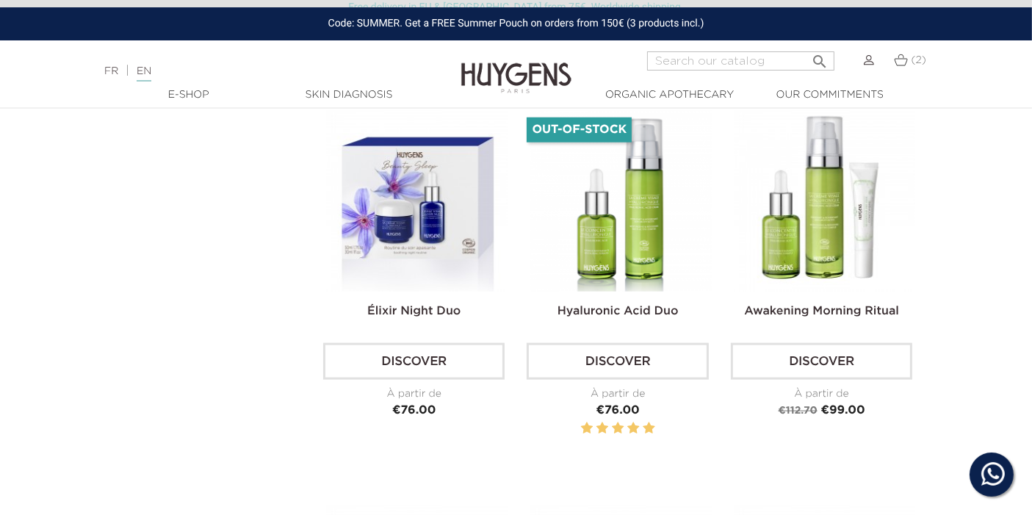
scroll to position [1713, 0]
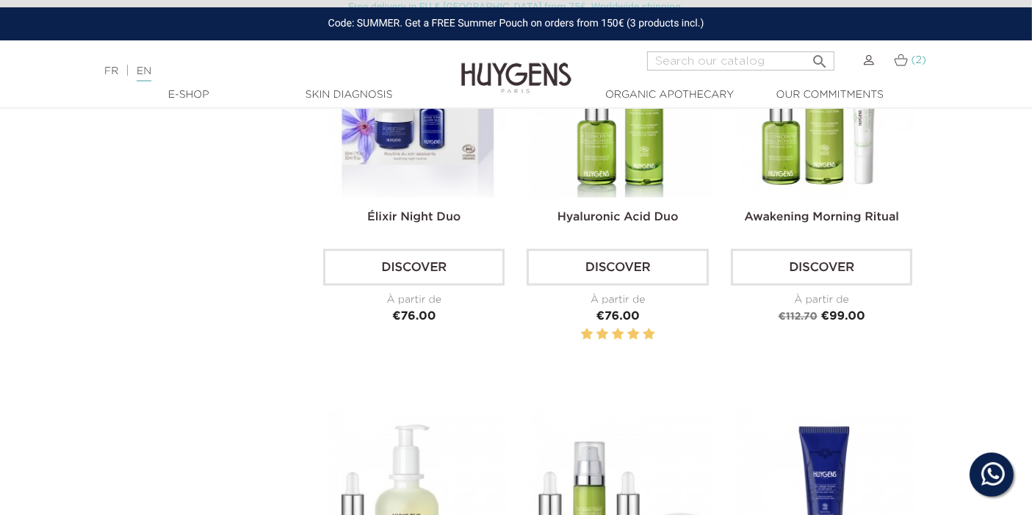
click at [910, 57] on link "(2)" at bounding box center [910, 60] width 32 height 12
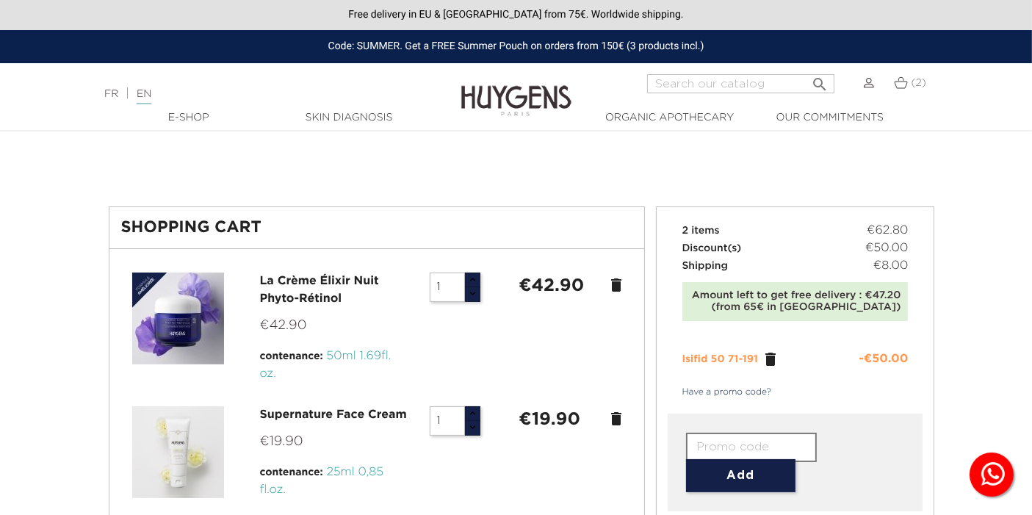
click at [759, 444] on input "text" at bounding box center [751, 447] width 131 height 29
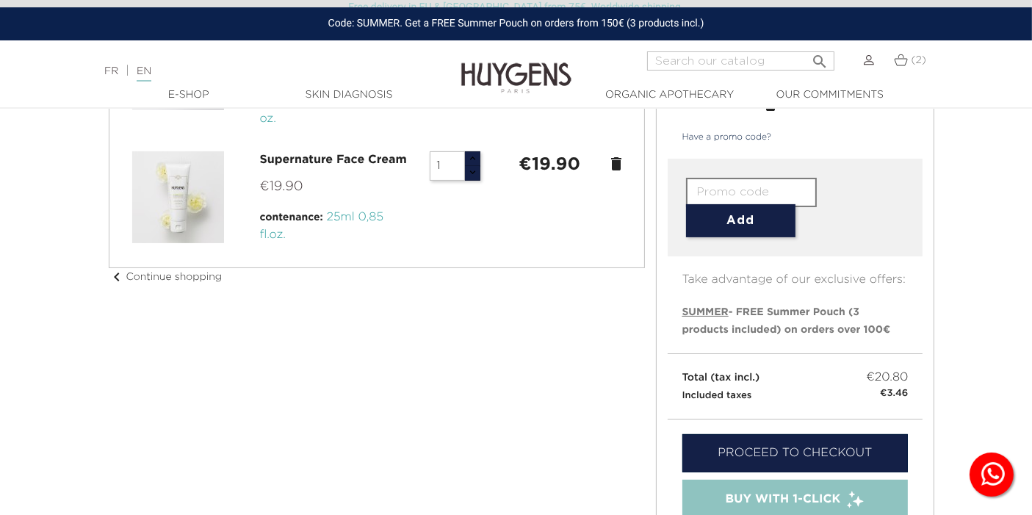
scroll to position [245, 0]
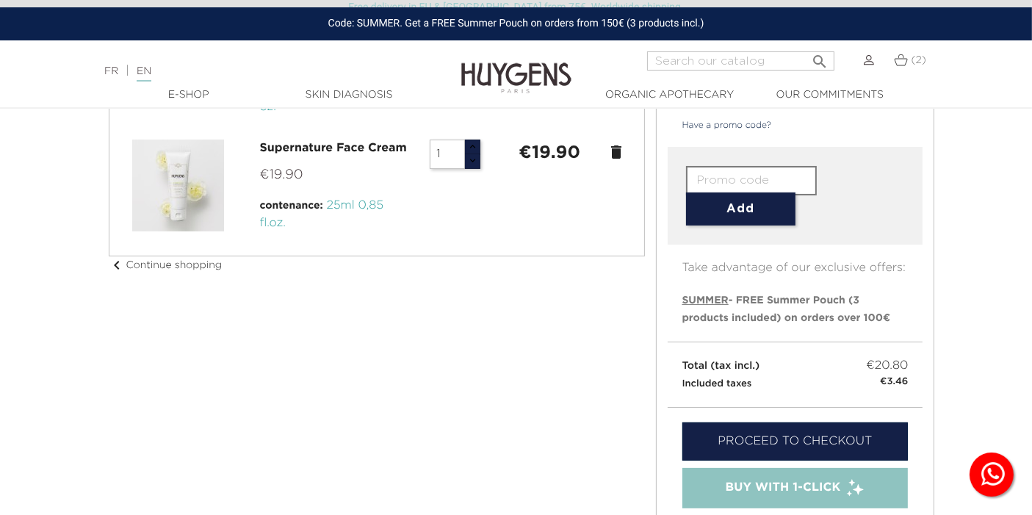
click at [766, 488] on span "Buy with 1-Click" at bounding box center [783, 488] width 115 height 18
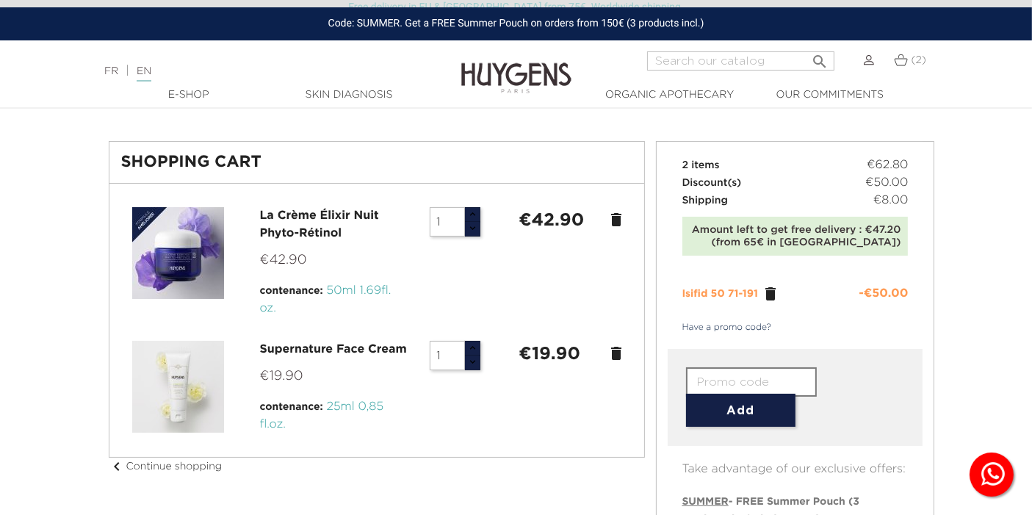
click at [619, 349] on icon "delete" at bounding box center [616, 353] width 18 height 18
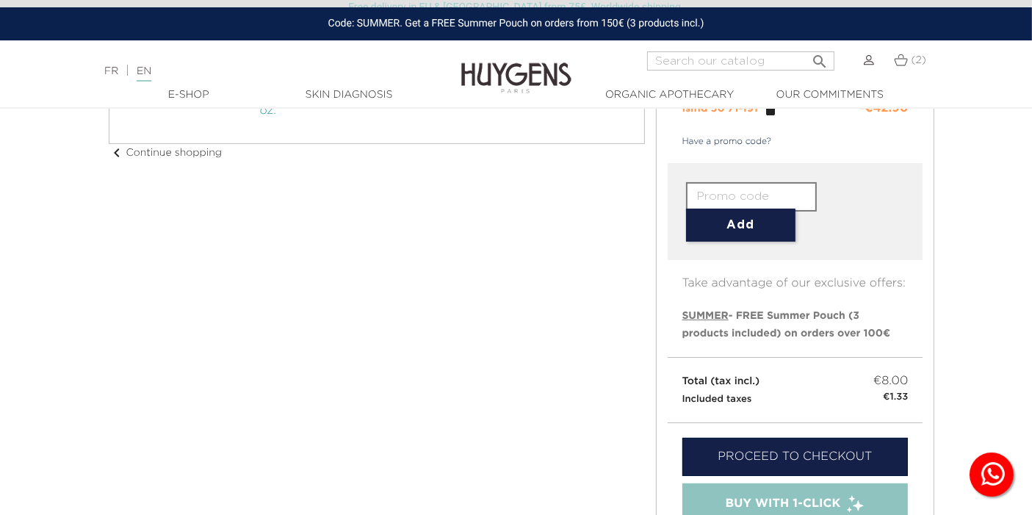
scroll to position [266, 0]
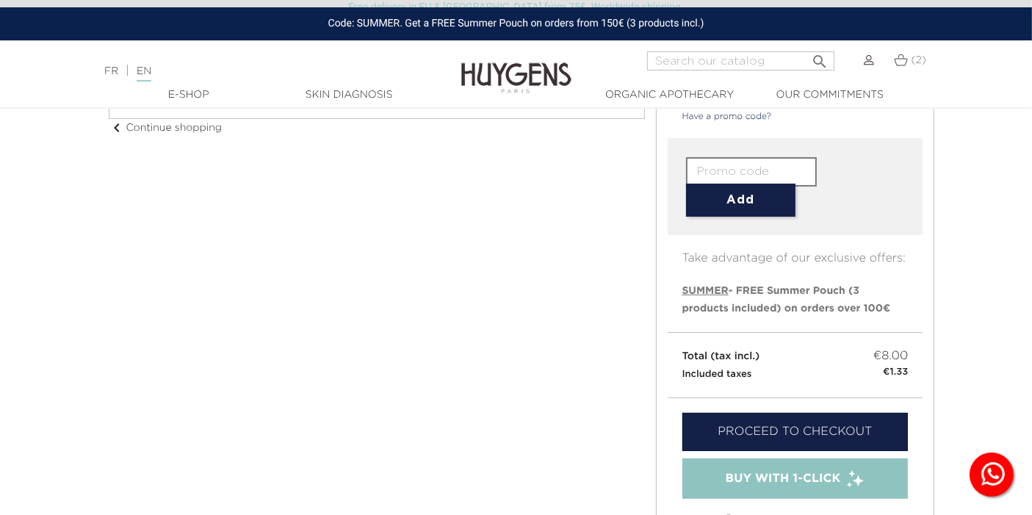
click at [817, 470] on span "Buy with 1-Click" at bounding box center [783, 479] width 115 height 18
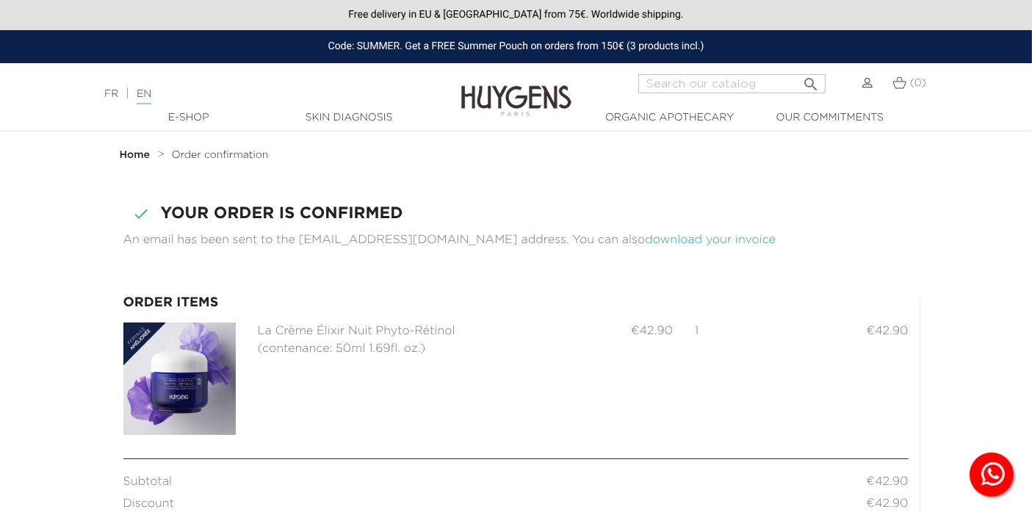
click at [713, 242] on link "download your invoice" at bounding box center [710, 240] width 131 height 12
